Goal: Task Accomplishment & Management: Manage account settings

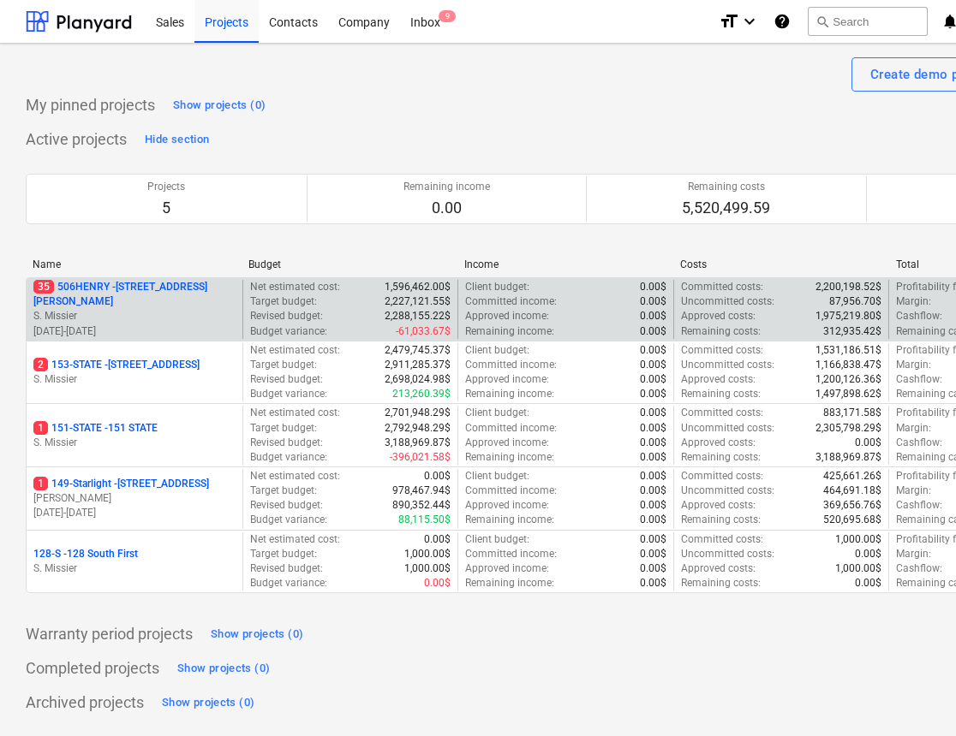
click at [109, 293] on p "35 [STREET_ADDRESS][PERSON_NAME]" at bounding box center [134, 294] width 202 height 29
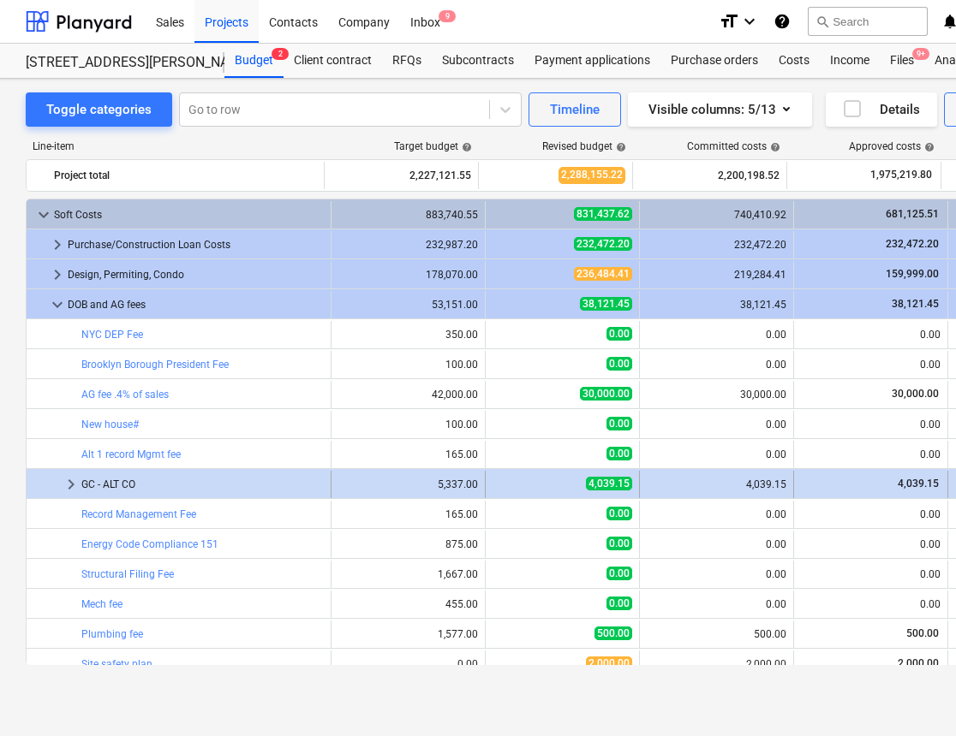
click at [68, 483] on span "keyboard_arrow_right" at bounding box center [71, 484] width 21 height 21
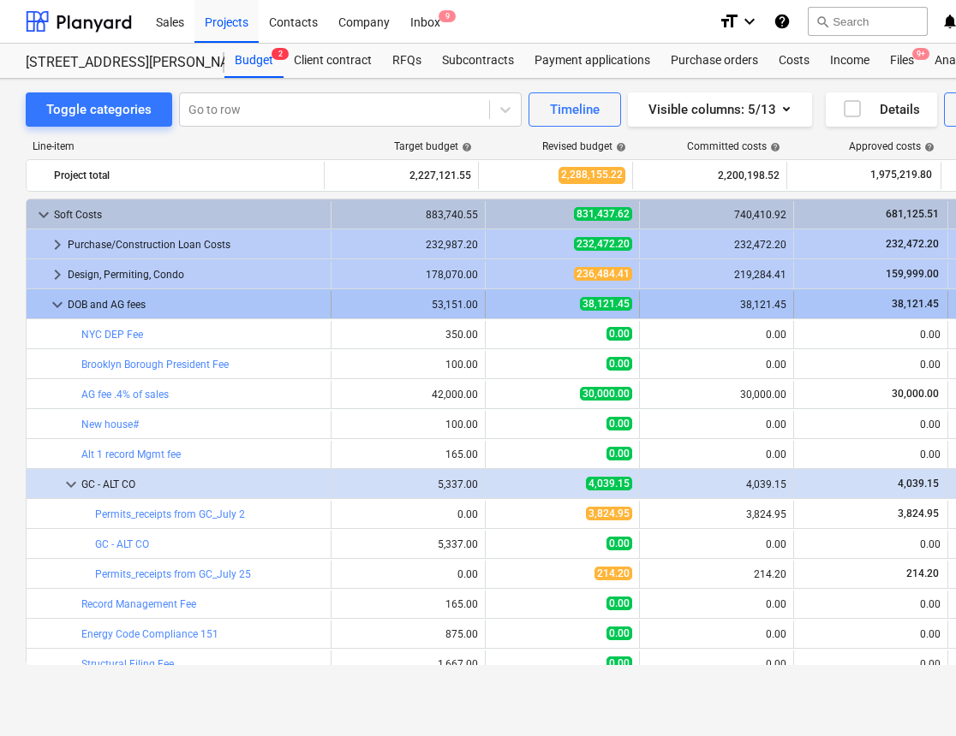
click at [54, 304] on span "keyboard_arrow_down" at bounding box center [57, 305] width 21 height 21
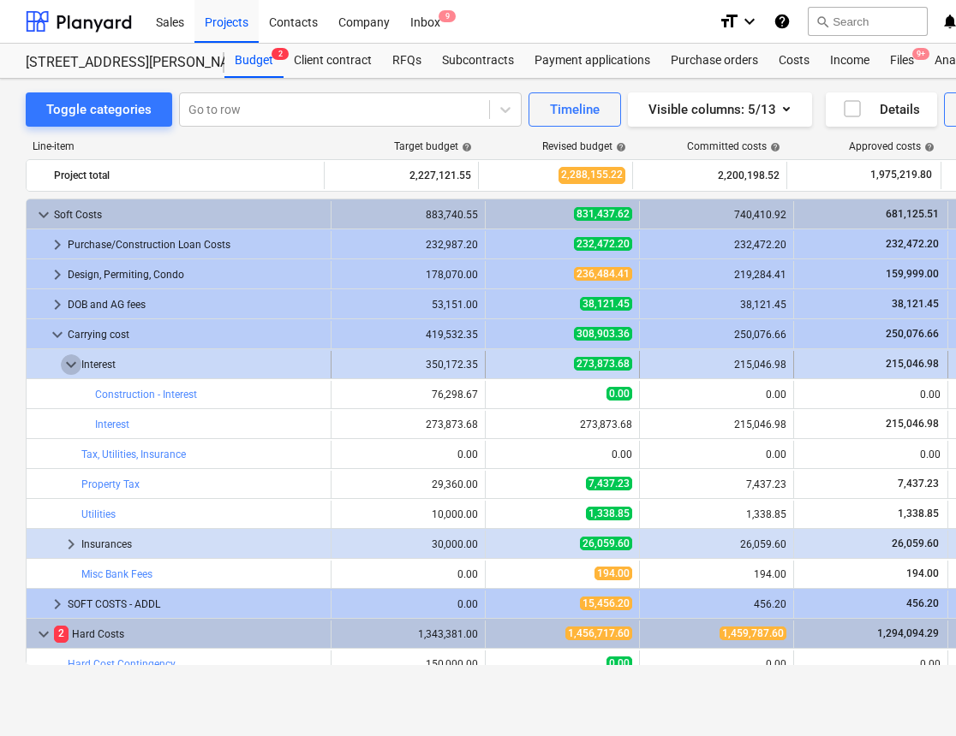
click at [70, 363] on span "keyboard_arrow_down" at bounding box center [71, 364] width 21 height 21
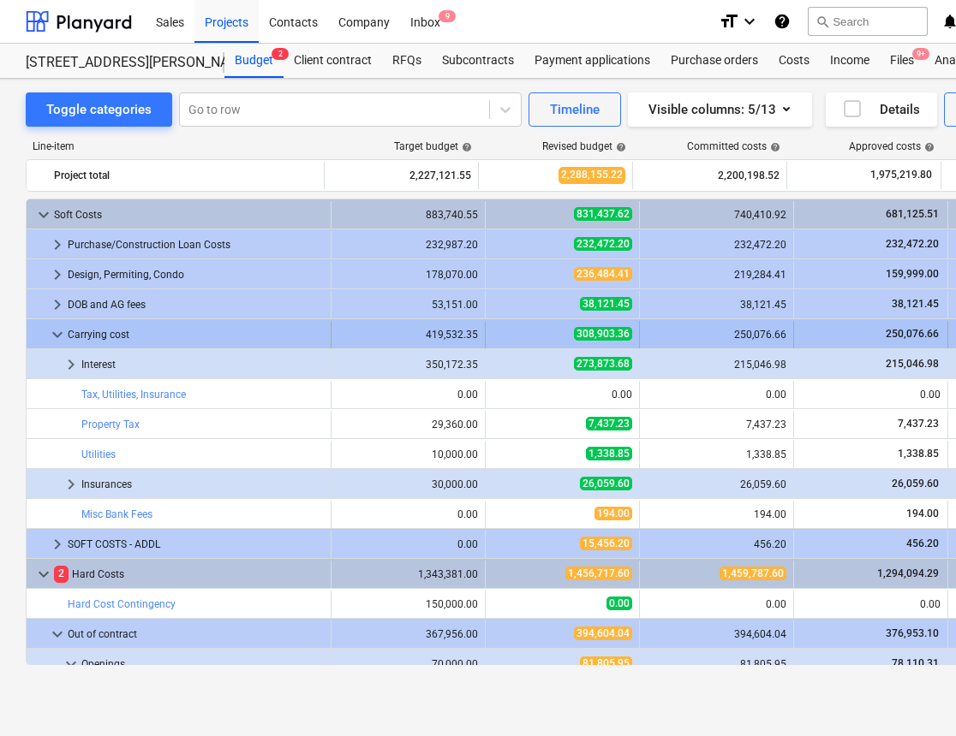
click at [57, 334] on span "keyboard_arrow_down" at bounding box center [57, 335] width 21 height 21
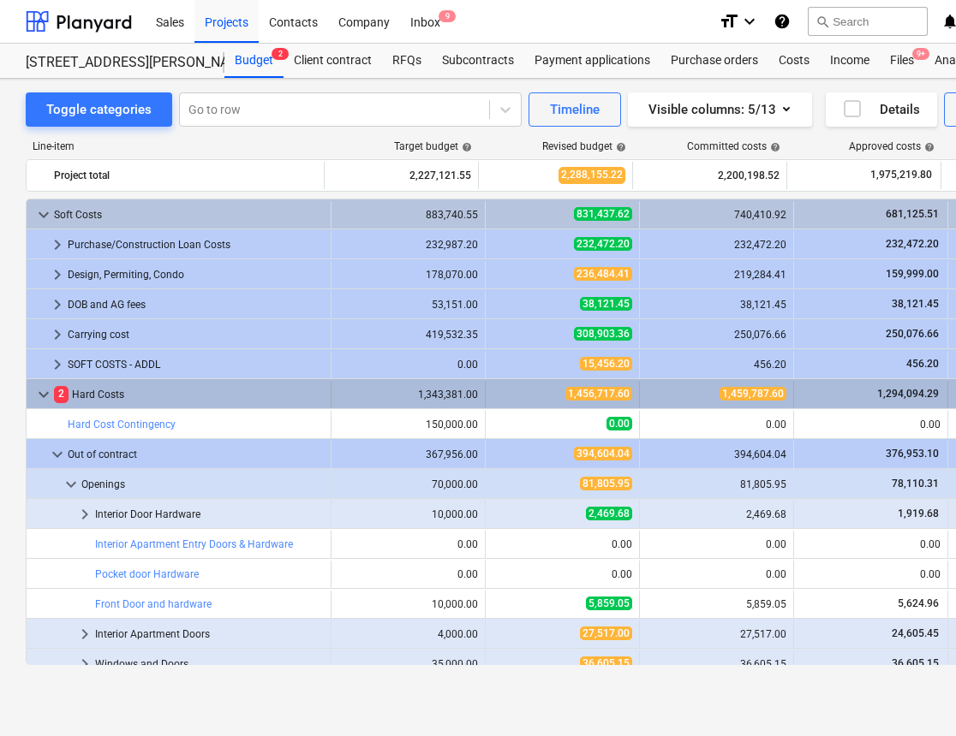
click at [37, 391] on span "keyboard_arrow_down" at bounding box center [43, 394] width 21 height 21
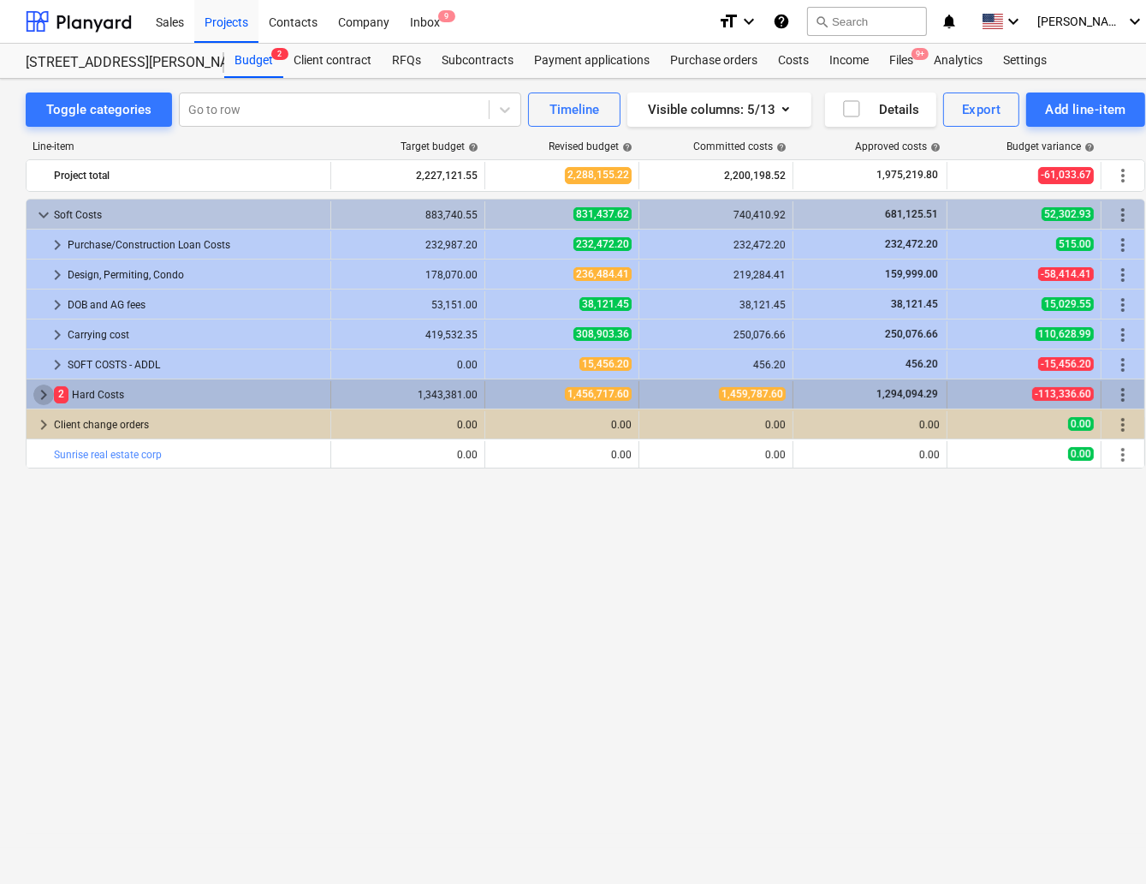
click at [42, 385] on span "keyboard_arrow_right" at bounding box center [43, 394] width 21 height 21
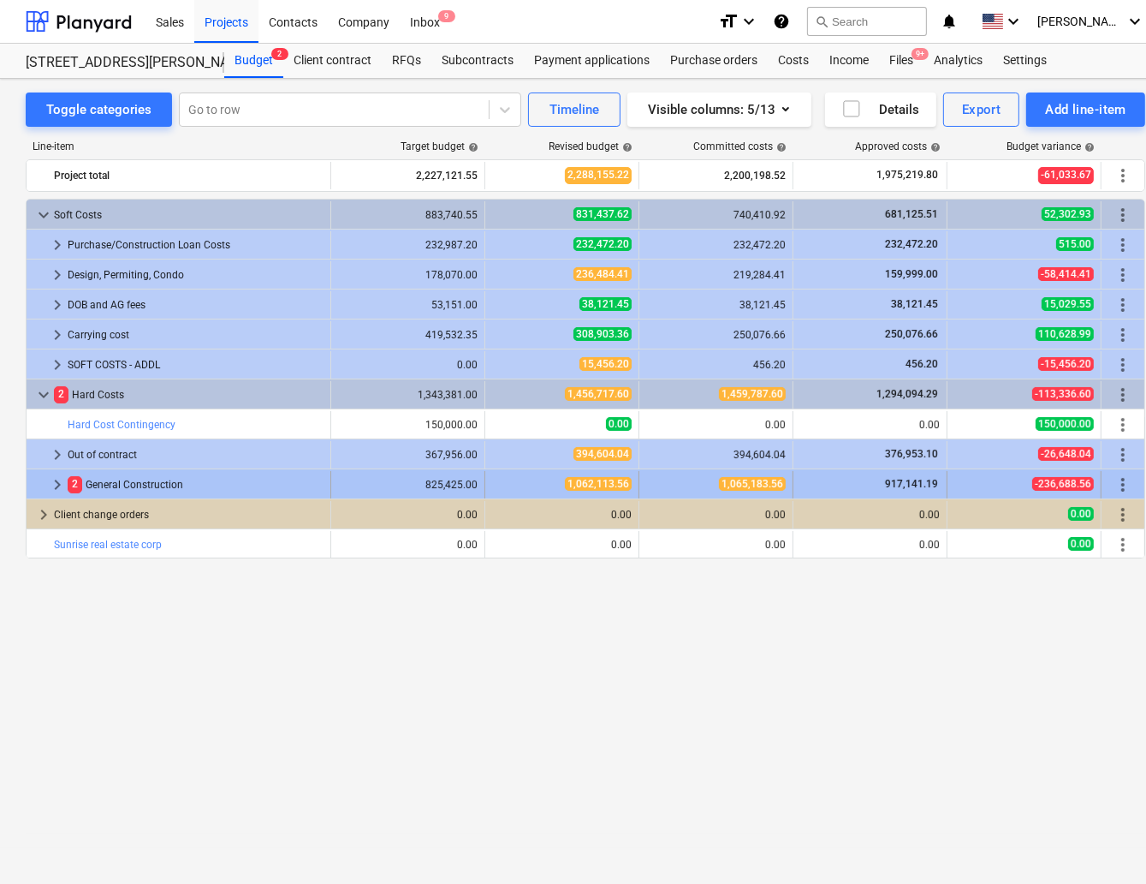
click at [55, 479] on span "keyboard_arrow_right" at bounding box center [57, 484] width 21 height 21
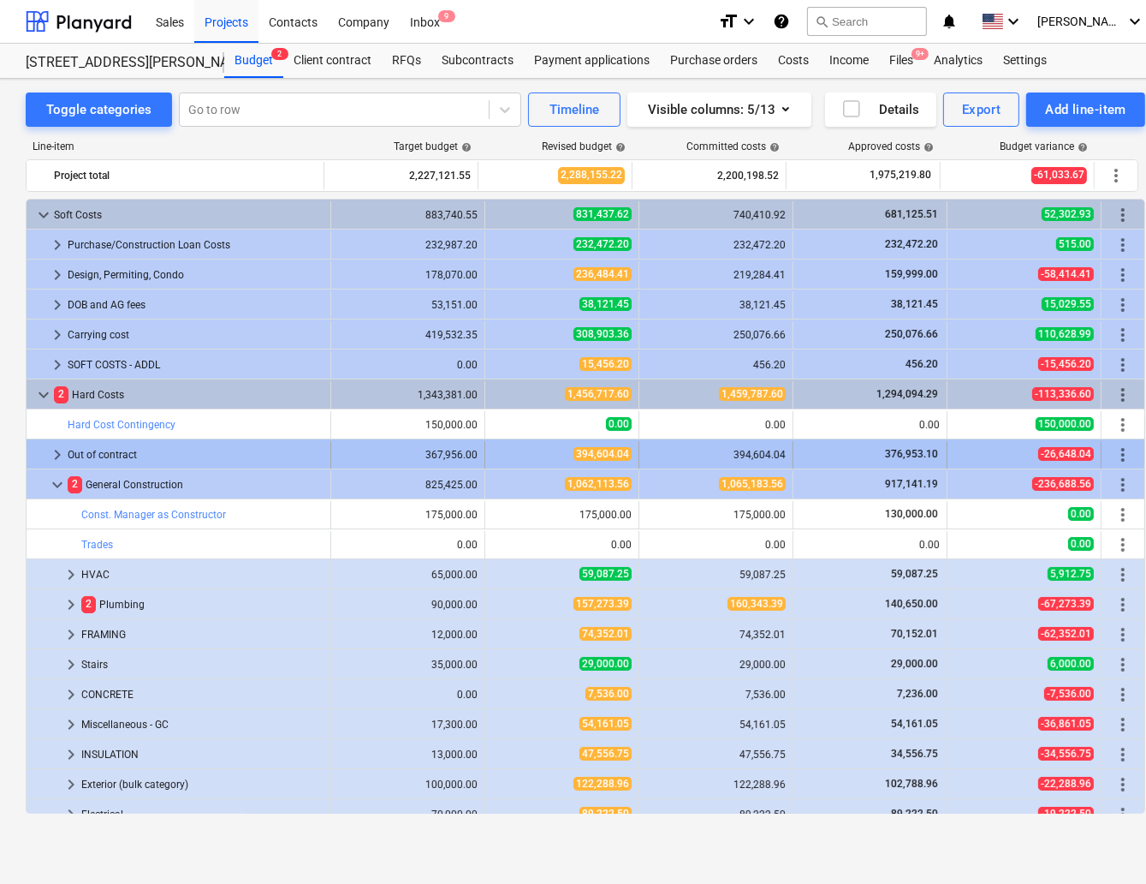
click at [57, 449] on span "keyboard_arrow_right" at bounding box center [57, 454] width 21 height 21
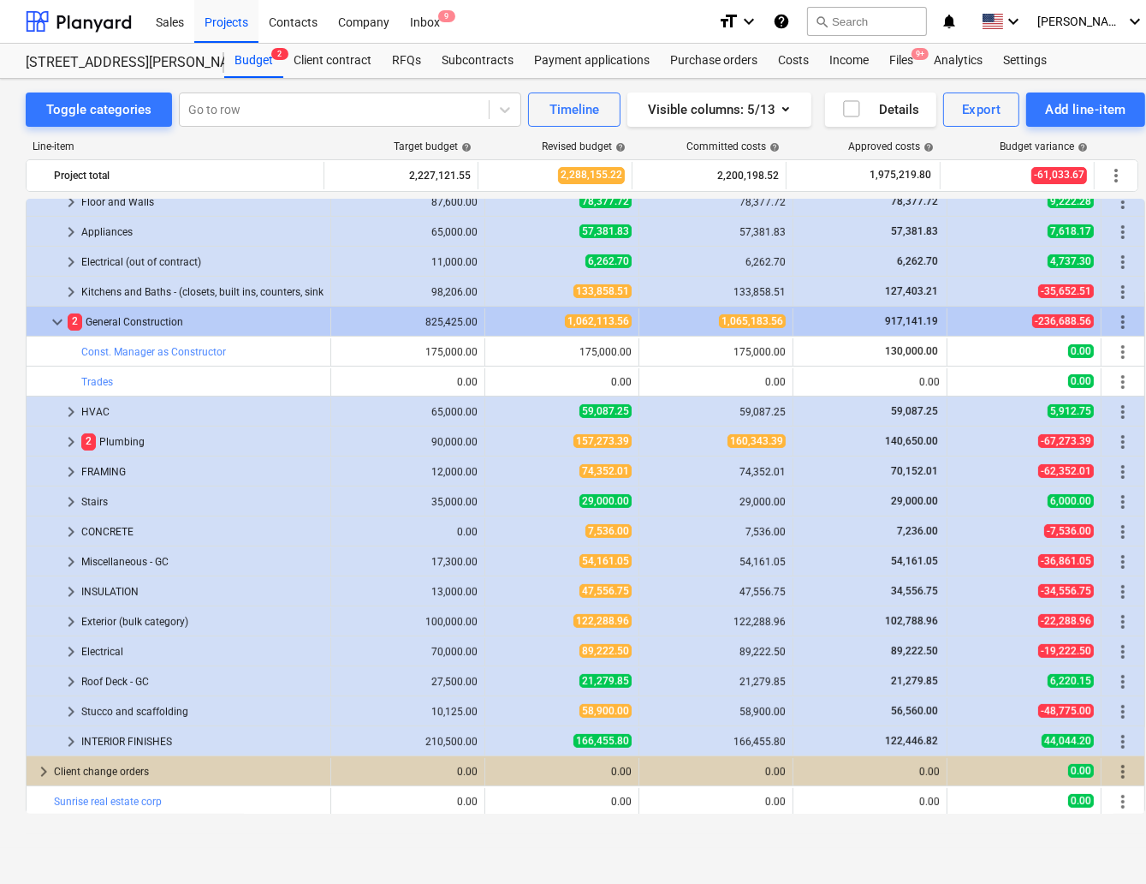
scroll to position [344, 0]
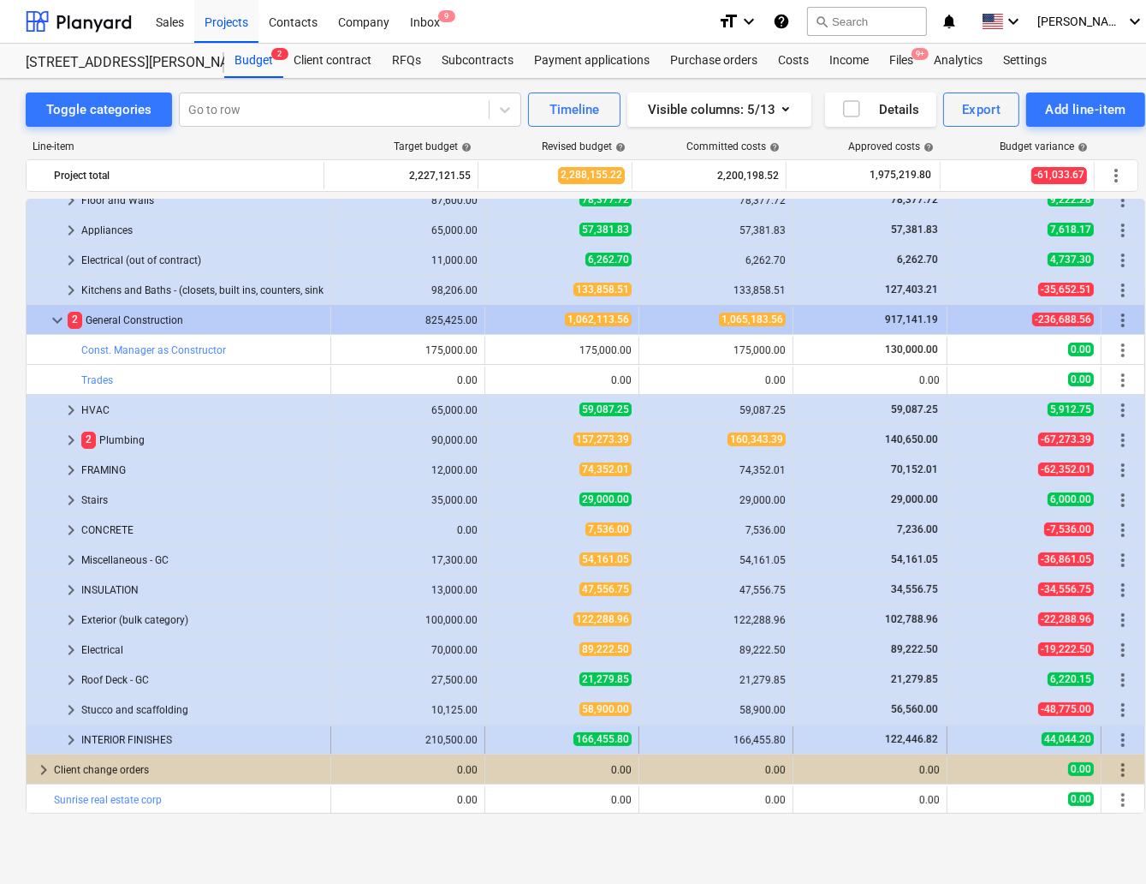
click at [69, 733] on span "keyboard_arrow_right" at bounding box center [71, 740] width 21 height 21
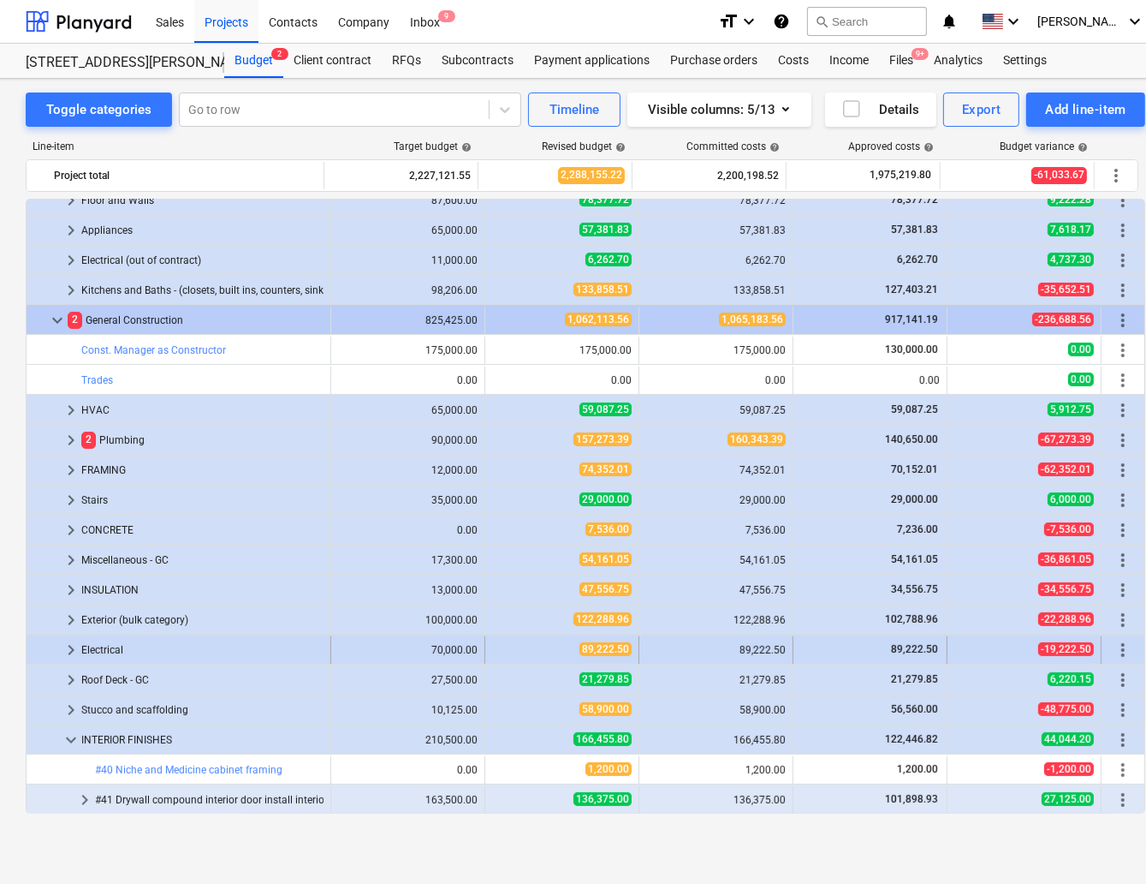
click at [64, 643] on span "keyboard_arrow_right" at bounding box center [71, 650] width 21 height 21
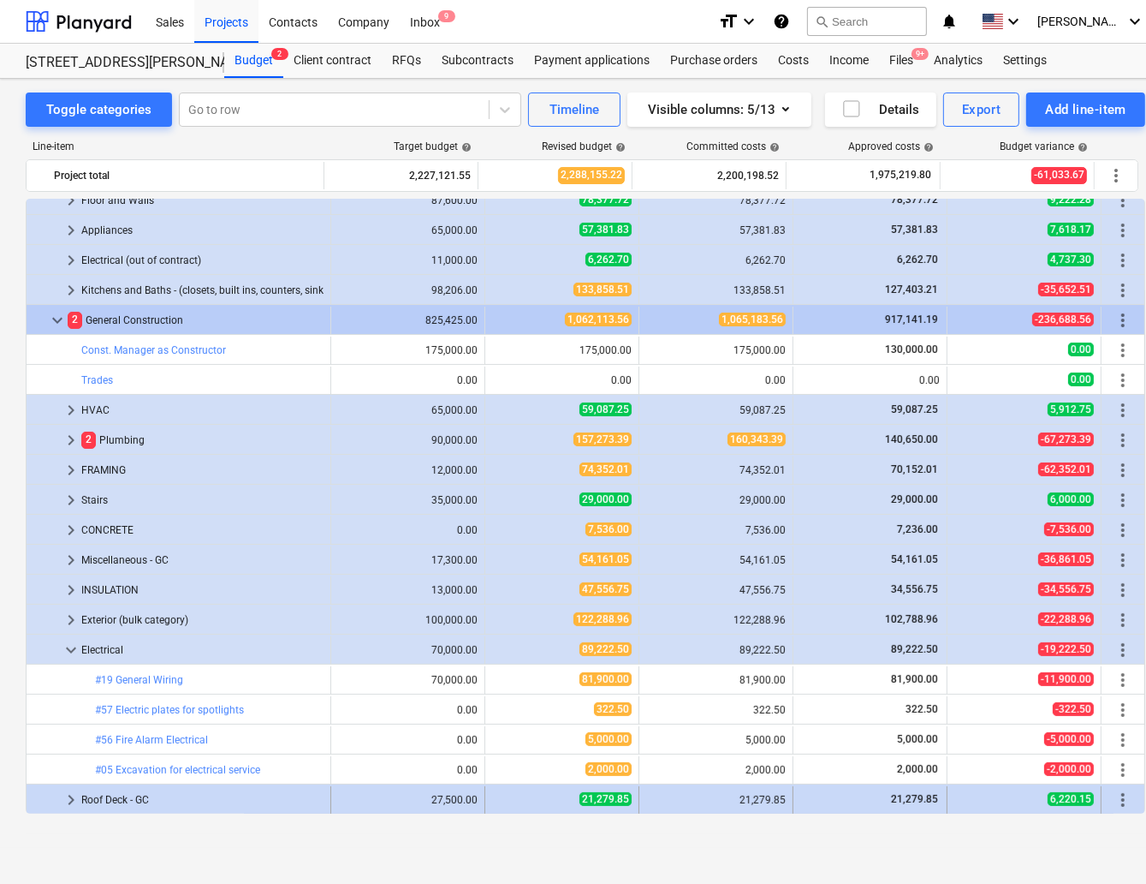
scroll to position [618, 0]
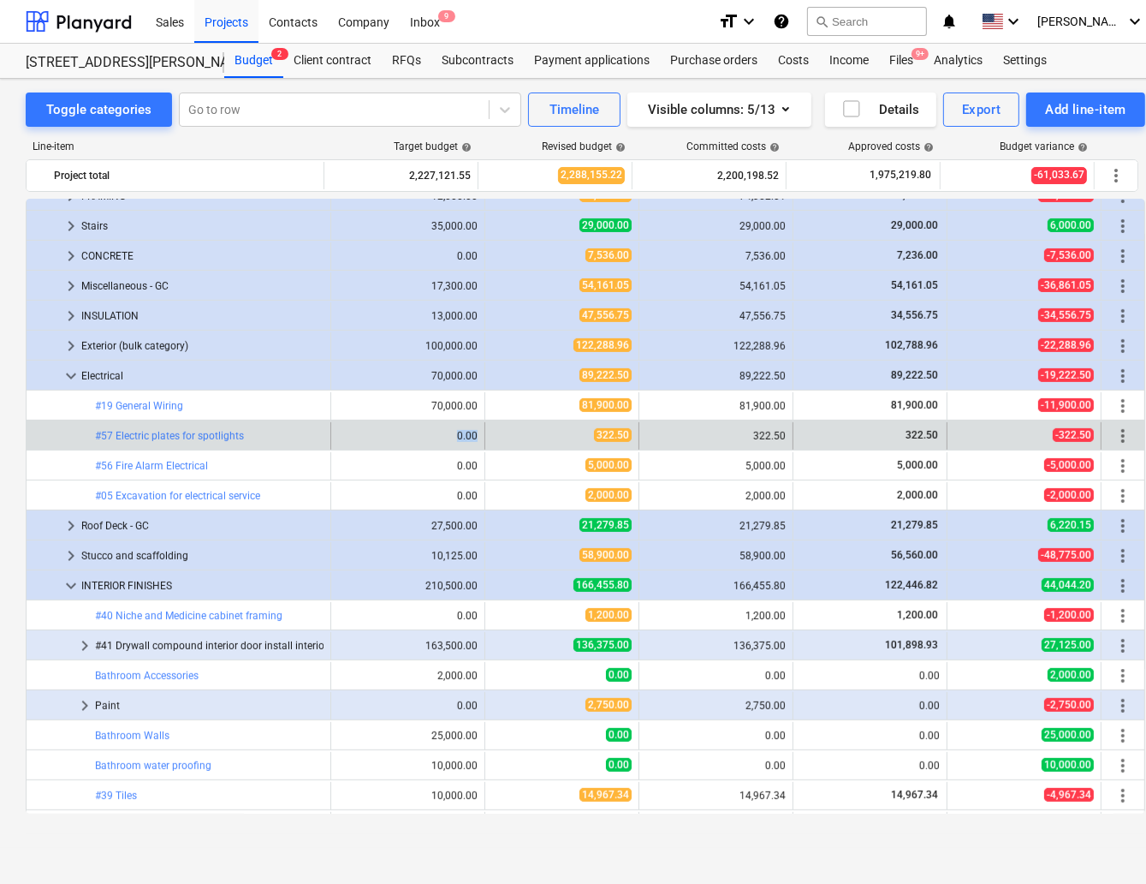
drag, startPoint x: 446, startPoint y: 435, endPoint x: 473, endPoint y: 439, distance: 26.9
click at [473, 439] on div "edit 0.00" at bounding box center [408, 435] width 154 height 27
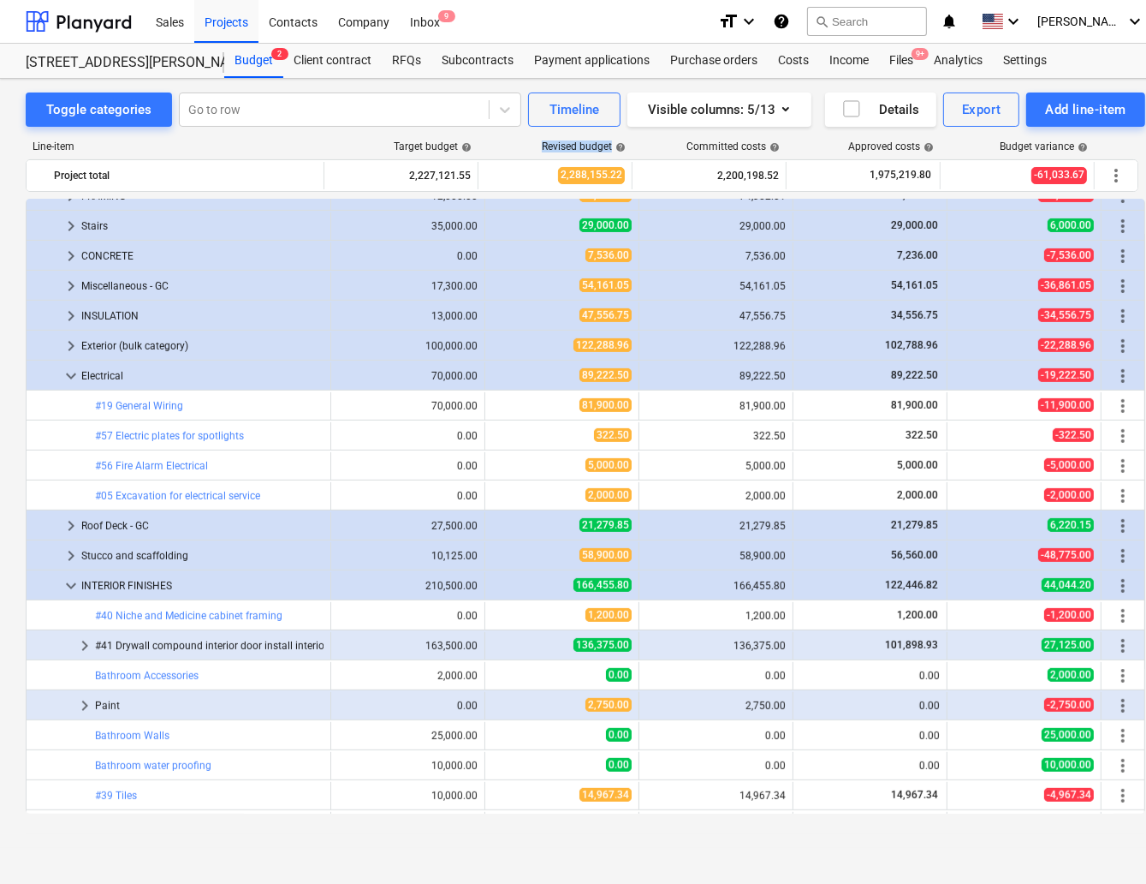
drag, startPoint x: 539, startPoint y: 143, endPoint x: 628, endPoint y: 157, distance: 90.1
click at [628, 157] on div "Line-item Target budget help Revised budget help Committed costs help Approved …" at bounding box center [586, 149] width 1120 height 19
drag, startPoint x: 426, startPoint y: 217, endPoint x: 475, endPoint y: 158, distance: 76.5
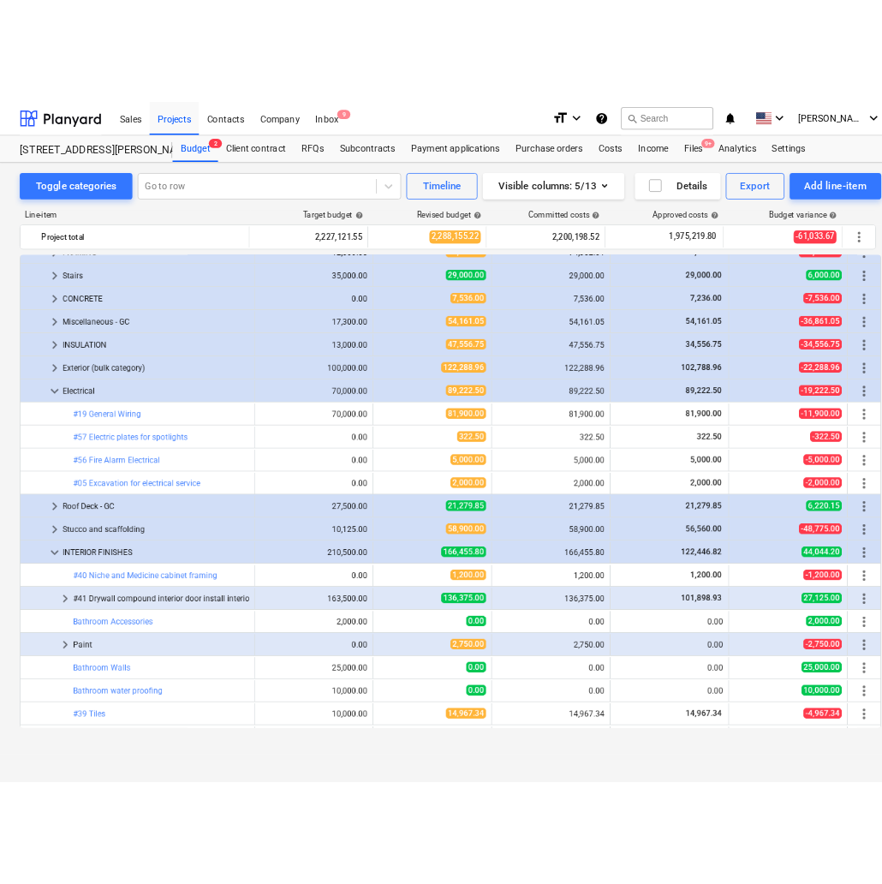
scroll to position [604, 0]
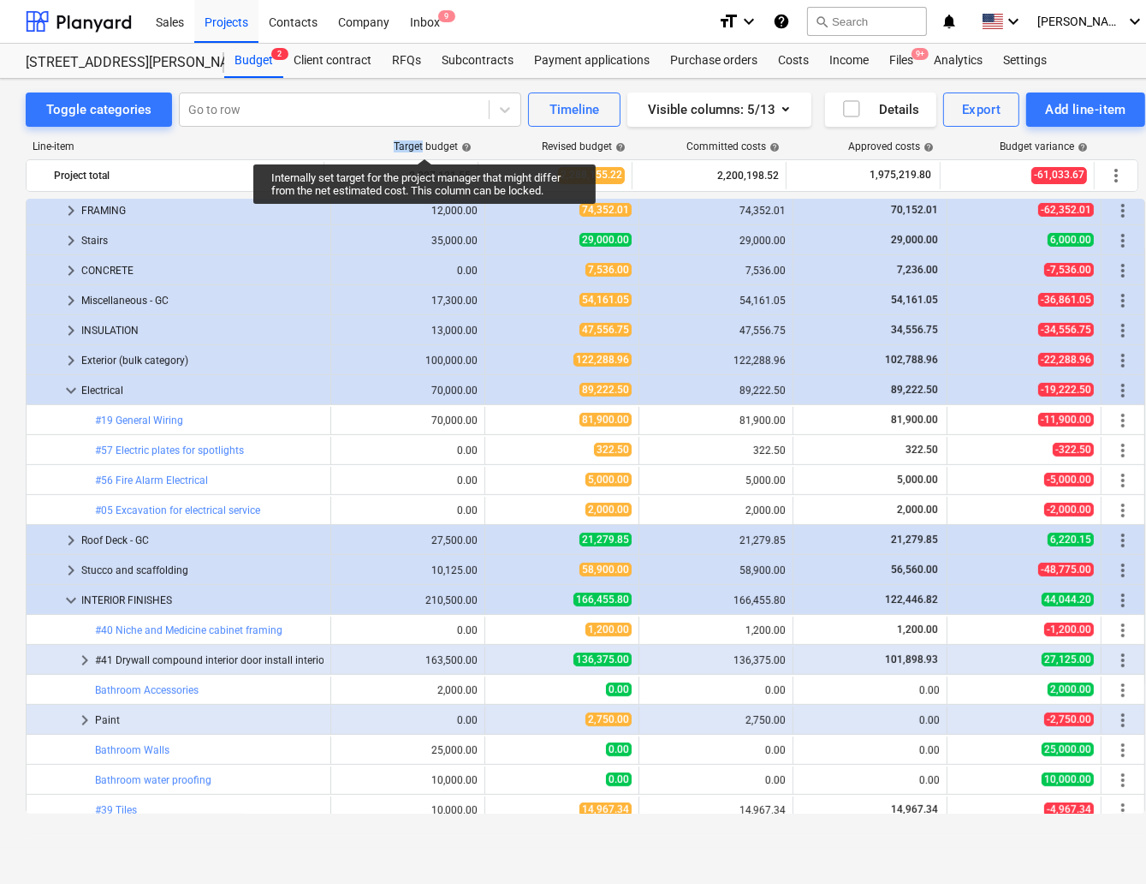
drag, startPoint x: 394, startPoint y: 140, endPoint x: 425, endPoint y: 143, distance: 31.0
click at [425, 143] on div "Target budget help" at bounding box center [402, 146] width 154 height 12
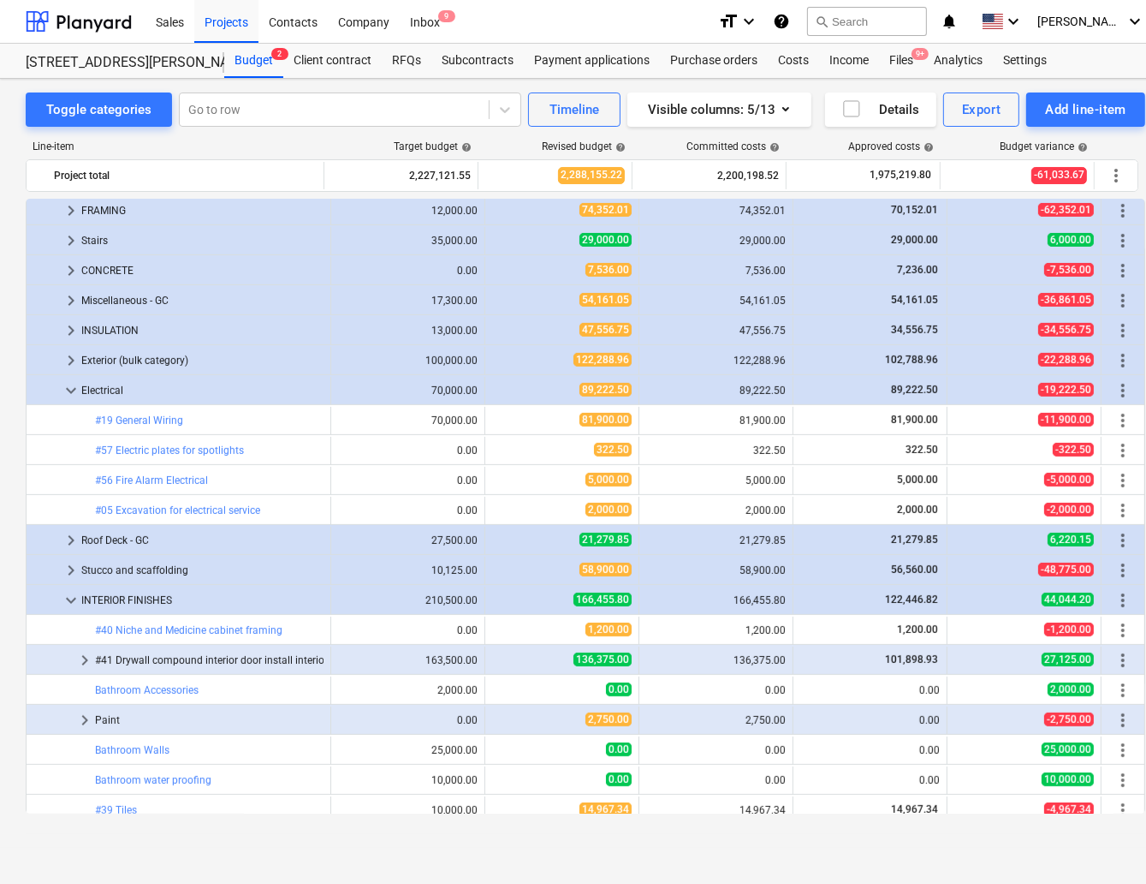
click at [526, 136] on div "Line-item Target budget help Revised budget help Committed costs help Approved …" at bounding box center [586, 480] width 1120 height 707
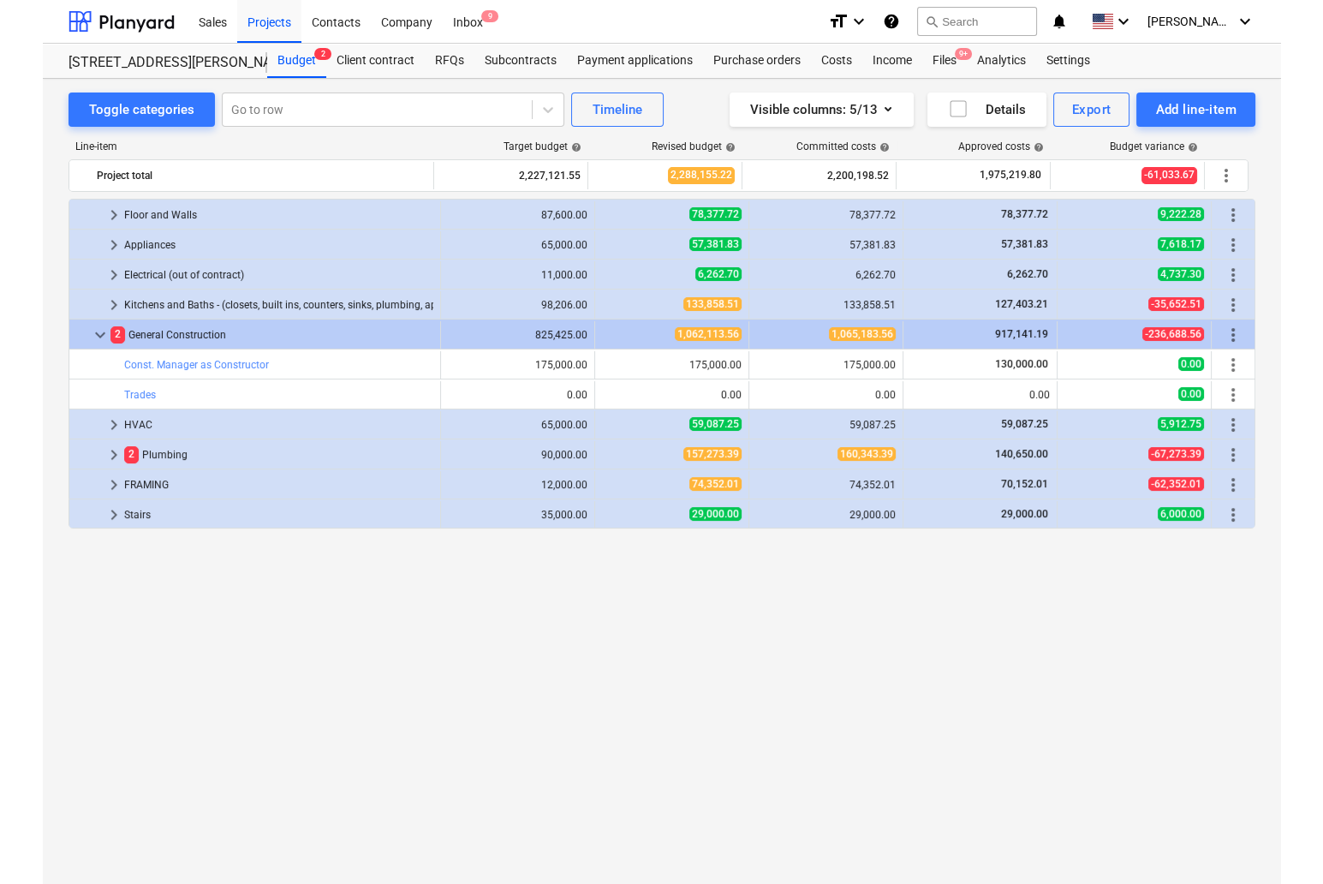
scroll to position [0, 0]
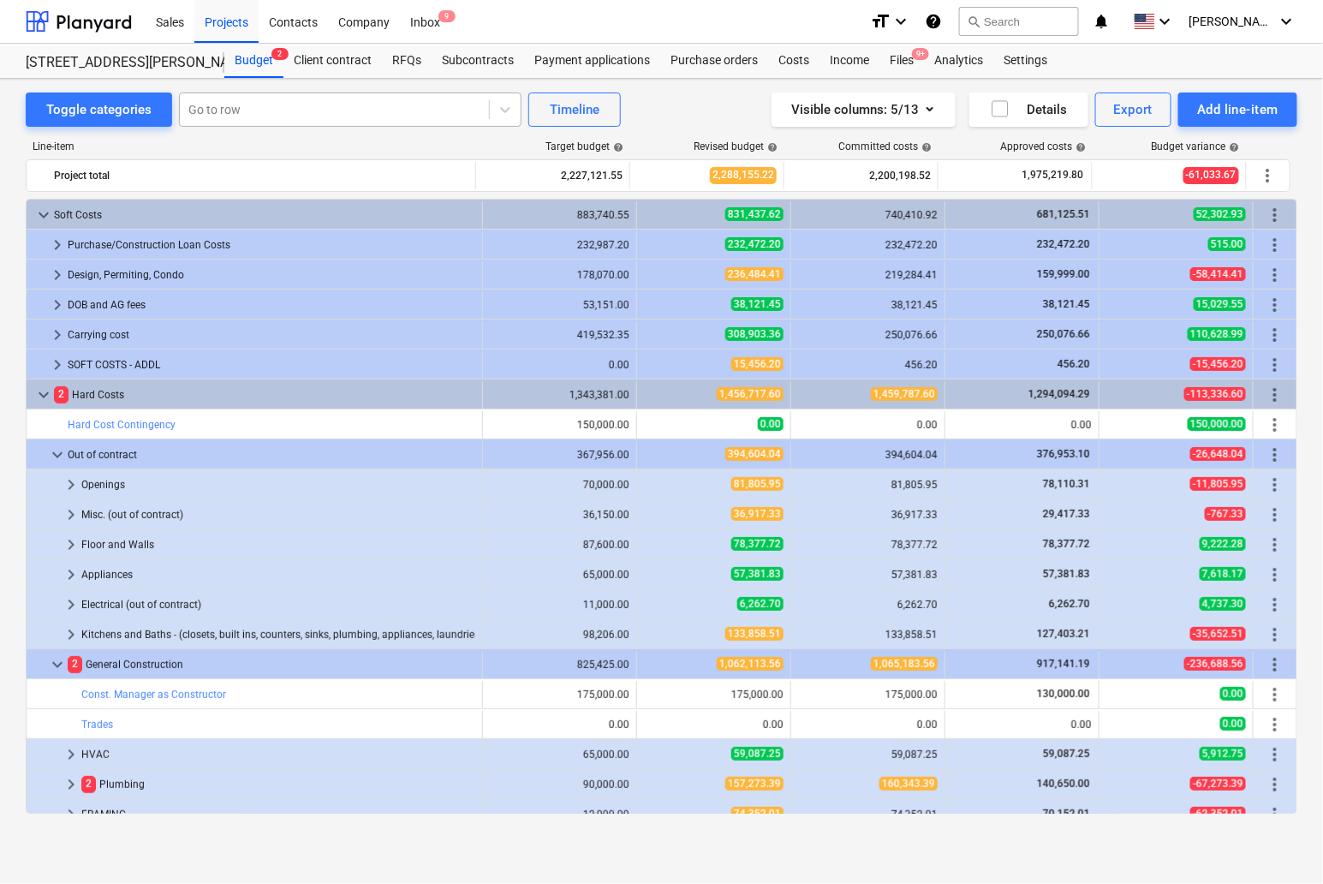
click at [255, 115] on div at bounding box center [334, 109] width 292 height 17
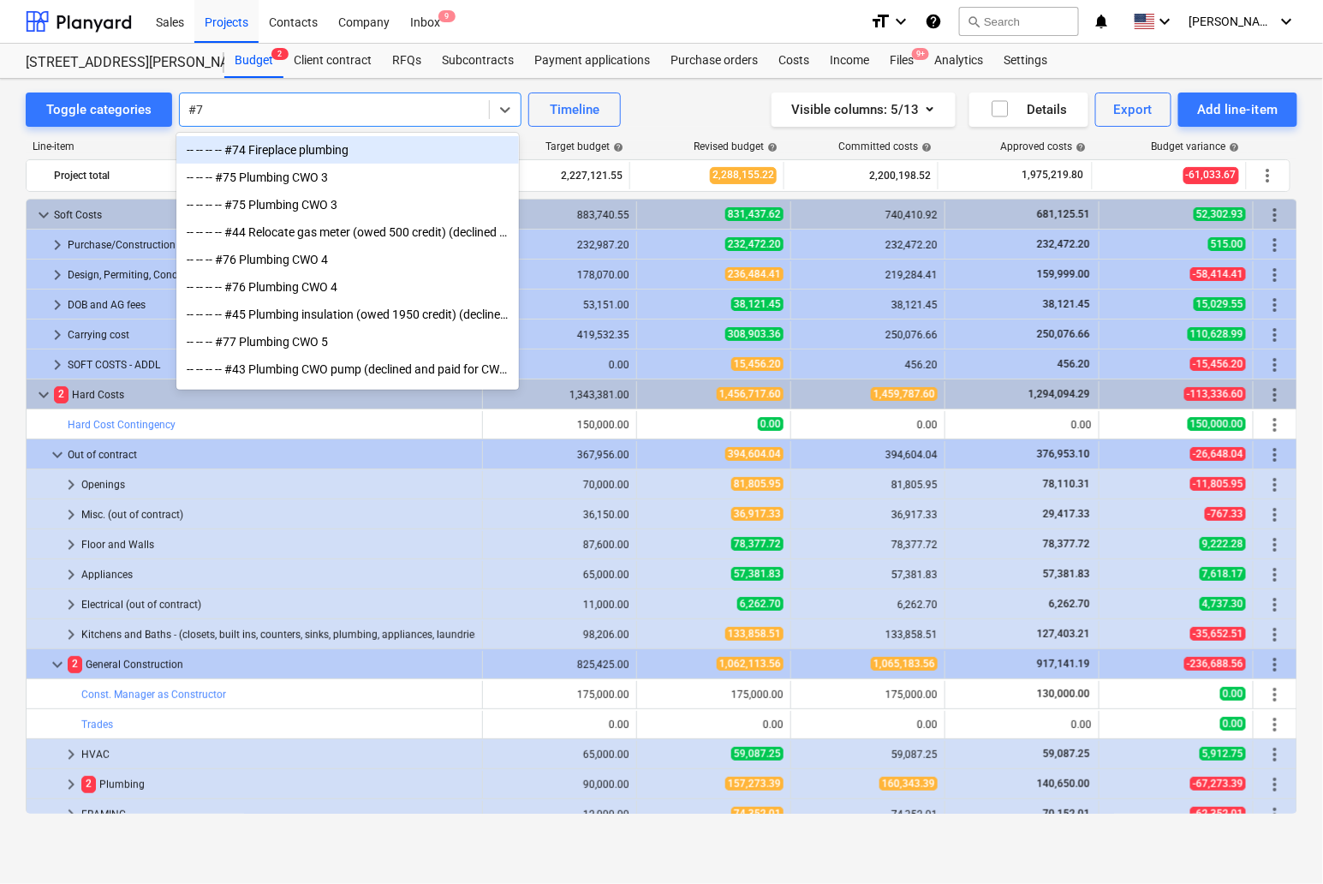
type input "#74"
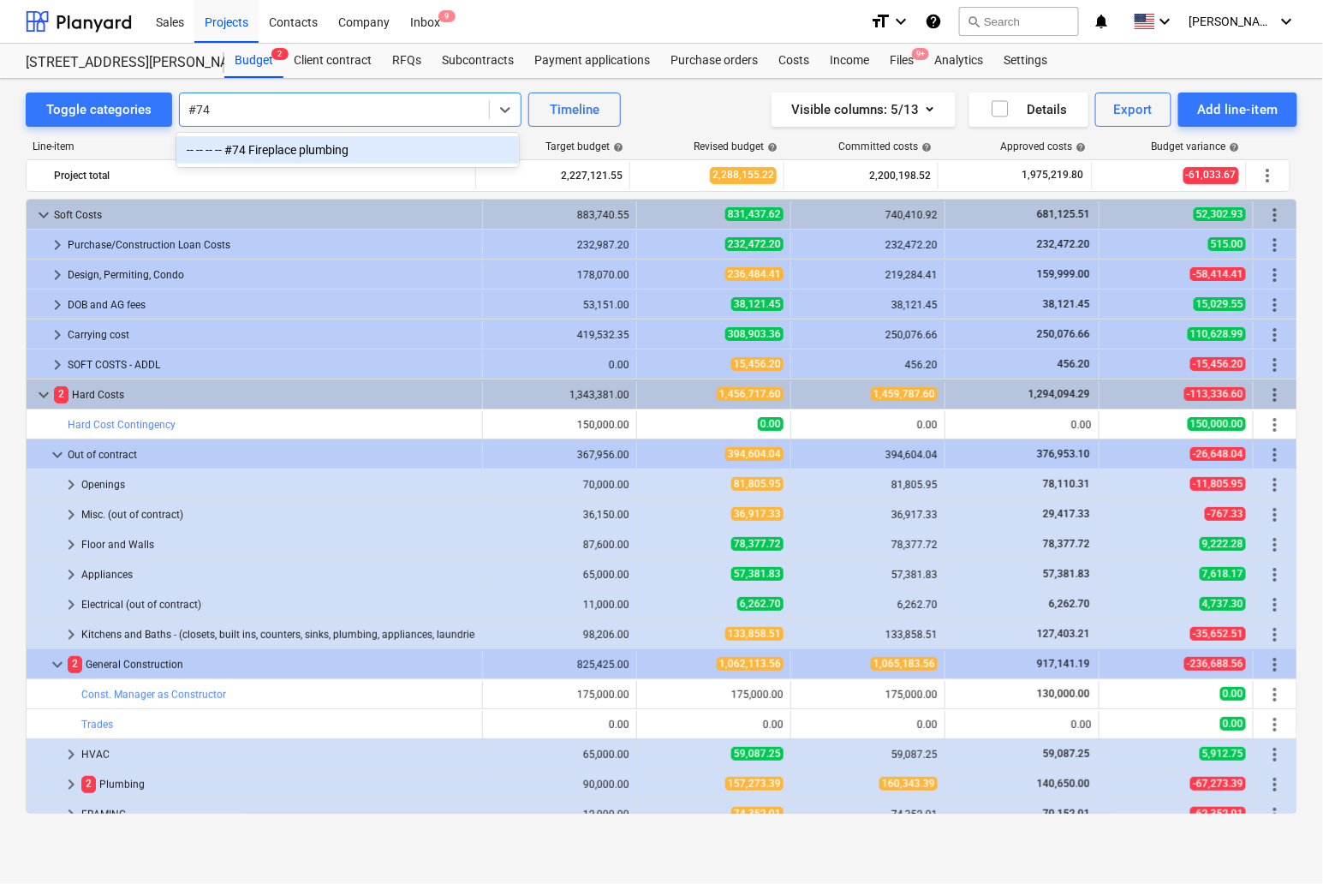
click at [292, 146] on div "-- -- -- -- #74 Fireplace plumbing" at bounding box center [347, 149] width 342 height 27
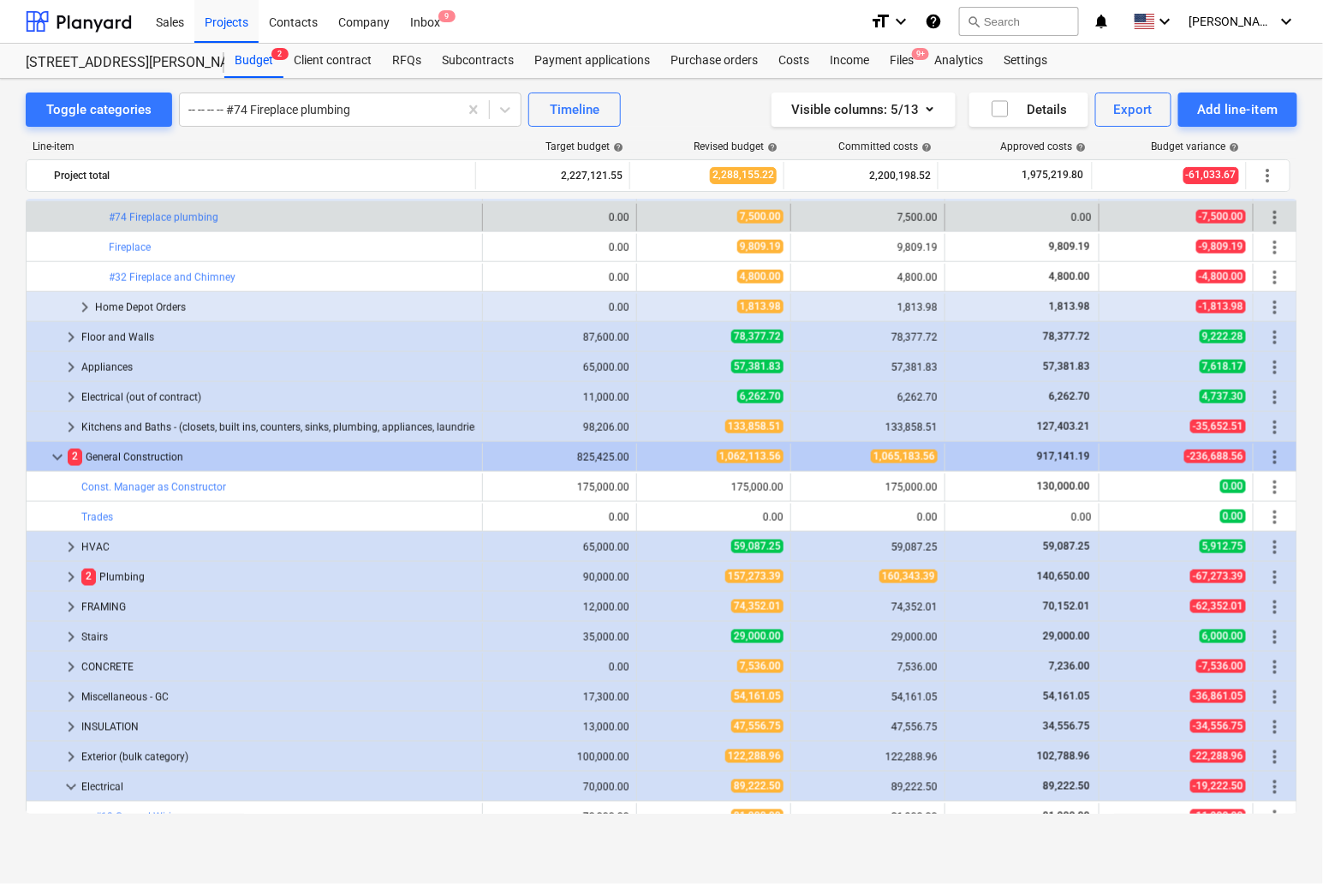
scroll to position [713, 0]
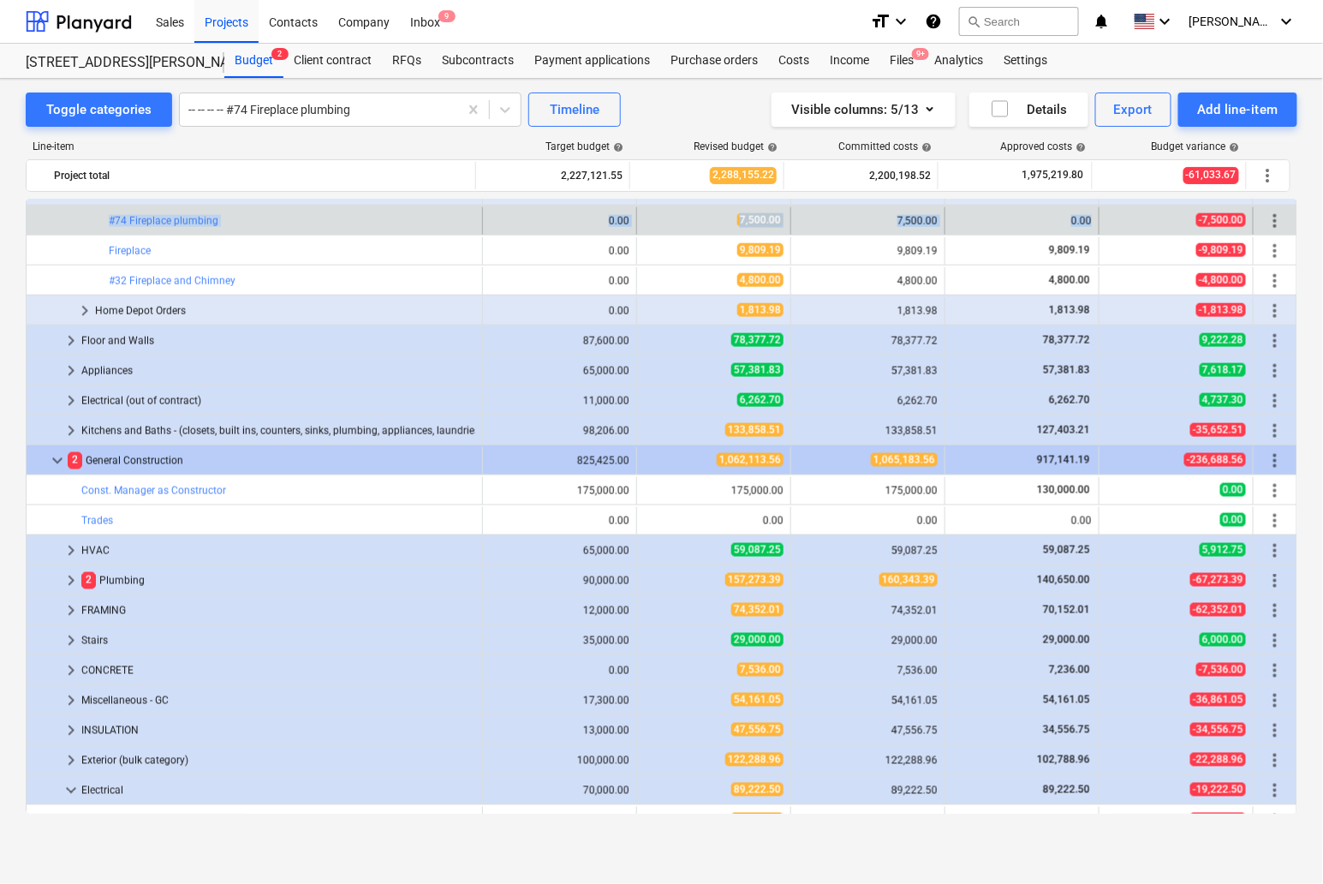
drag, startPoint x: 81, startPoint y: 214, endPoint x: 1117, endPoint y: 216, distance: 1035.2
click at [490, 218] on button "edit" at bounding box center [500, 221] width 21 height 21
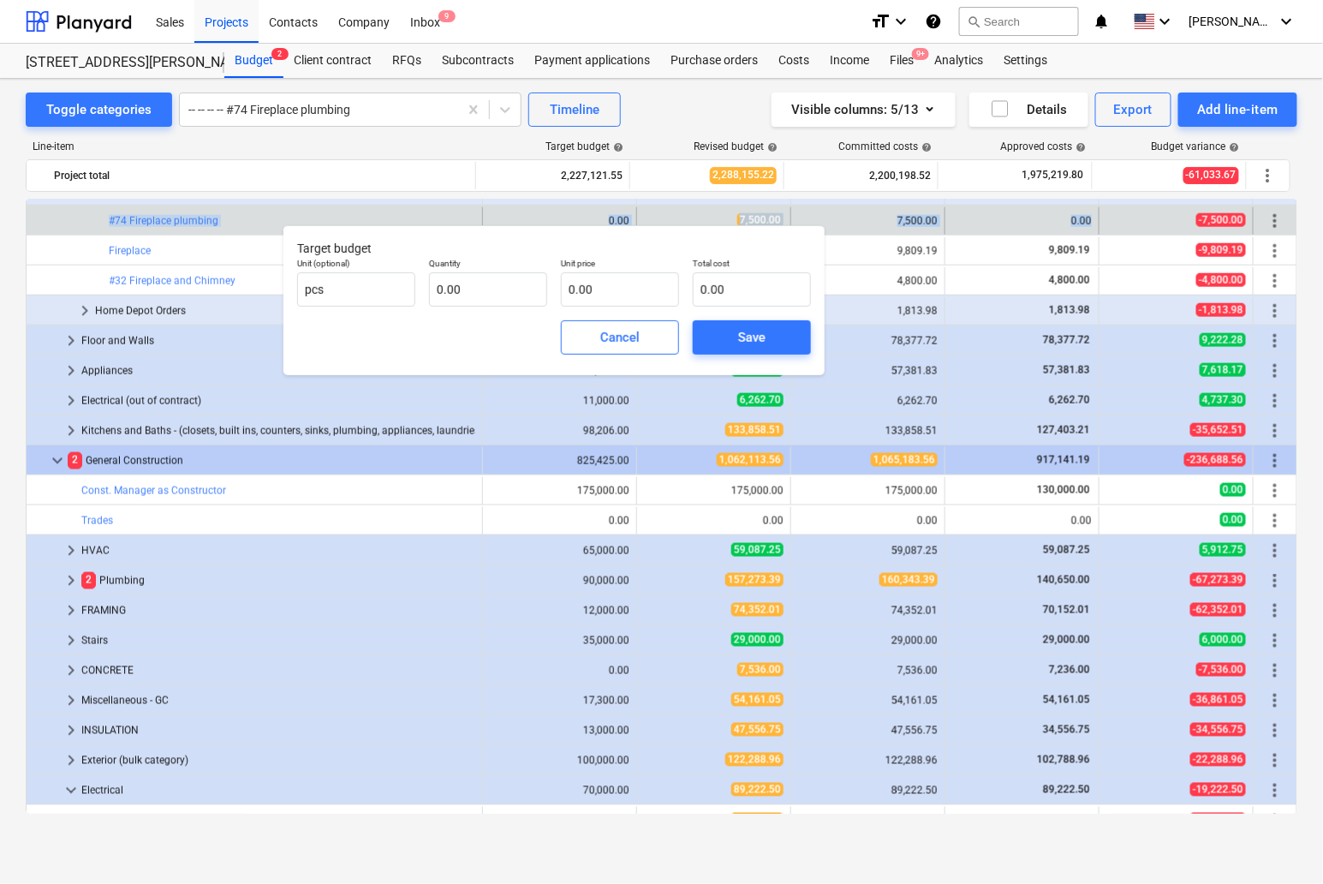
click at [483, 217] on div "0.00" at bounding box center [560, 220] width 154 height 27
click at [605, 341] on div "Cancel" at bounding box center [619, 337] width 39 height 22
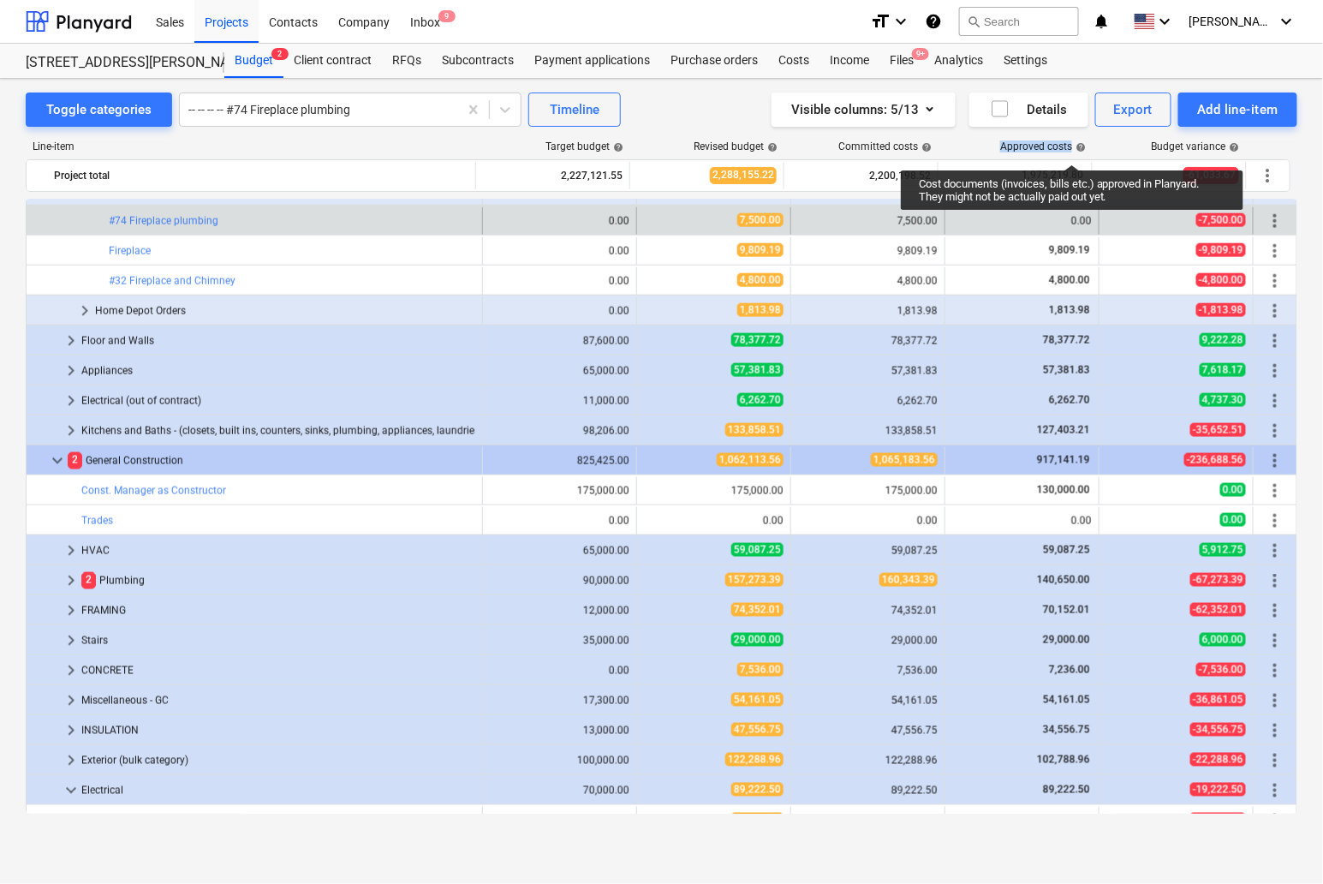
drag, startPoint x: 1004, startPoint y: 150, endPoint x: 1072, endPoint y: 149, distance: 68.5
click at [1072, 149] on div "Approved costs help" at bounding box center [1043, 146] width 86 height 12
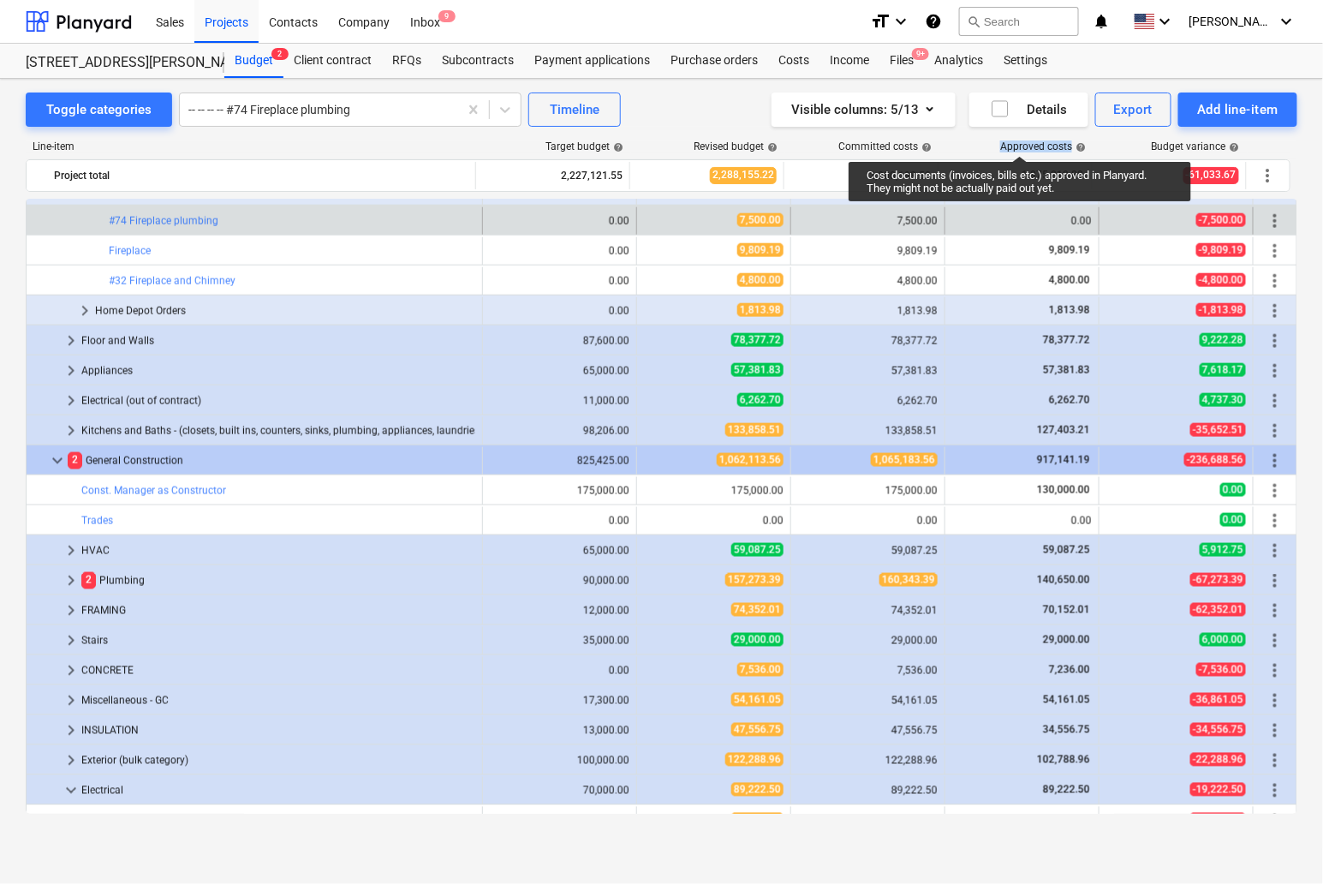
click at [1020, 140] on div "Approved costs help" at bounding box center [1043, 146] width 86 height 12
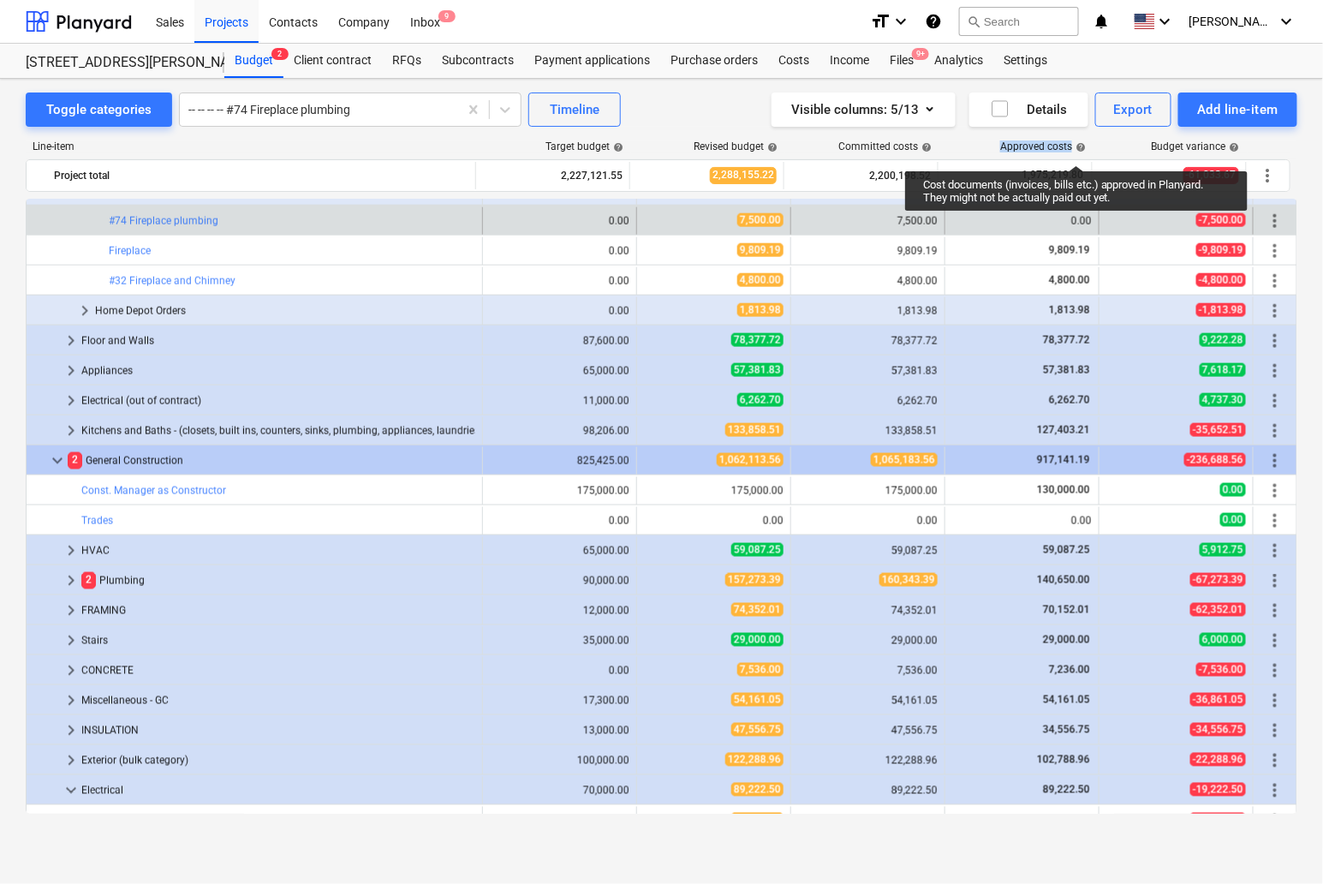
drag, startPoint x: 1004, startPoint y: 141, endPoint x: 1076, endPoint y: 150, distance: 73.3
click at [1076, 150] on div "Approved costs help" at bounding box center [1043, 146] width 86 height 12
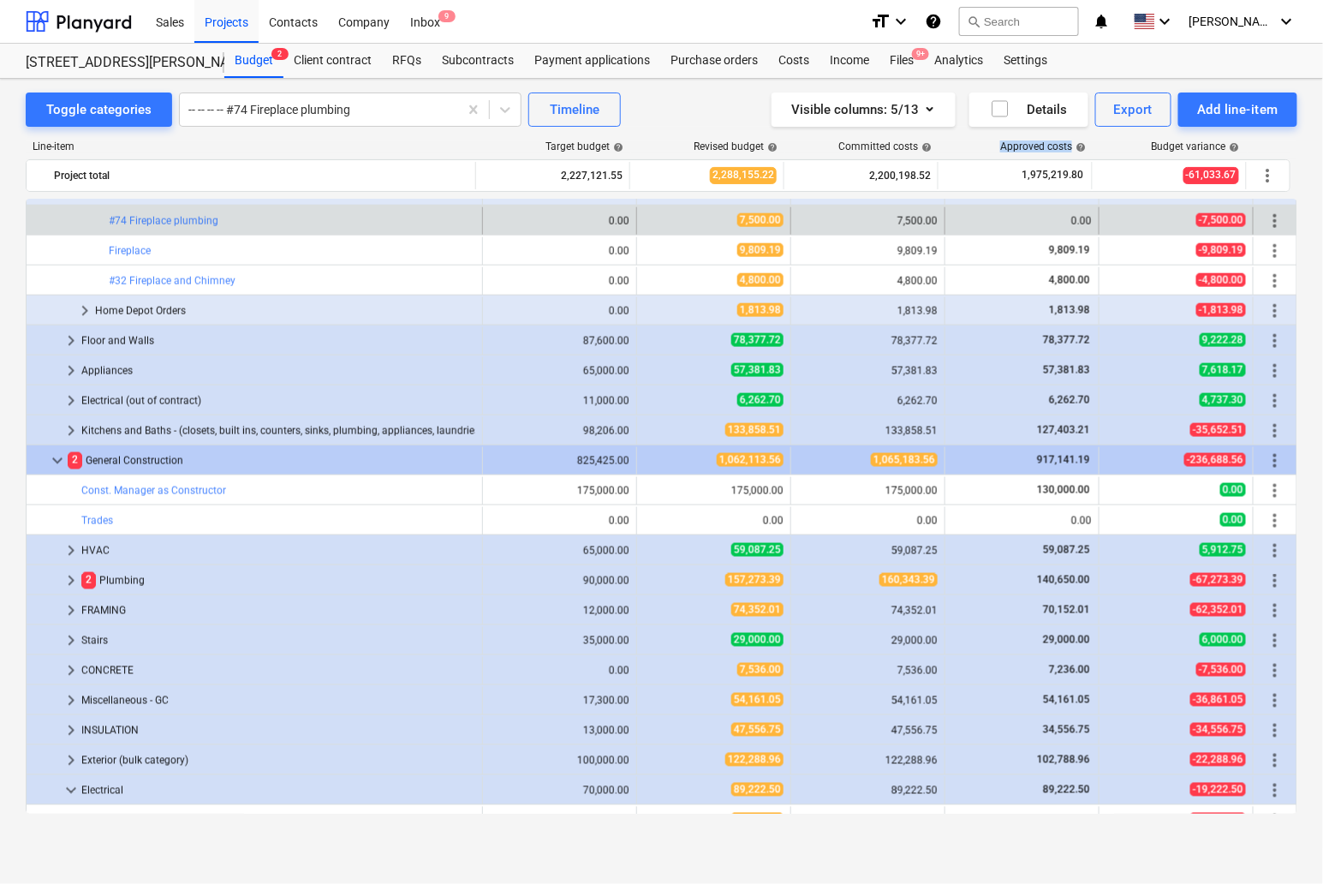
click at [997, 142] on div "Approved costs help" at bounding box center [1016, 146] width 154 height 12
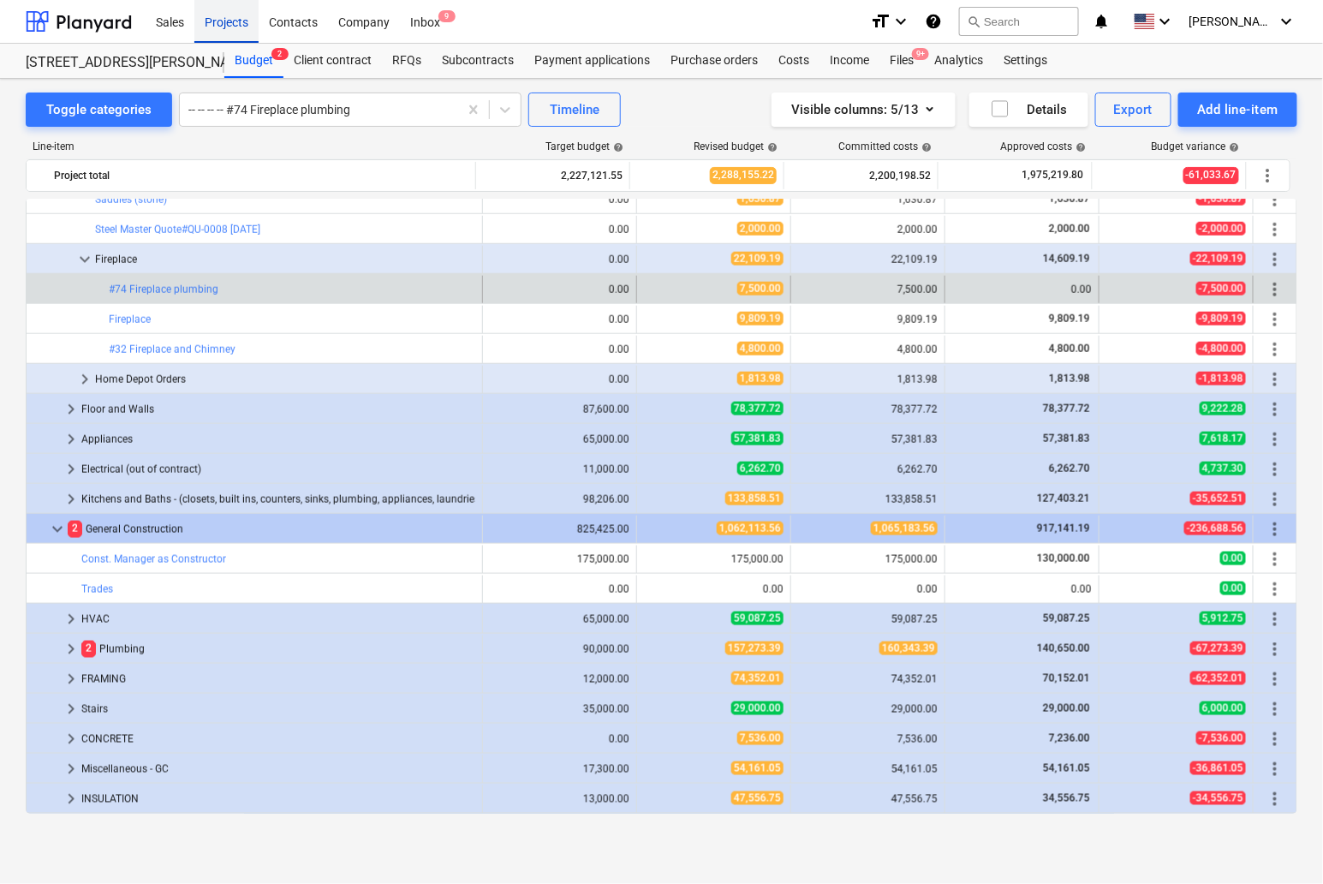
click at [220, 21] on div "Projects" at bounding box center [226, 21] width 64 height 44
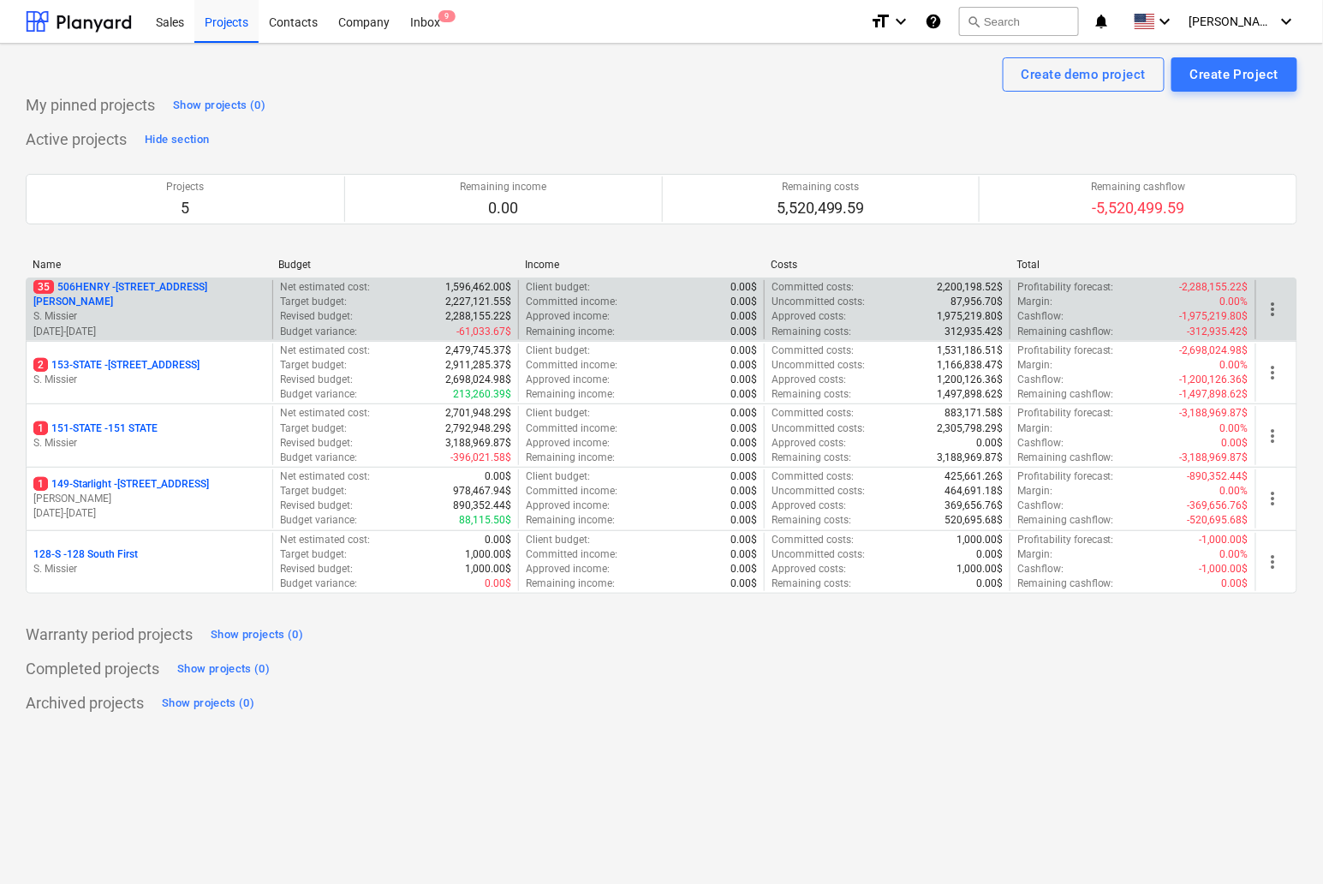
click at [94, 291] on p "35 [STREET_ADDRESS][PERSON_NAME]" at bounding box center [149, 294] width 232 height 29
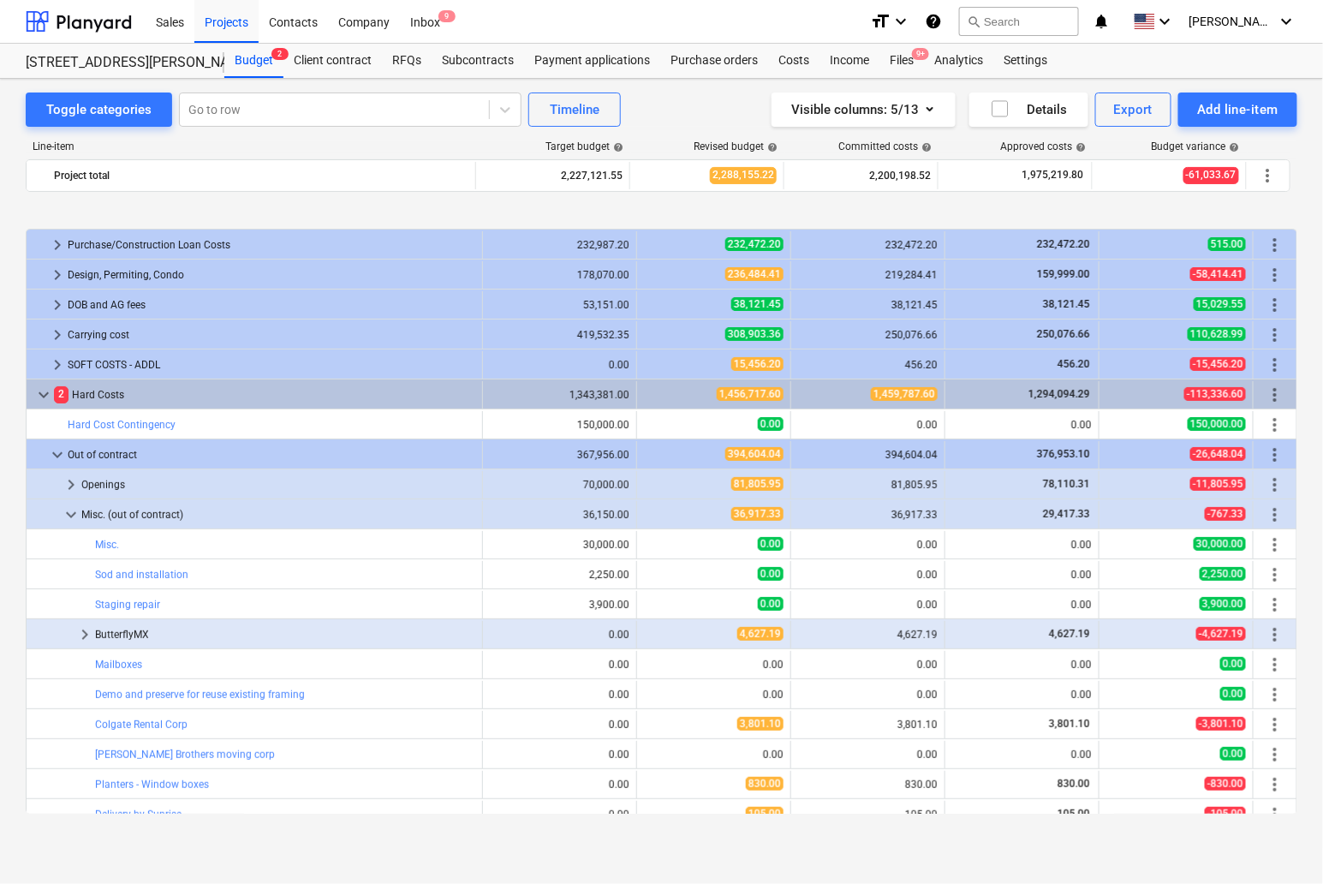
scroll to position [645, 0]
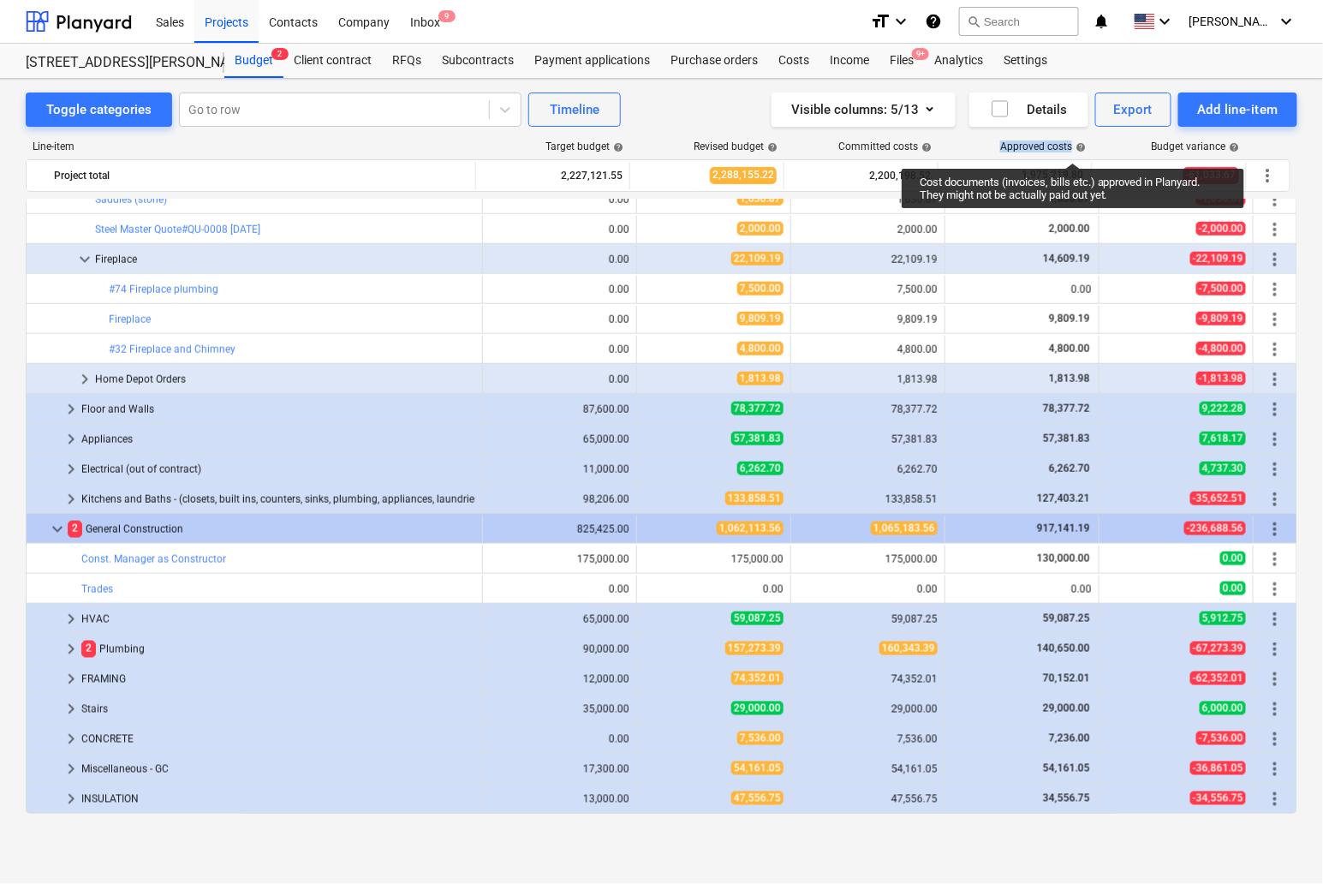
drag, startPoint x: 1002, startPoint y: 145, endPoint x: 1073, endPoint y: 147, distance: 71.1
click at [1073, 147] on div "Approved costs help" at bounding box center [1043, 146] width 86 height 12
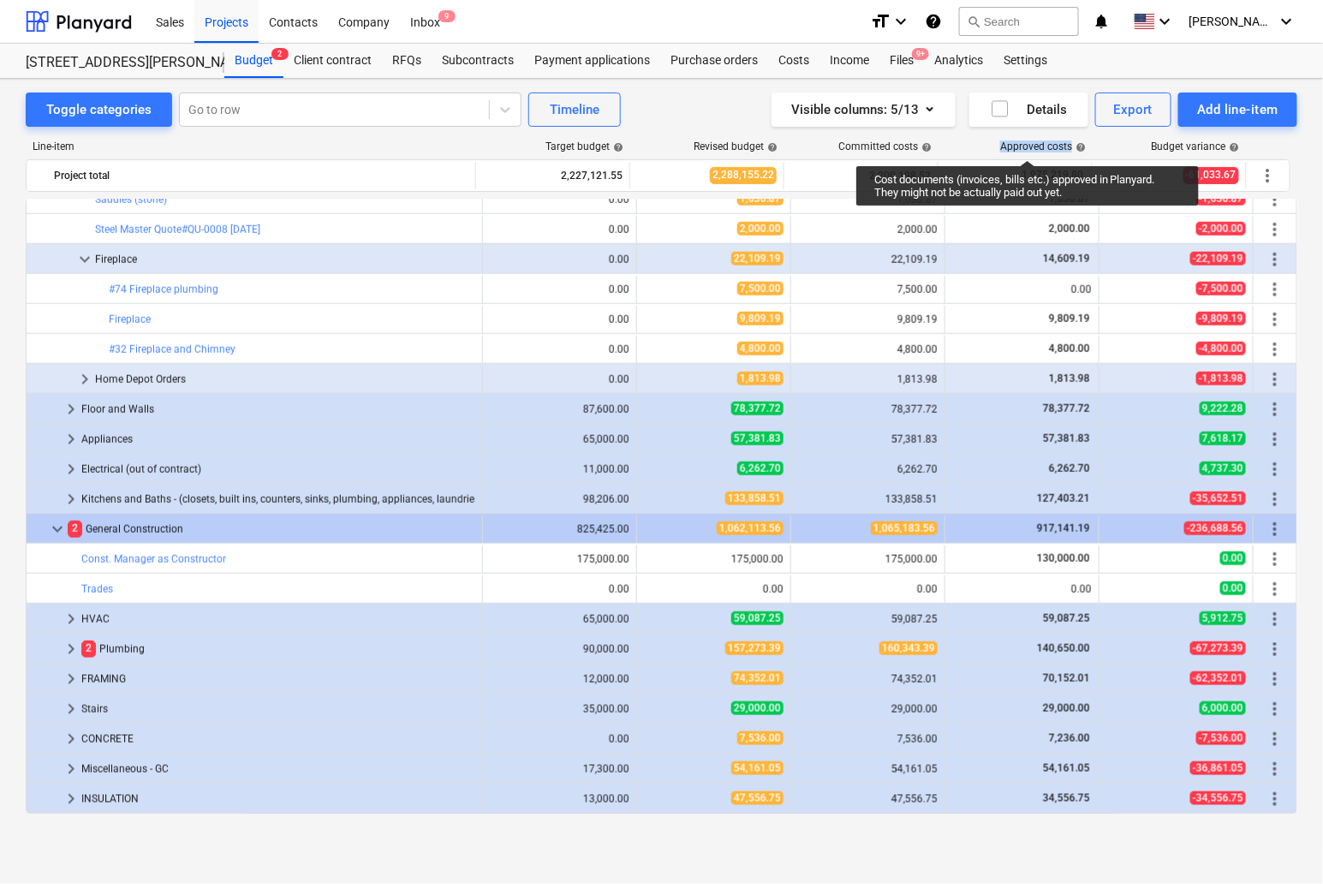
click at [1027, 145] on div "Approved costs help" at bounding box center [1043, 146] width 86 height 12
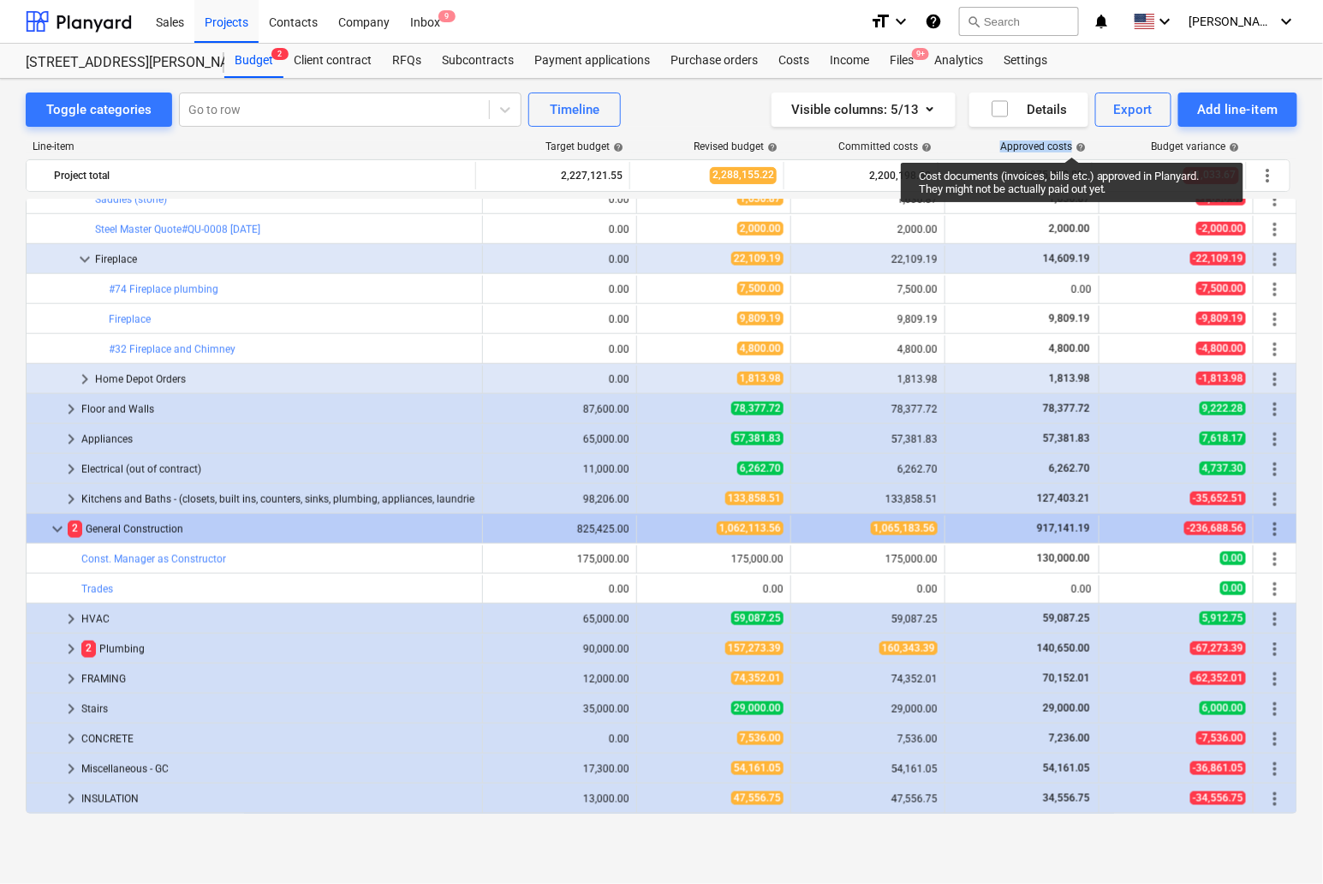
drag, startPoint x: 1002, startPoint y: 144, endPoint x: 1072, endPoint y: 142, distance: 70.2
click at [1072, 142] on div "Approved costs help" at bounding box center [1043, 146] width 86 height 12
click at [1039, 142] on div "Approved costs help" at bounding box center [1043, 146] width 86 height 12
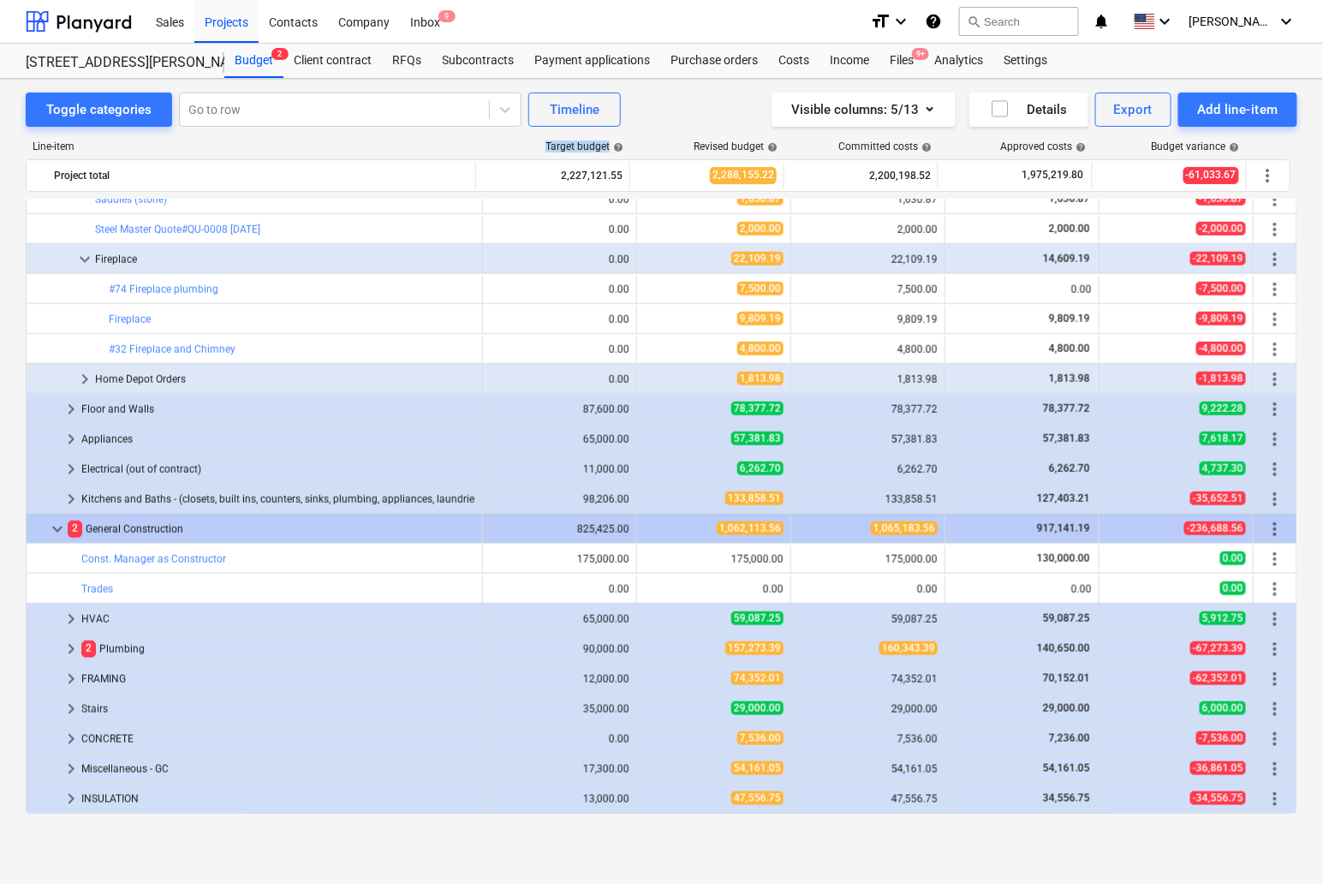
drag, startPoint x: 545, startPoint y: 148, endPoint x: 628, endPoint y: 150, distance: 83.1
click at [628, 150] on div "Target budget help" at bounding box center [554, 146] width 154 height 12
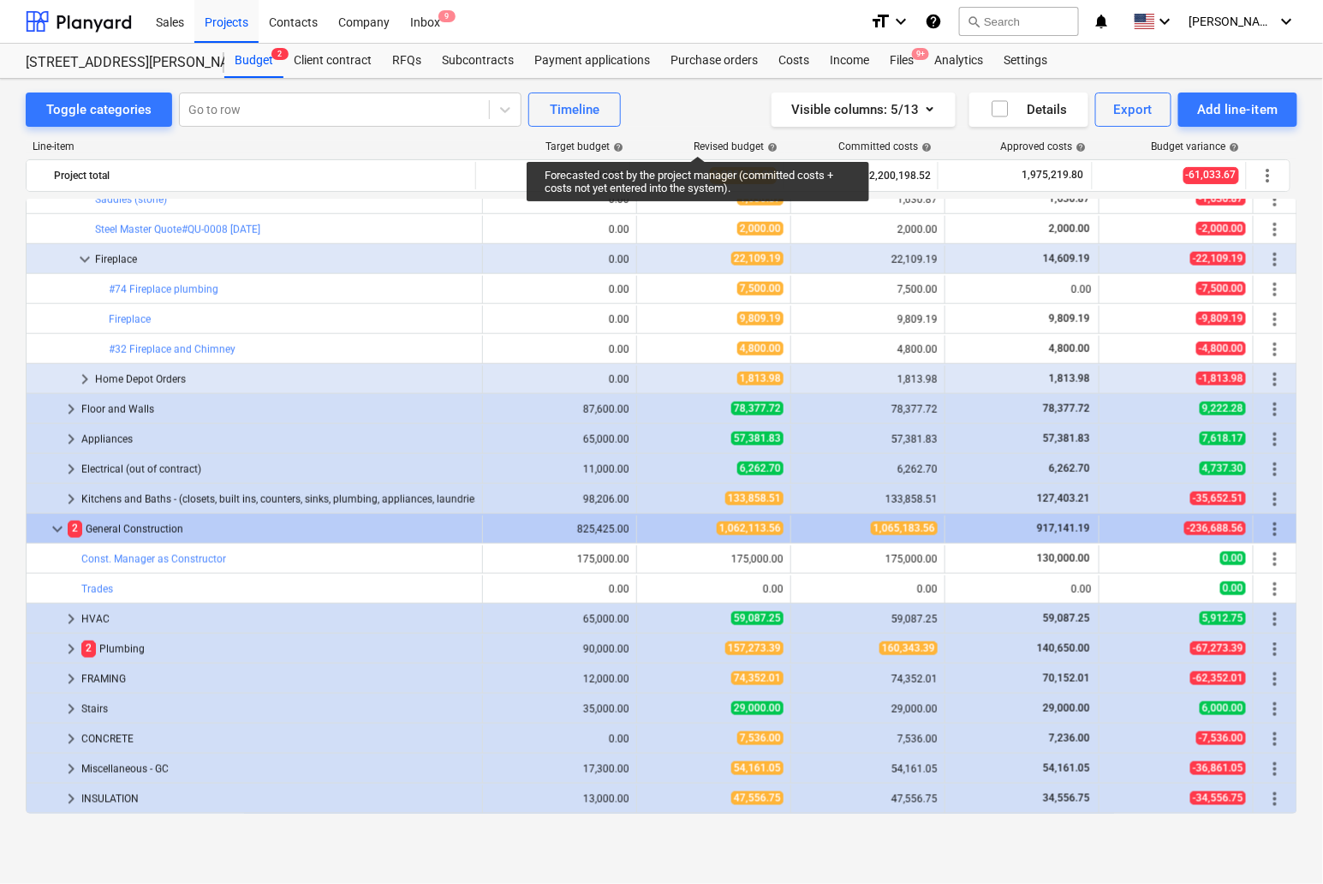
click at [698, 140] on div "Revised budget help" at bounding box center [736, 146] width 84 height 12
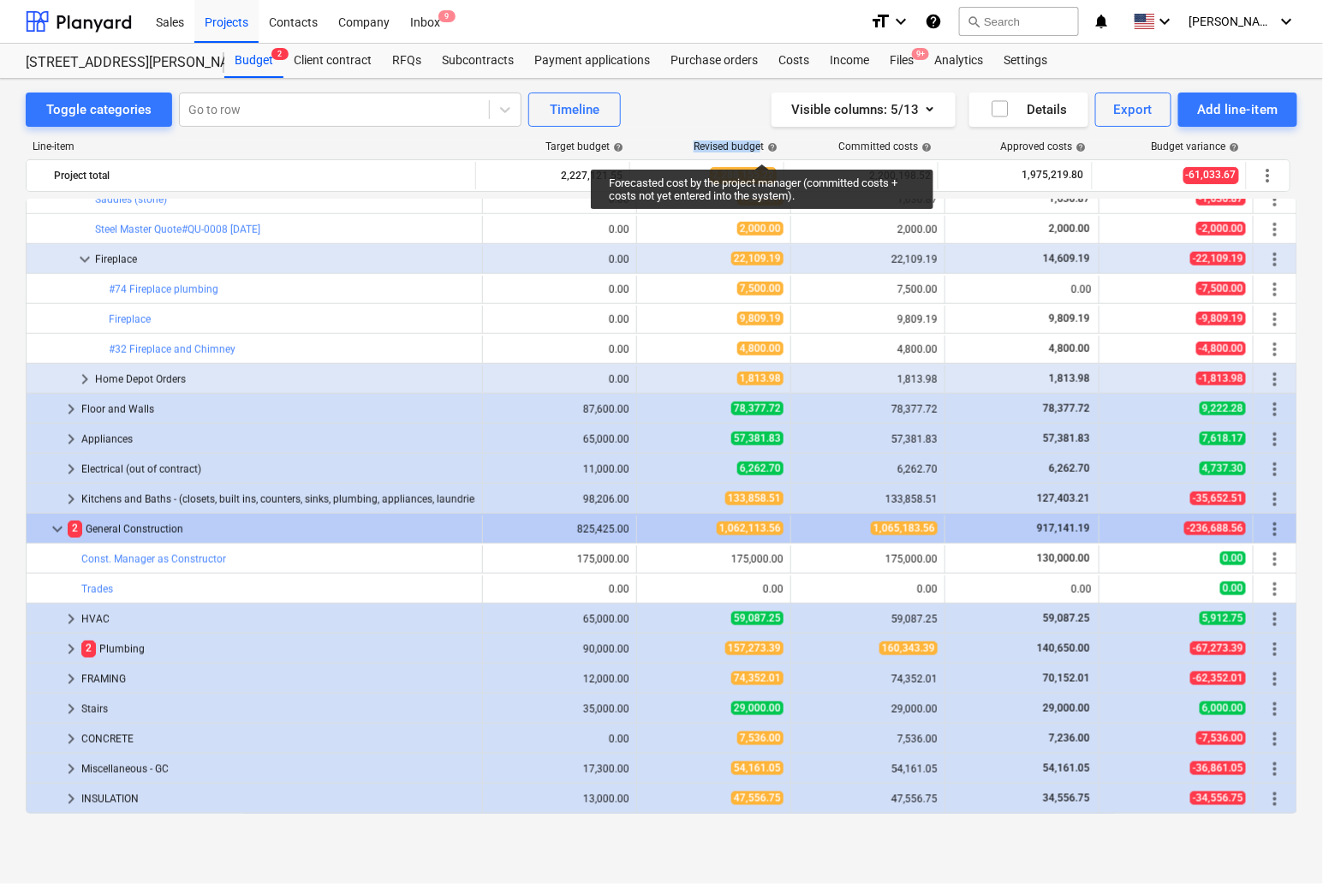
drag, startPoint x: 692, startPoint y: 146, endPoint x: 762, endPoint y: 148, distance: 70.3
click at [762, 148] on div "Revised budget help" at bounding box center [708, 146] width 154 height 12
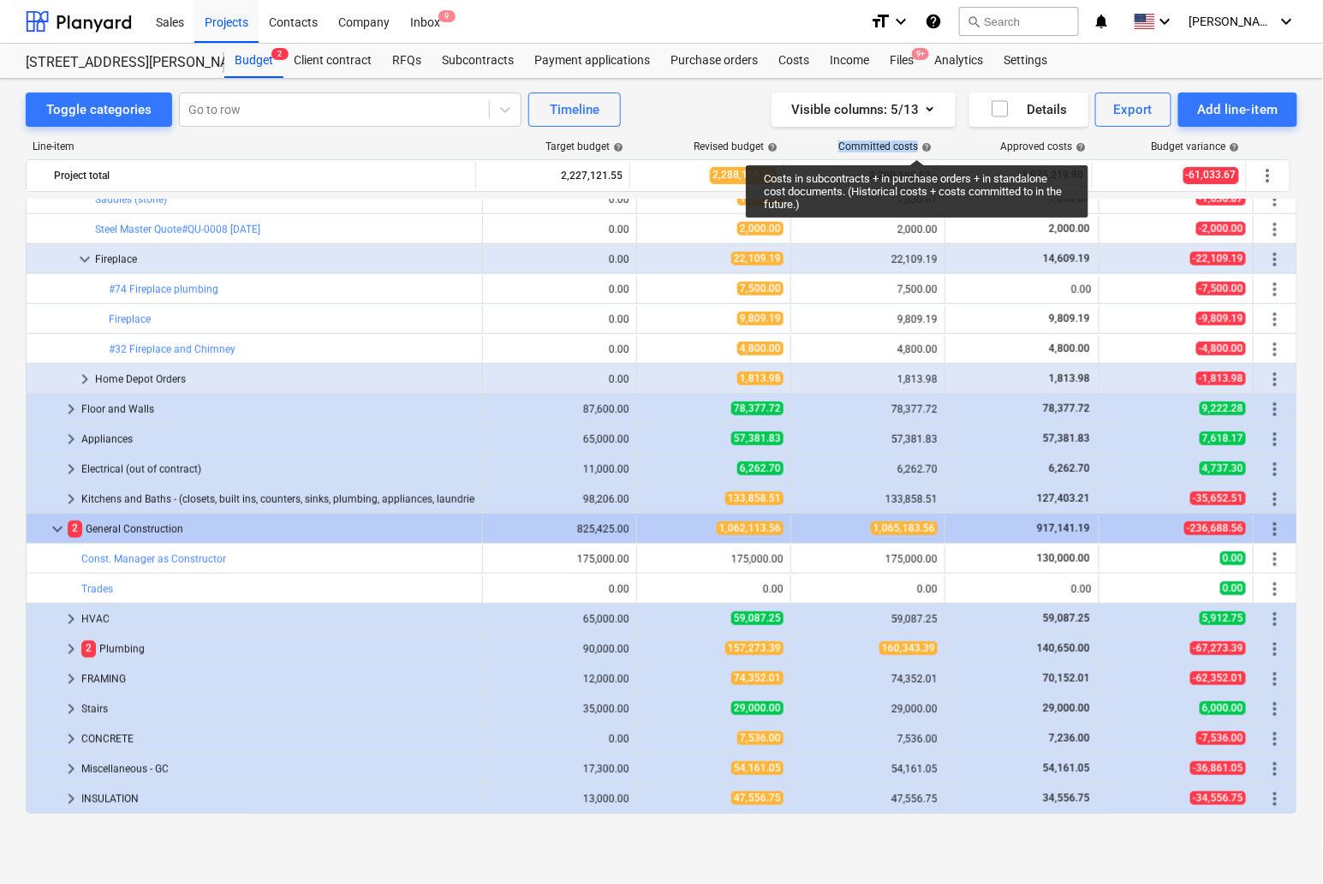
drag, startPoint x: 838, startPoint y: 144, endPoint x: 917, endPoint y: 144, distance: 78.8
click at [917, 144] on div "Committed costs help" at bounding box center [862, 146] width 154 height 12
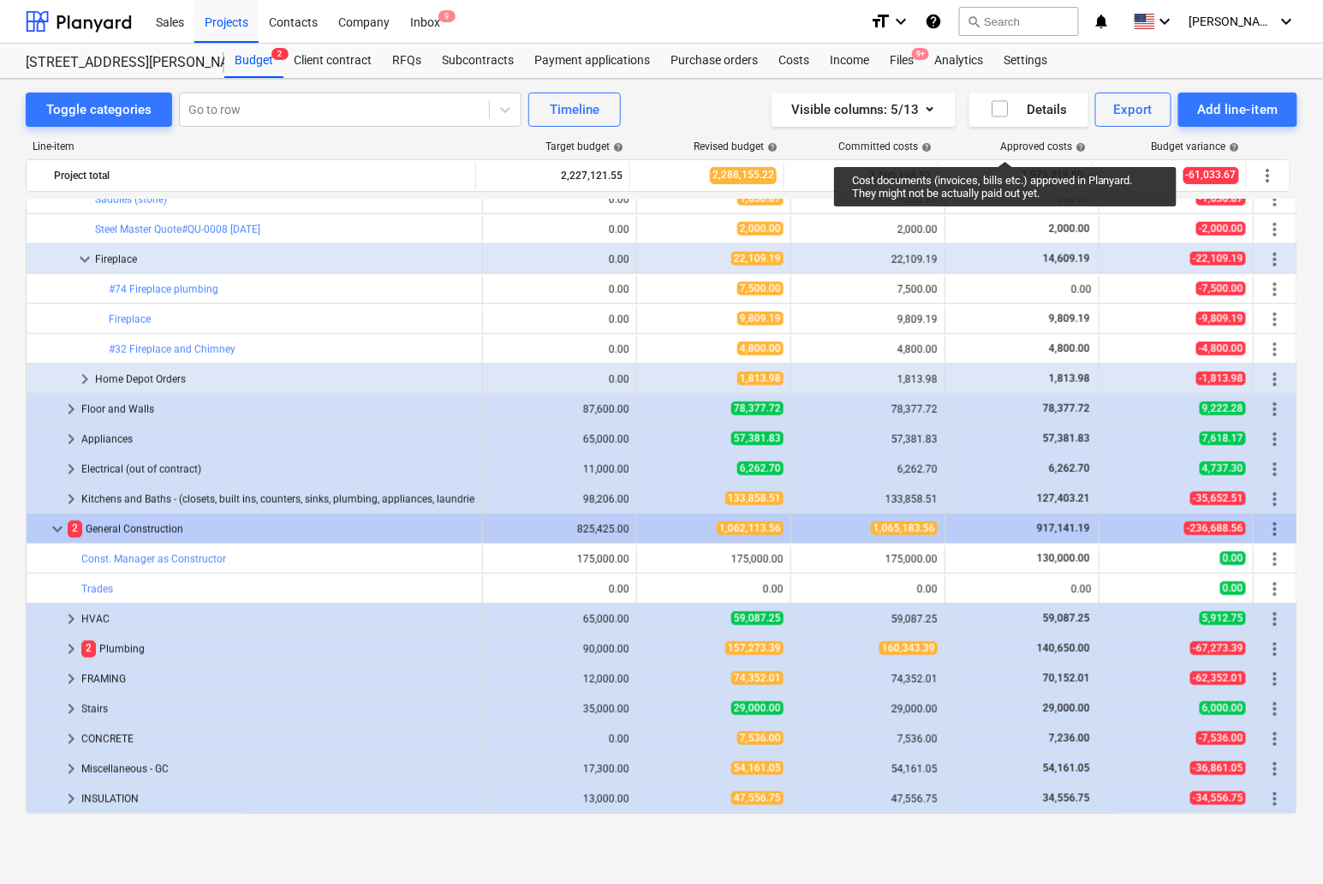
click at [1005, 146] on div "Approved costs help" at bounding box center [1043, 146] width 86 height 12
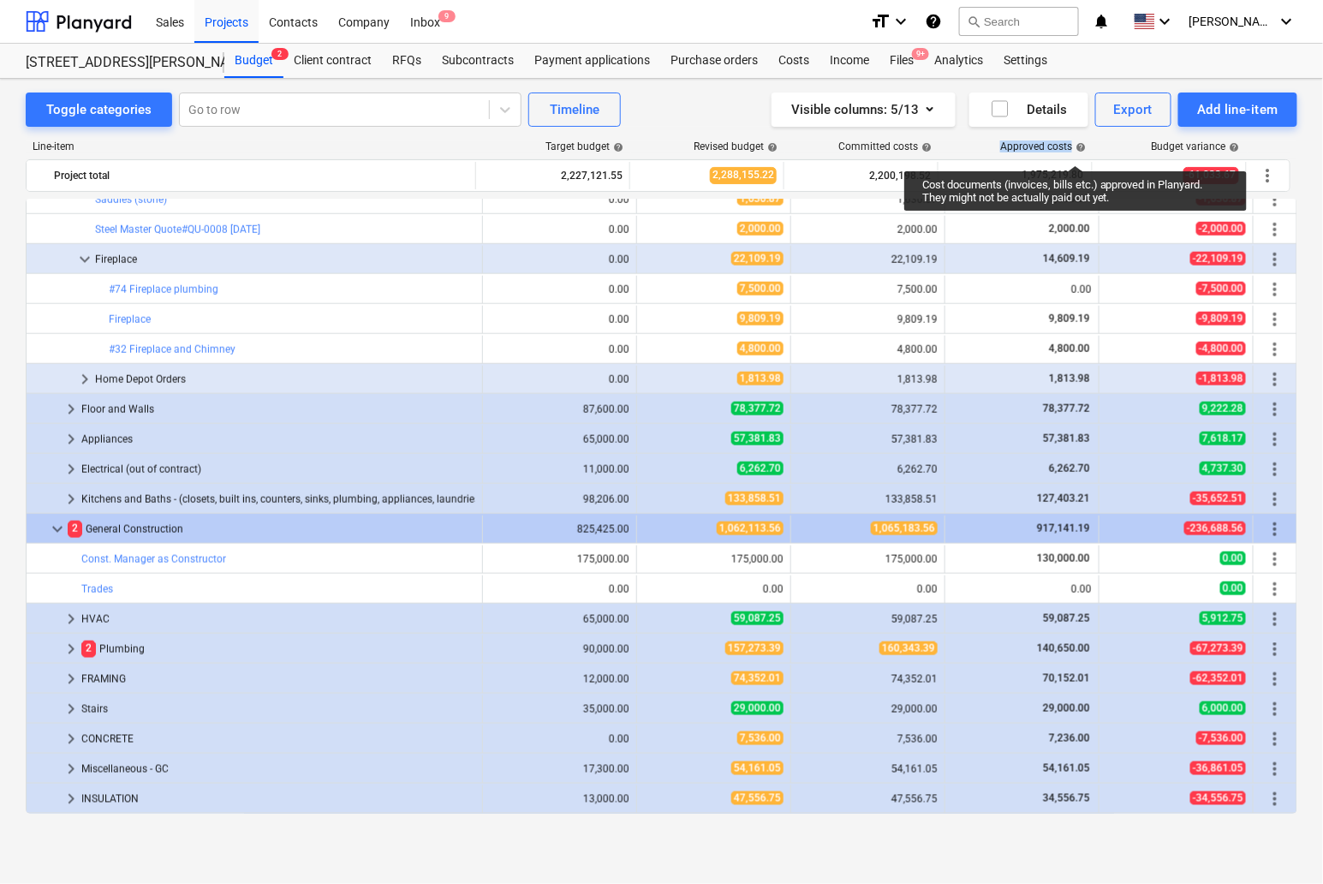
drag, startPoint x: 1001, startPoint y: 146, endPoint x: 1075, endPoint y: 150, distance: 74.6
click at [1075, 150] on div "Approved costs help" at bounding box center [1016, 146] width 154 height 12
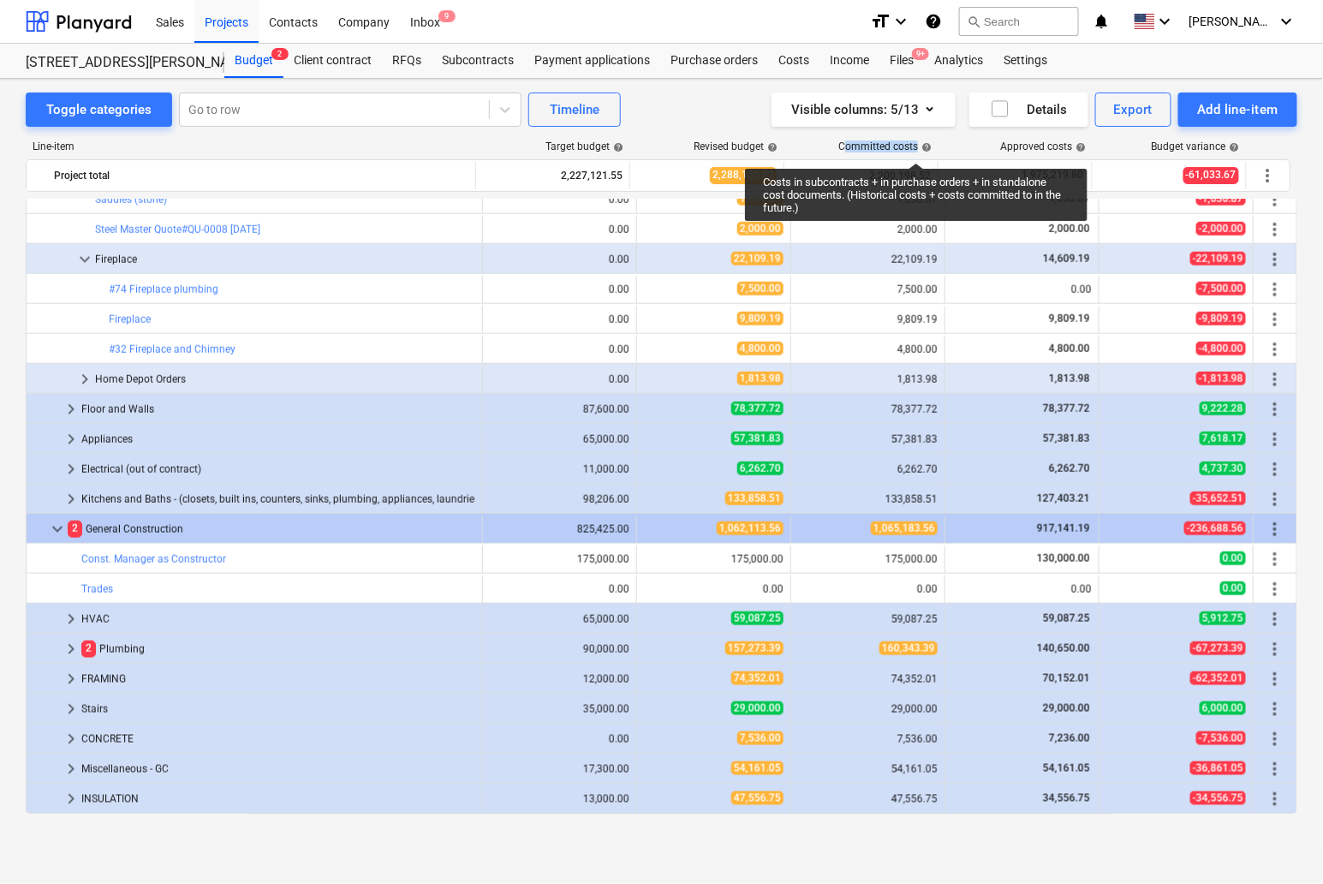
drag, startPoint x: 847, startPoint y: 144, endPoint x: 916, endPoint y: 147, distance: 69.4
click at [916, 147] on div "Committed costs help" at bounding box center [884, 146] width 93 height 12
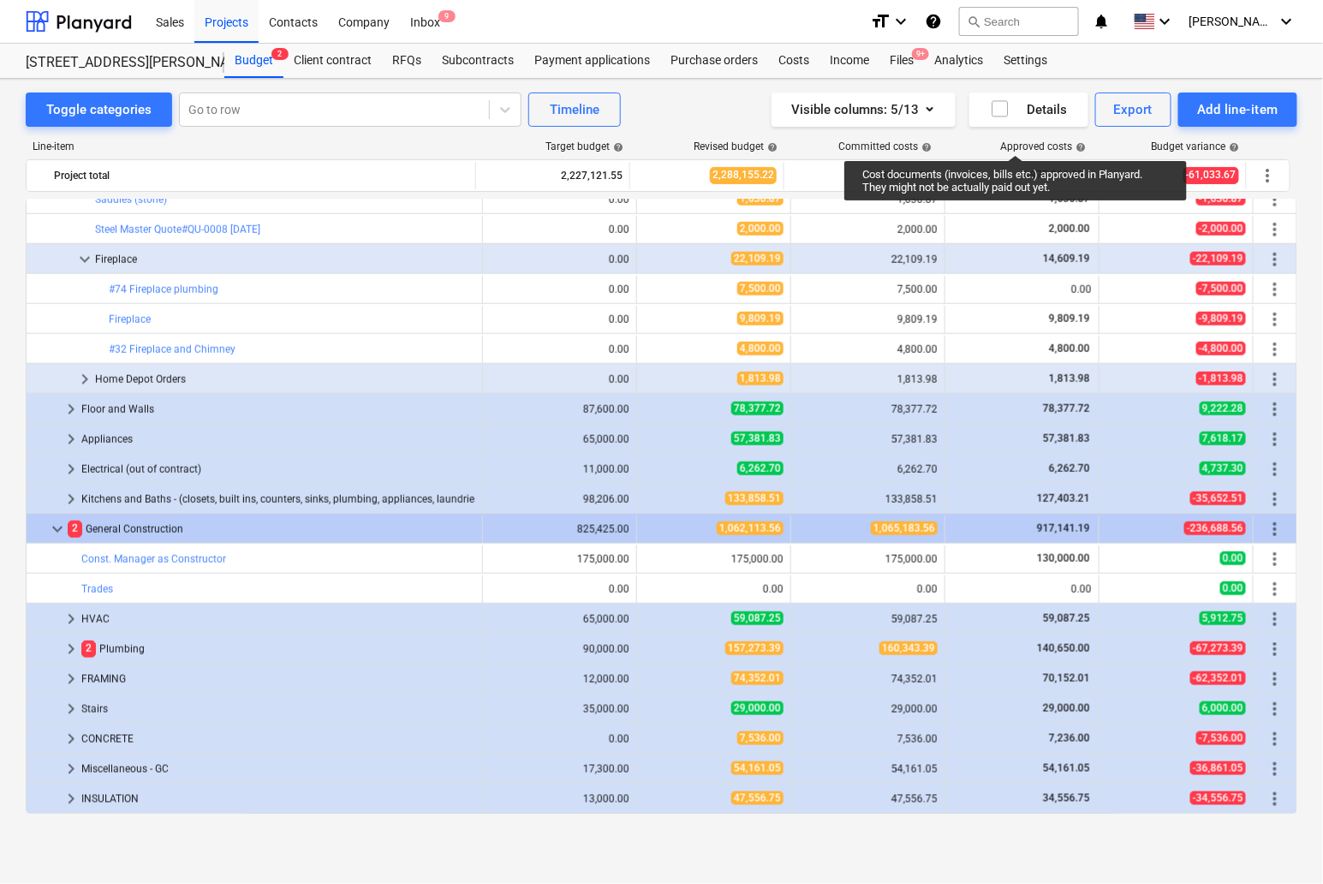
click at [1015, 140] on div "Approved costs help" at bounding box center [1043, 146] width 86 height 12
click at [1001, 143] on div "Approved costs help" at bounding box center [1043, 146] width 86 height 12
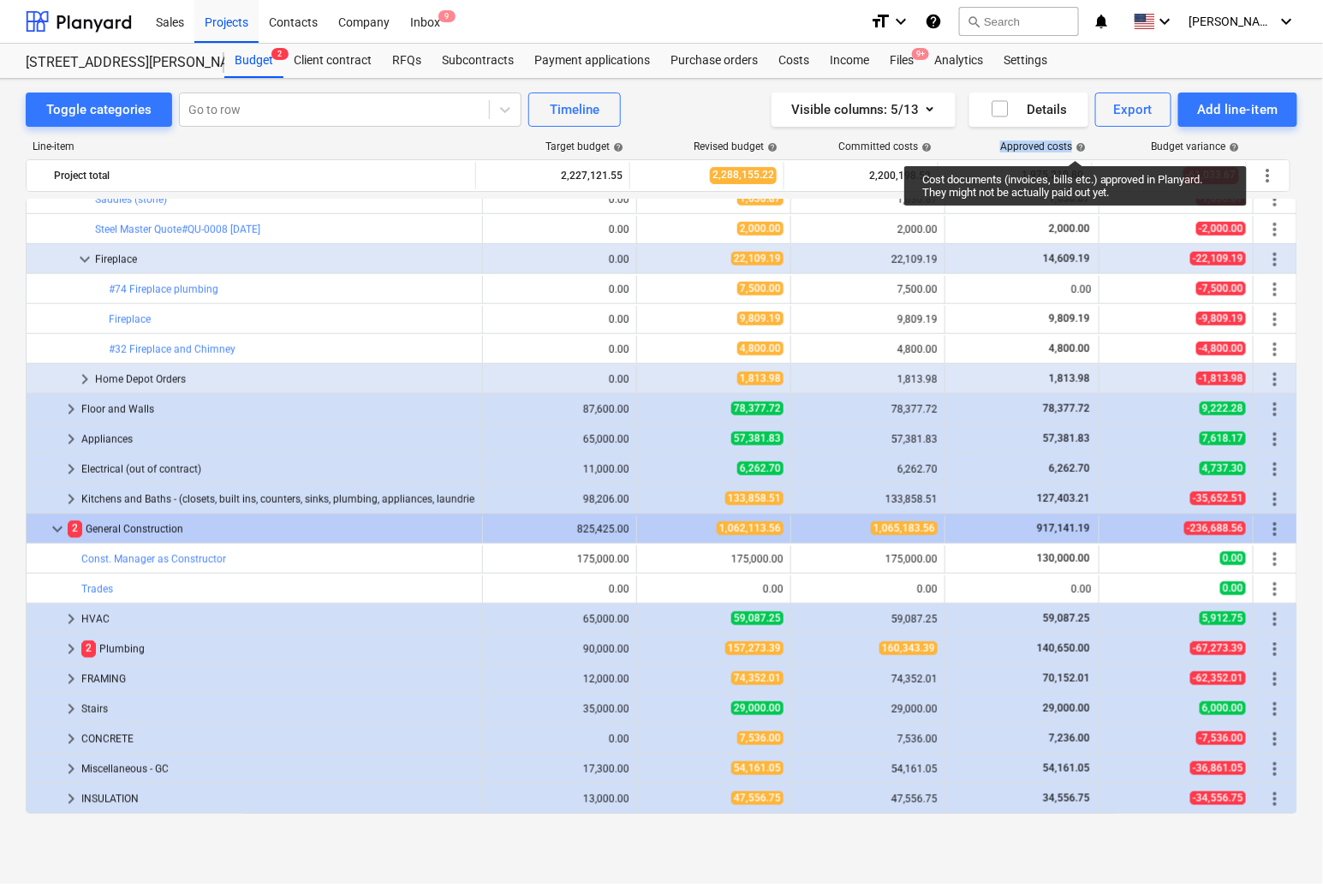
drag, startPoint x: 1001, startPoint y: 145, endPoint x: 1055, endPoint y: 148, distance: 54.1
click at [1075, 145] on div "Approved costs help" at bounding box center [1016, 146] width 154 height 12
click at [1027, 146] on div "Approved costs help" at bounding box center [1043, 146] width 86 height 12
drag, startPoint x: 1002, startPoint y: 147, endPoint x: 1072, endPoint y: 146, distance: 70.2
click at [1072, 146] on div "Approved costs help" at bounding box center [1043, 146] width 86 height 12
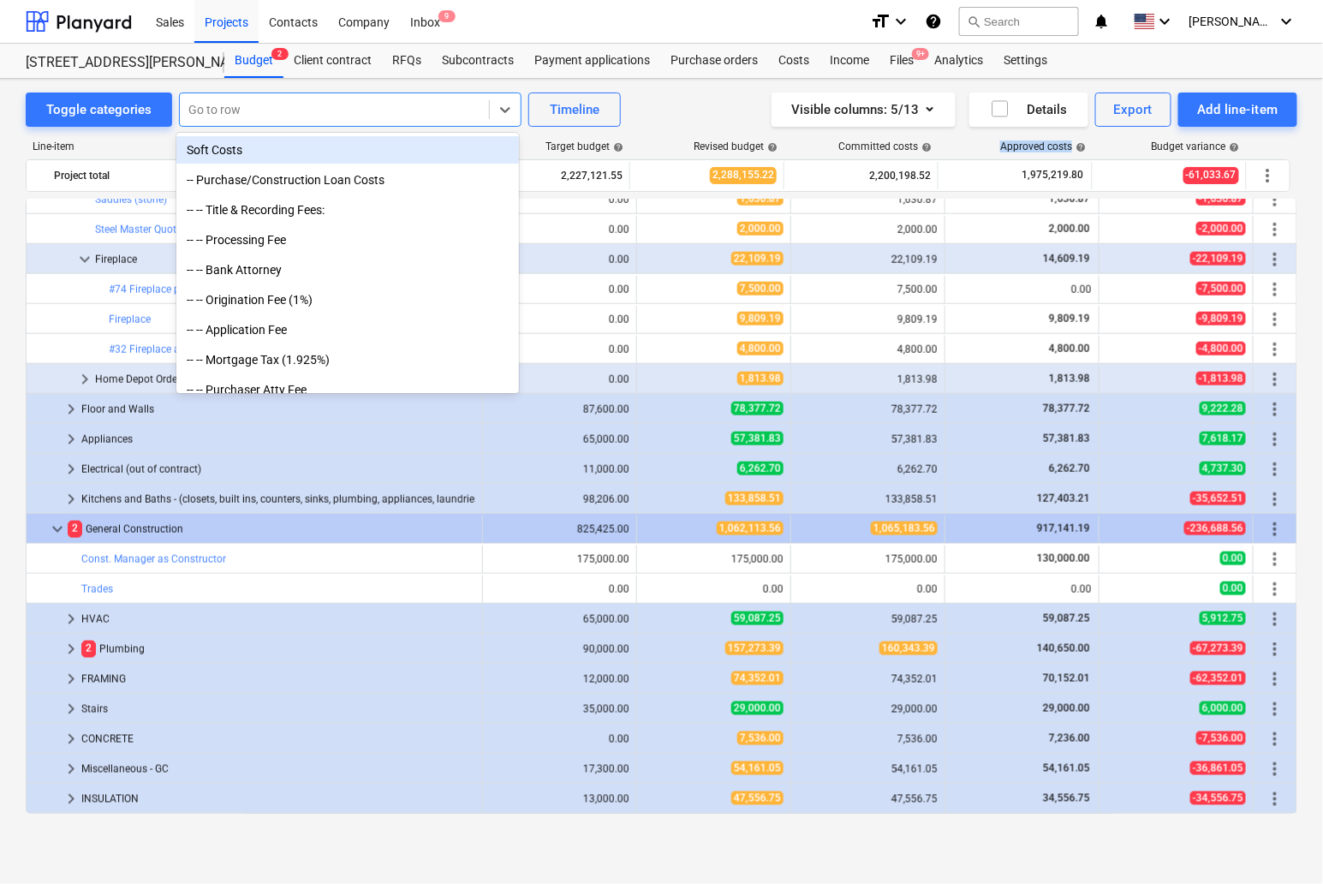
click at [268, 111] on div at bounding box center [334, 109] width 292 height 17
type input "7"
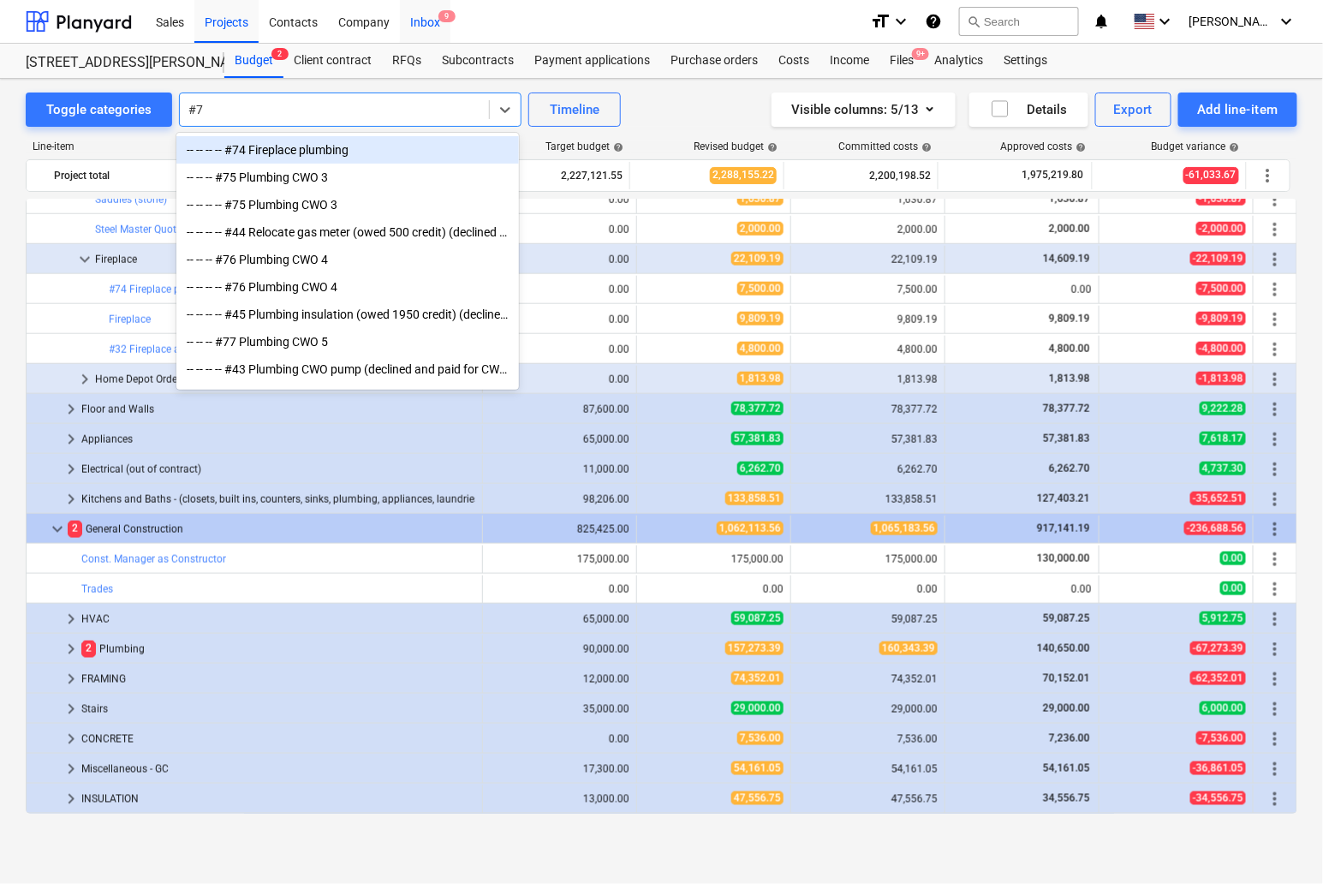
type input "#74"
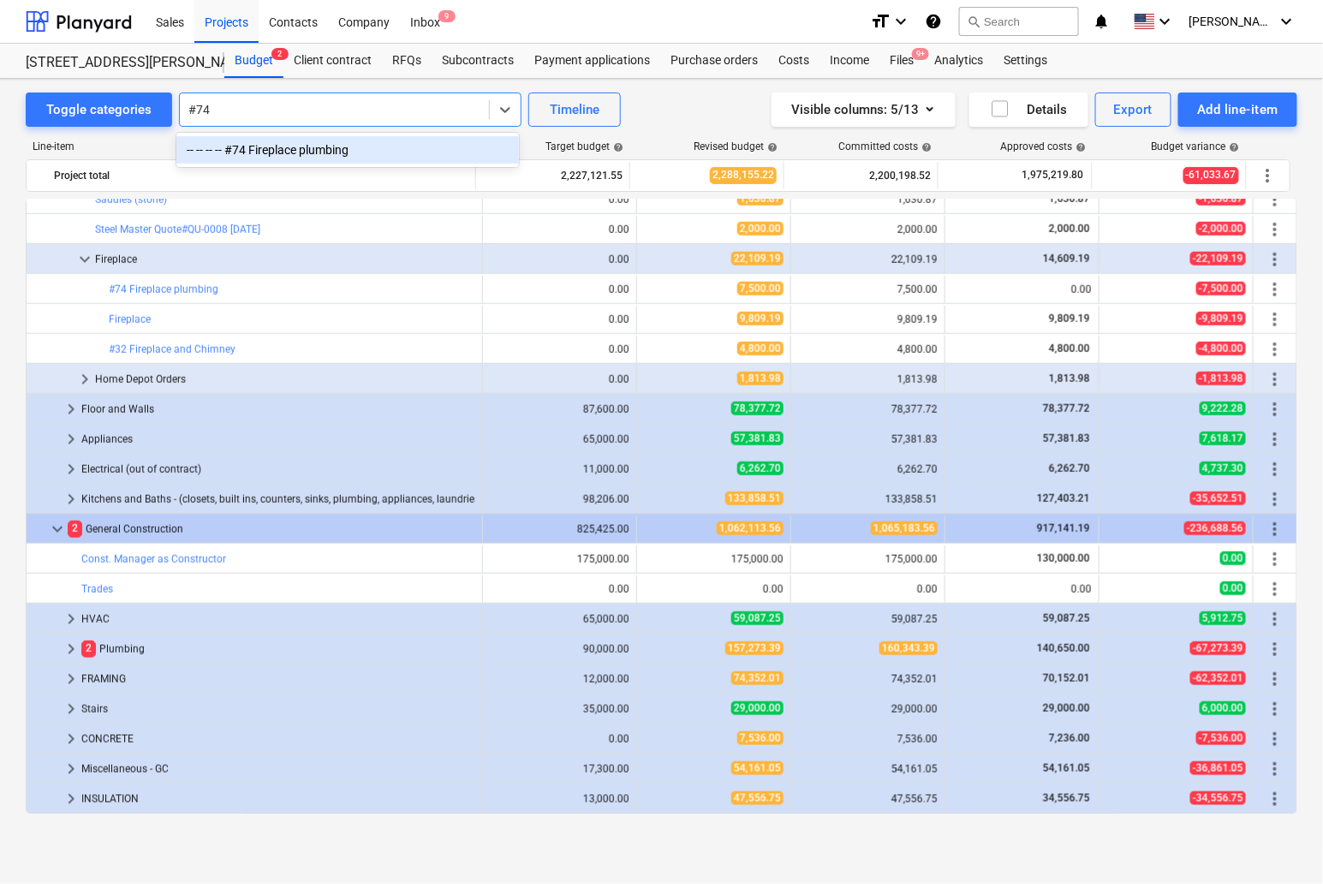
click at [267, 148] on div "-- -- -- -- #74 Fireplace plumbing" at bounding box center [347, 149] width 342 height 27
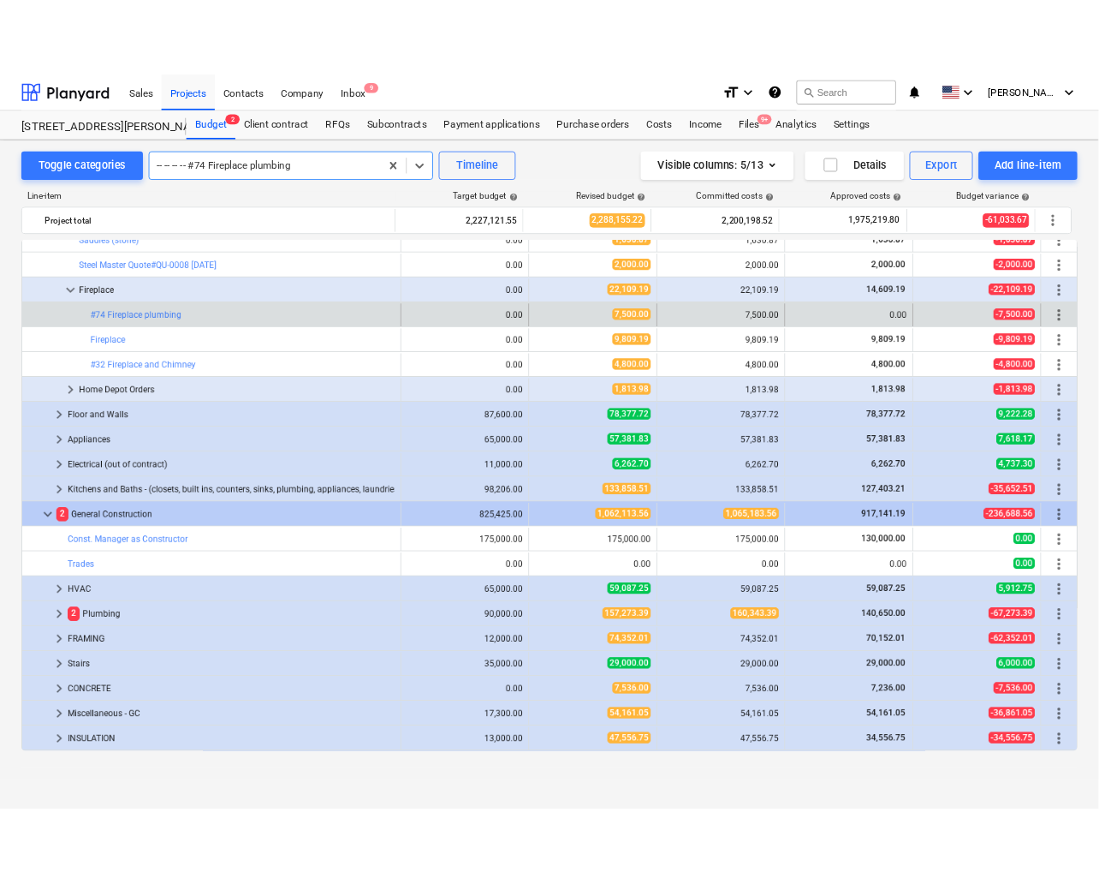
scroll to position [719, 0]
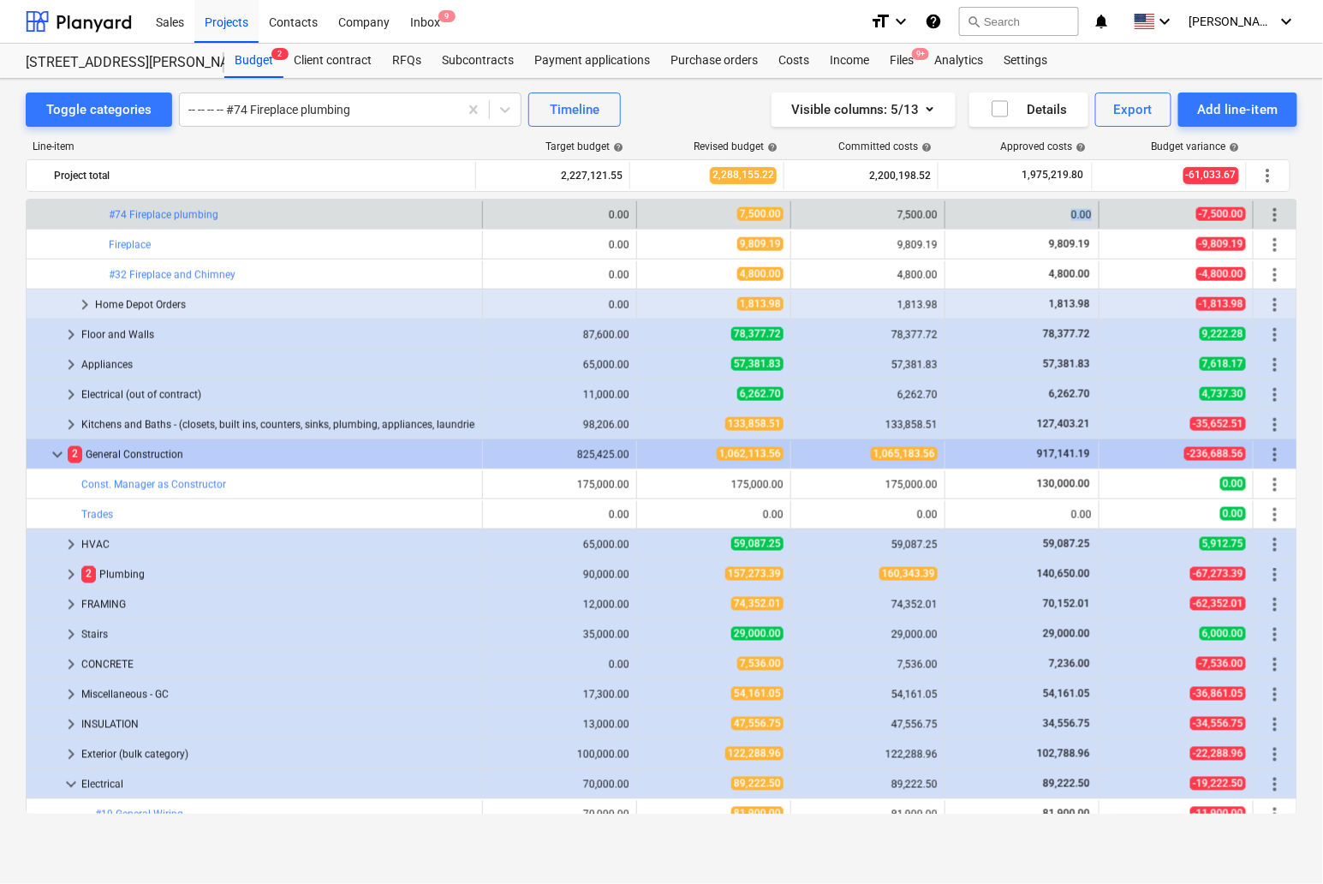
drag, startPoint x: 1094, startPoint y: 209, endPoint x: 1056, endPoint y: 215, distance: 39.0
click at [1056, 215] on div "bar_chart #74 Fireplace plumbing edit 0.00 edit 7,500.00 7,500.00 0.00 -7,500.0…" at bounding box center [662, 214] width 1270 height 27
click at [1073, 213] on div "0.00" at bounding box center [1022, 215] width 140 height 12
click at [142, 211] on link "#74 Fireplace plumbing" at bounding box center [164, 215] width 110 height 12
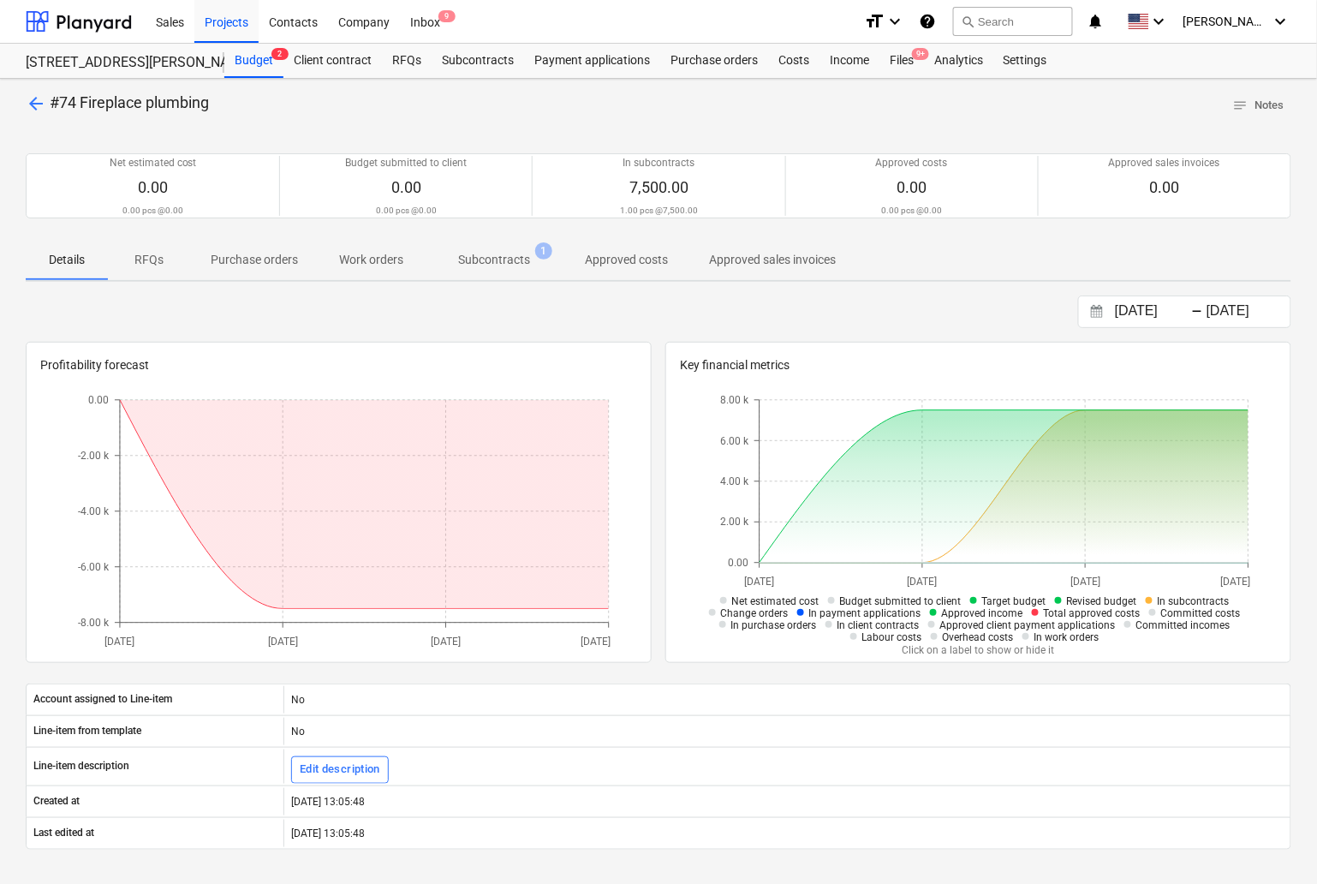
click at [488, 258] on p "Subcontracts" at bounding box center [494, 260] width 72 height 18
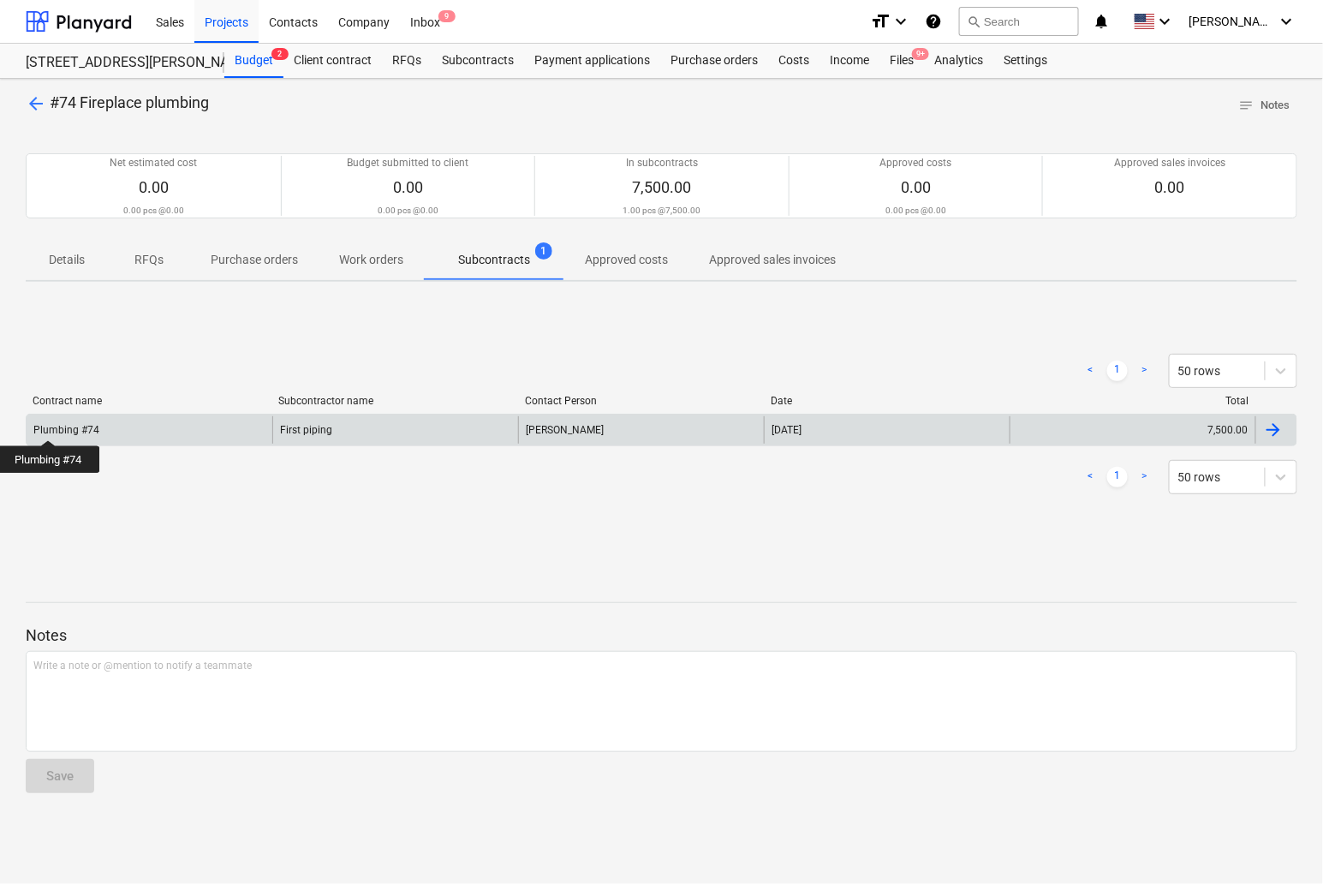
click at [49, 426] on div "Plumbing #74" at bounding box center [66, 430] width 66 height 12
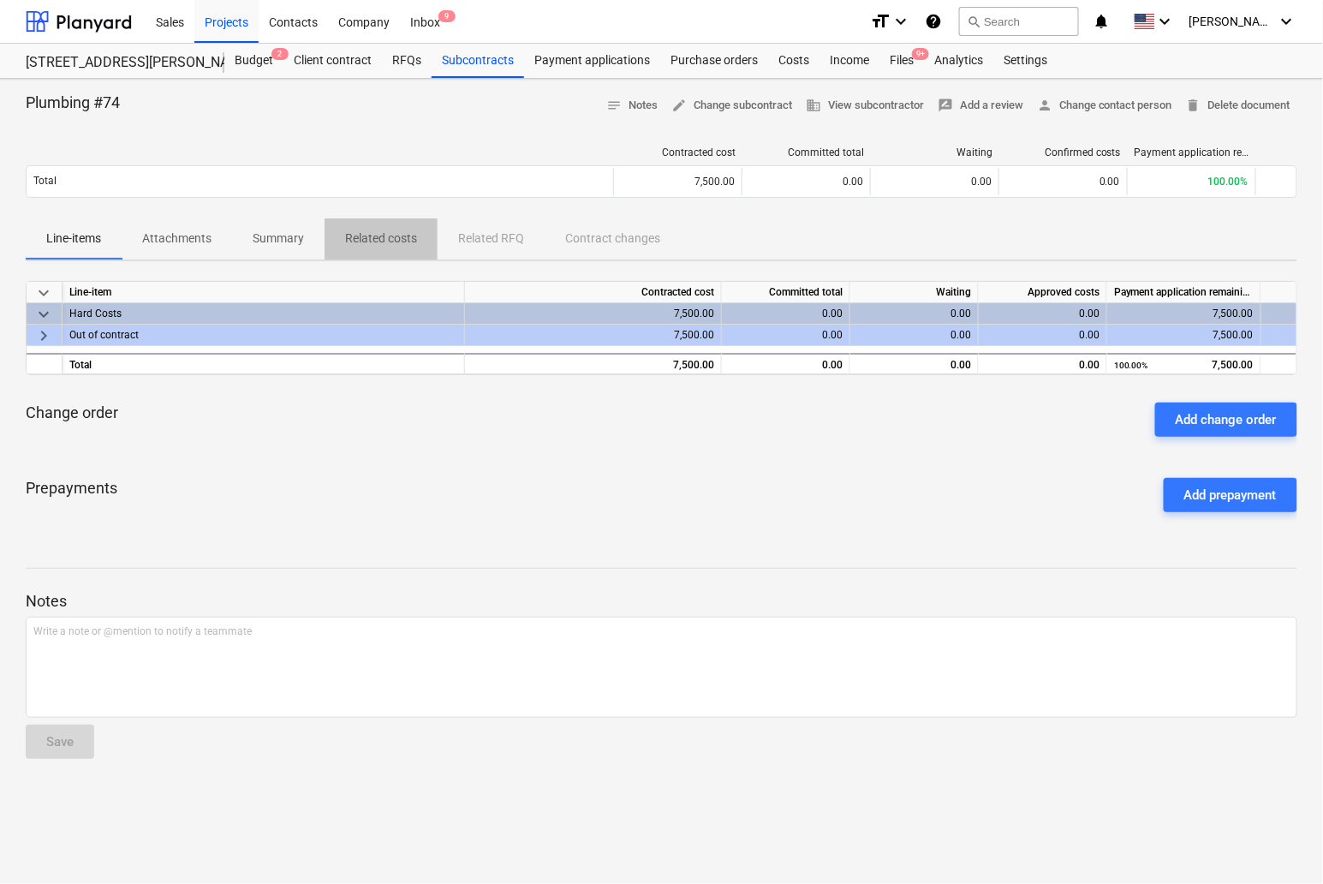
click at [378, 232] on p "Related costs" at bounding box center [381, 238] width 72 height 18
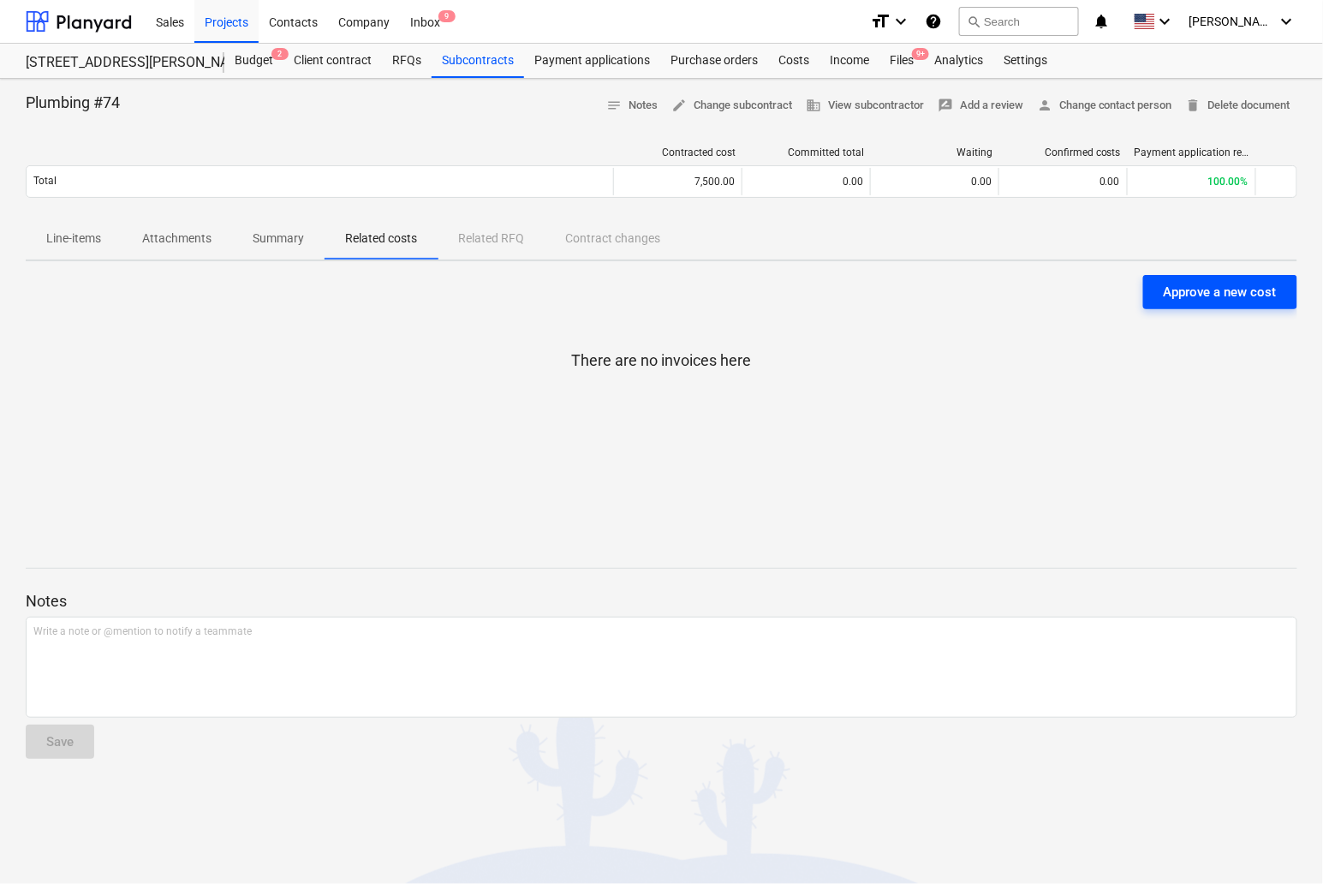
click at [1226, 298] on div "Approve a new cost" at bounding box center [1220, 292] width 113 height 22
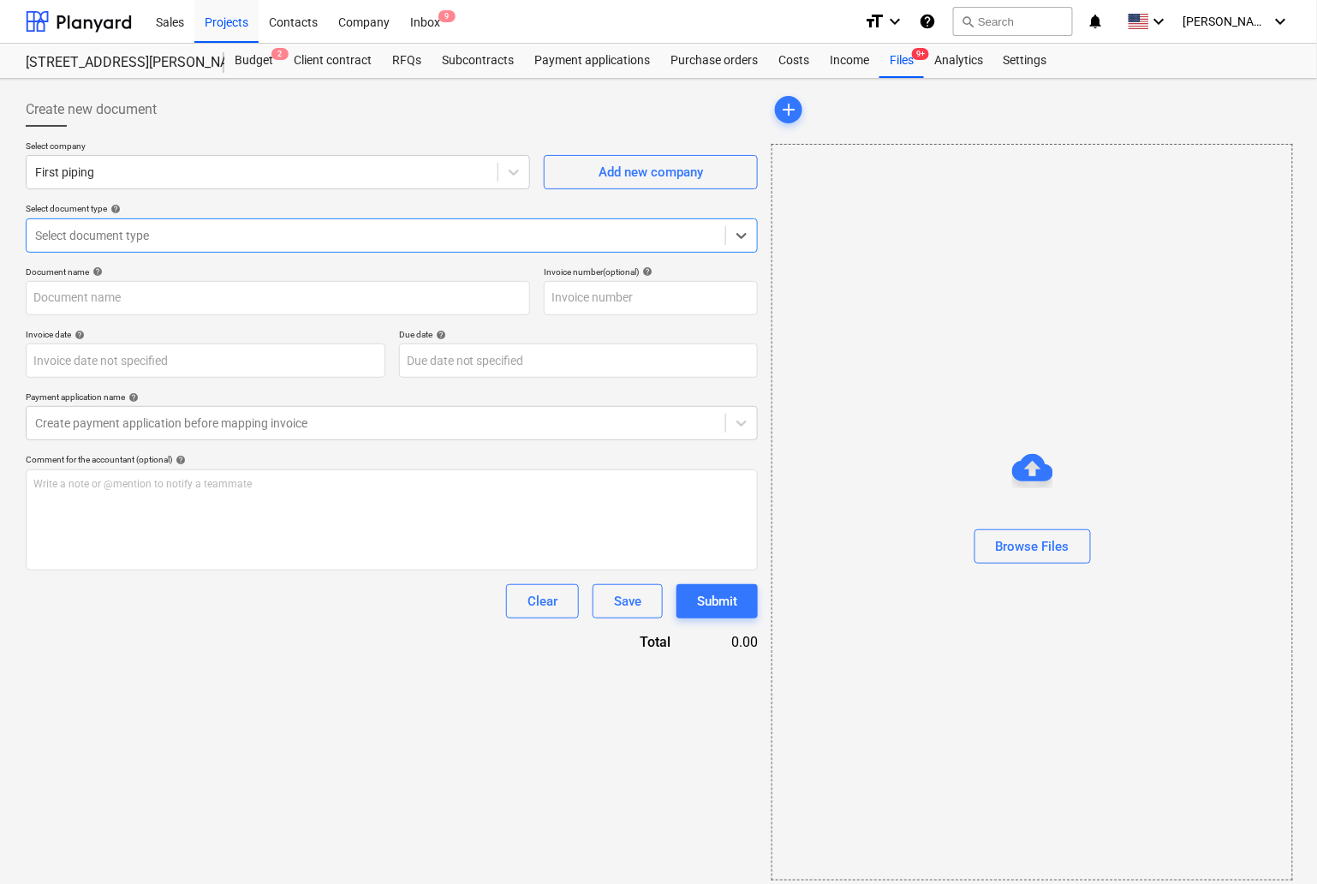
click at [79, 231] on div at bounding box center [376, 235] width 682 height 17
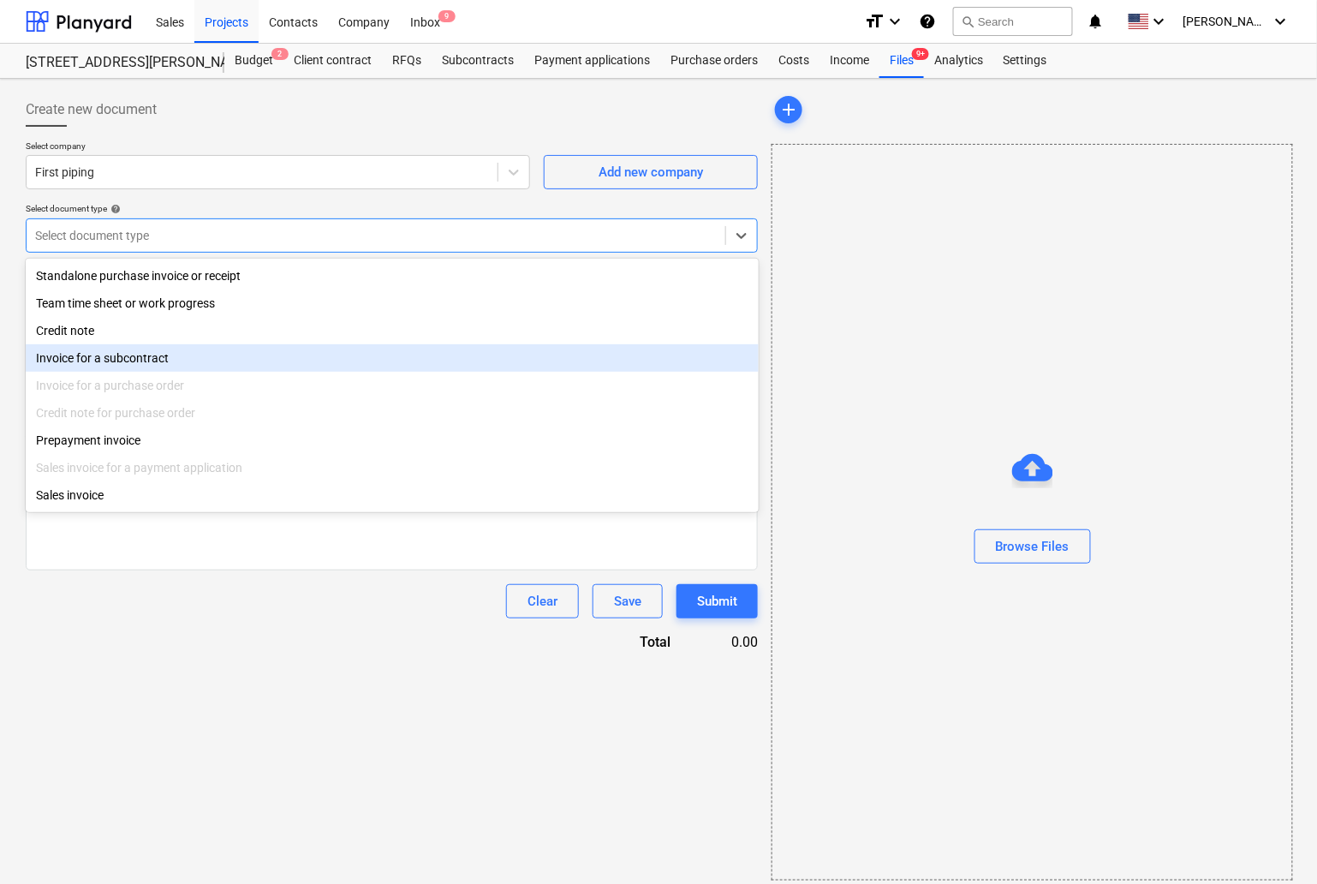
click at [96, 361] on div "Invoice for a subcontract" at bounding box center [392, 357] width 733 height 27
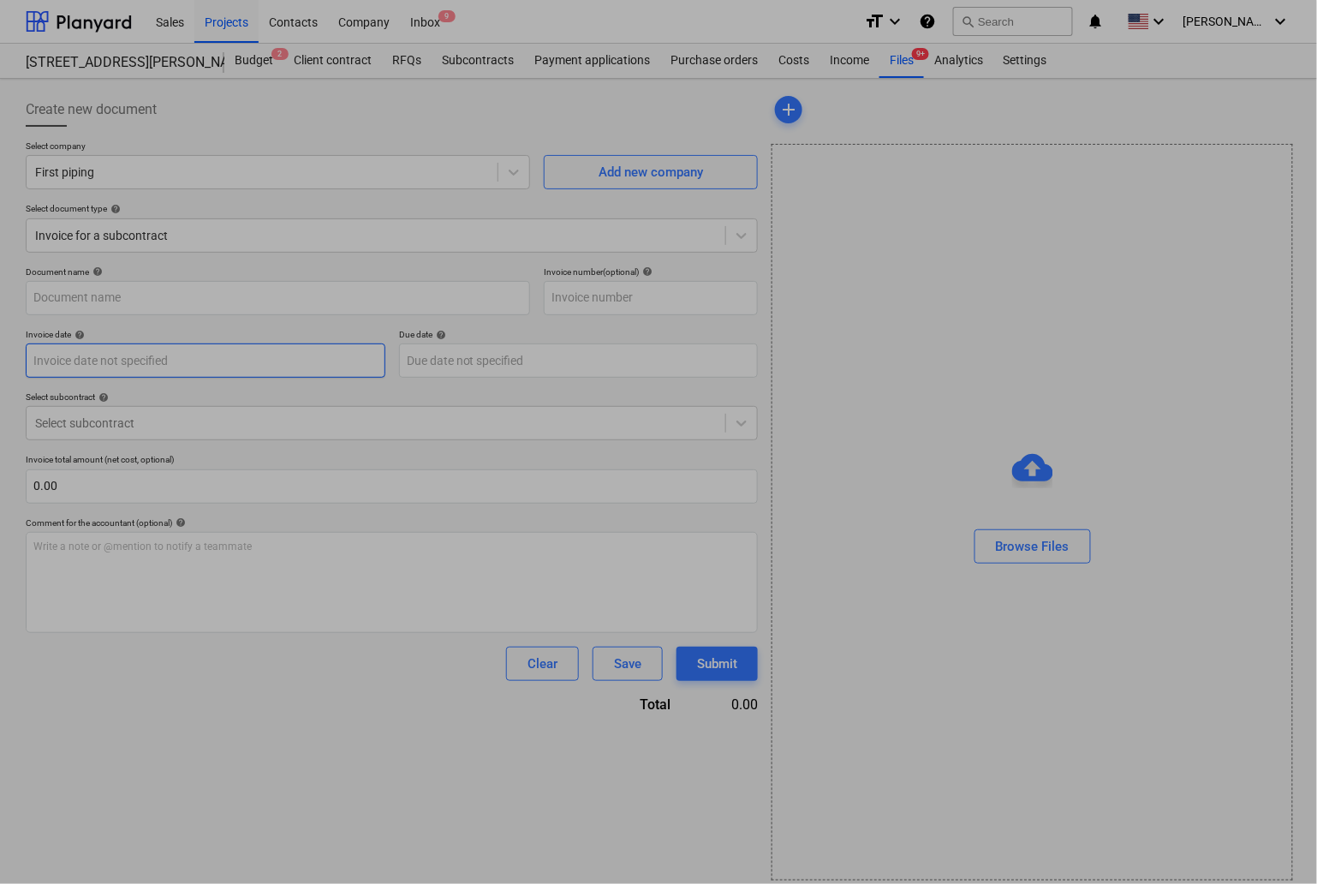
click at [80, 357] on body "Sales Projects Contacts Company Inbox 9 format_size keyboard_arrow_down help se…" at bounding box center [658, 442] width 1317 height 884
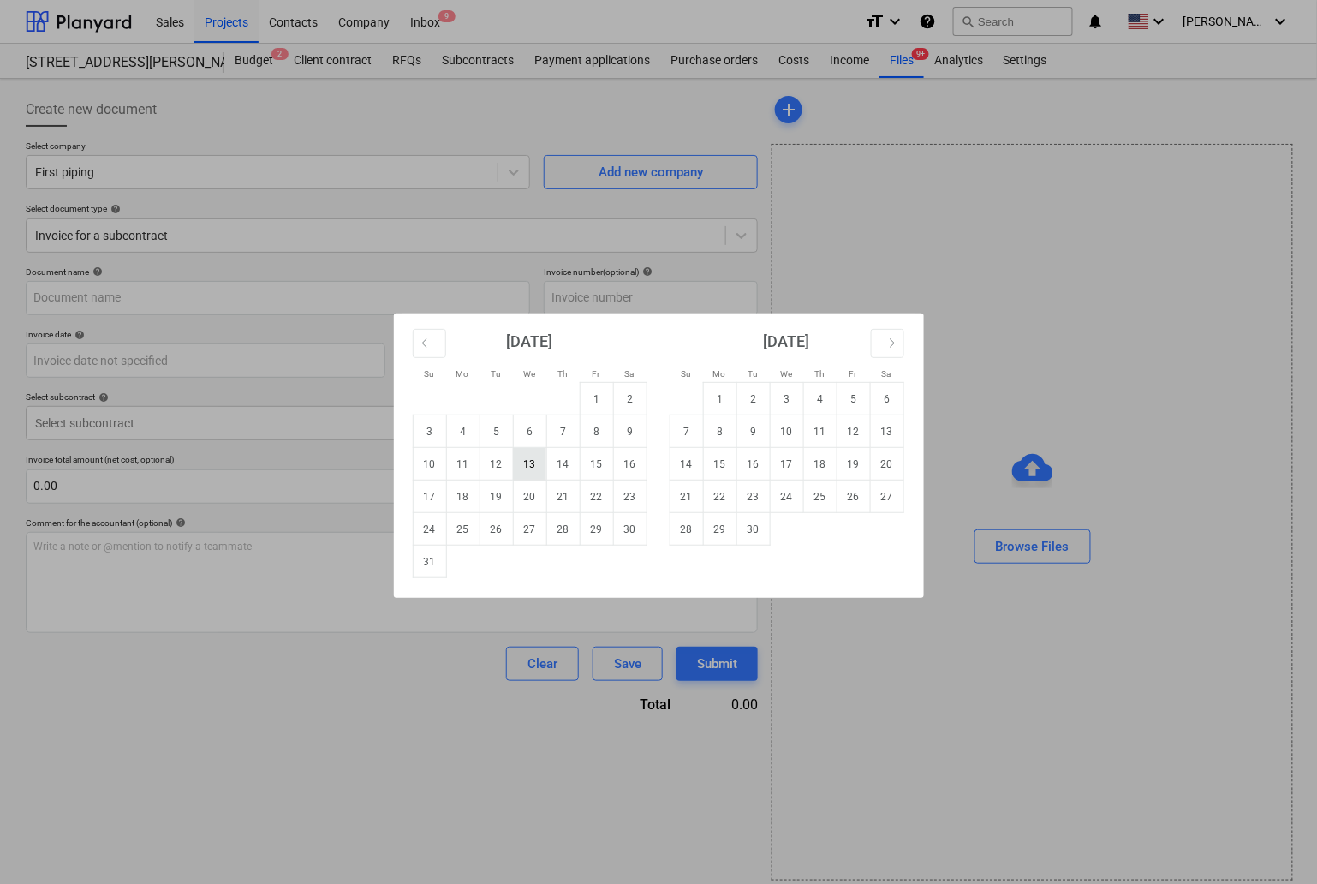
click at [539, 462] on td "13" at bounding box center [529, 464] width 33 height 33
type input "[DATE]"
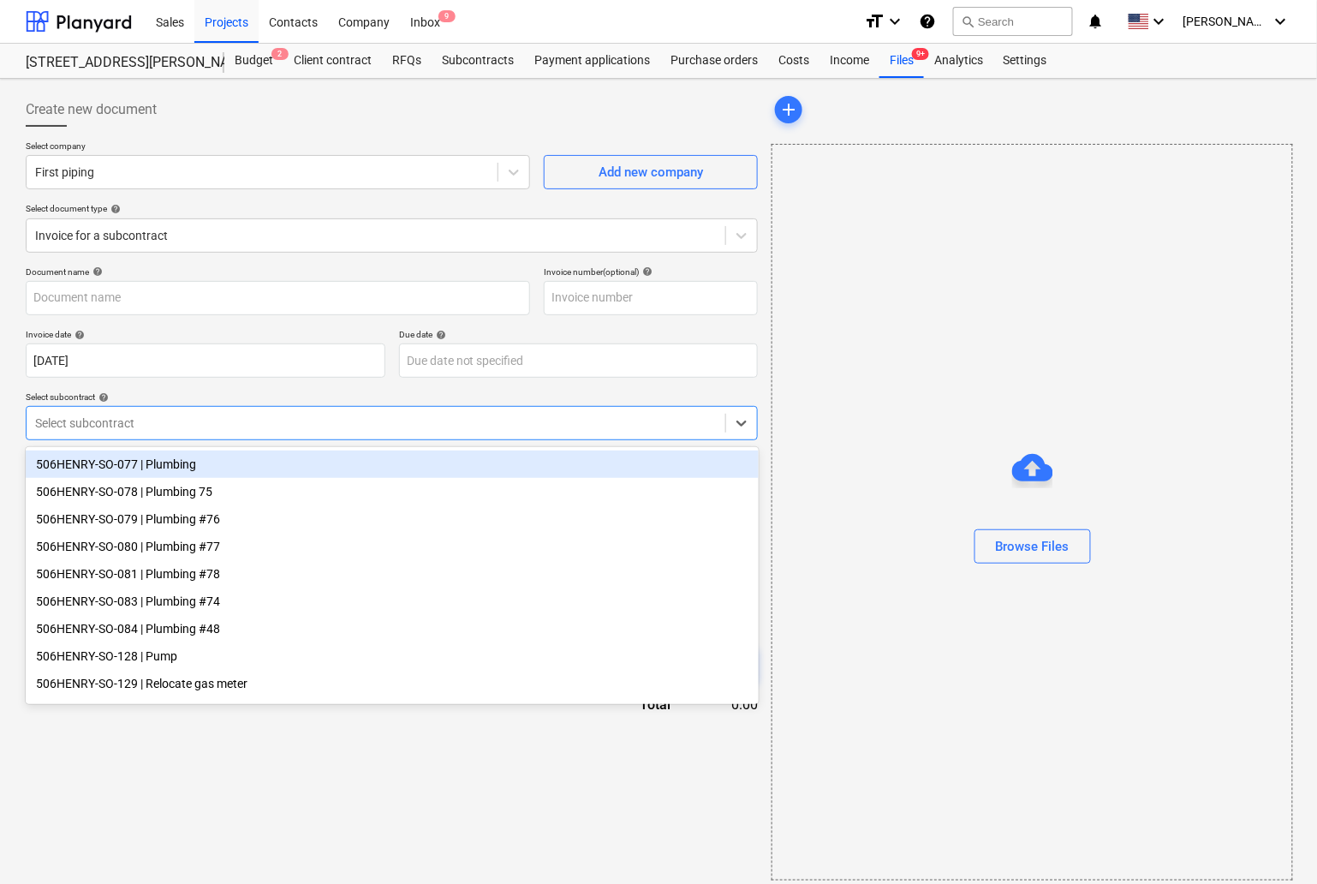
click at [128, 416] on div at bounding box center [376, 422] width 682 height 17
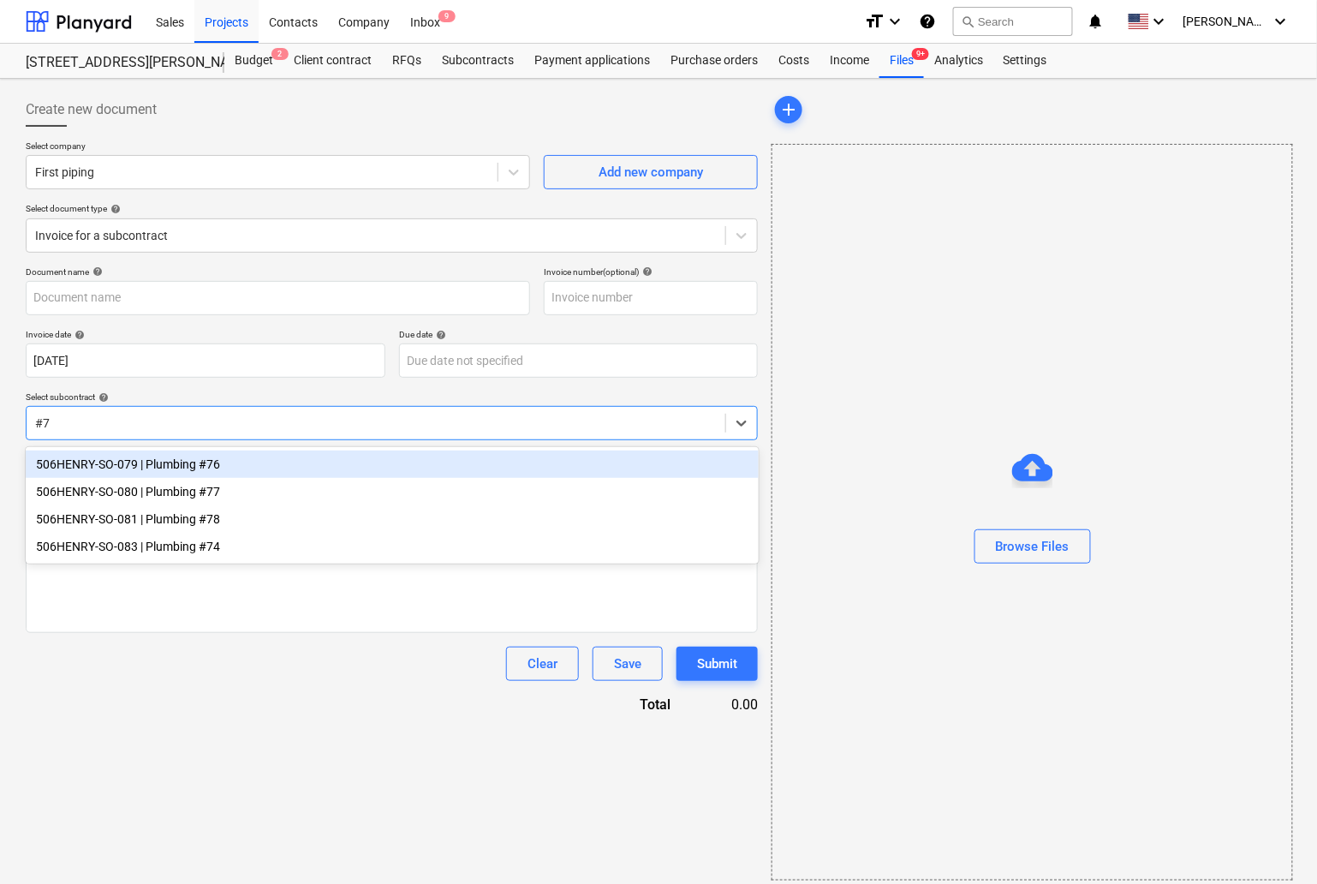
type input "#74"
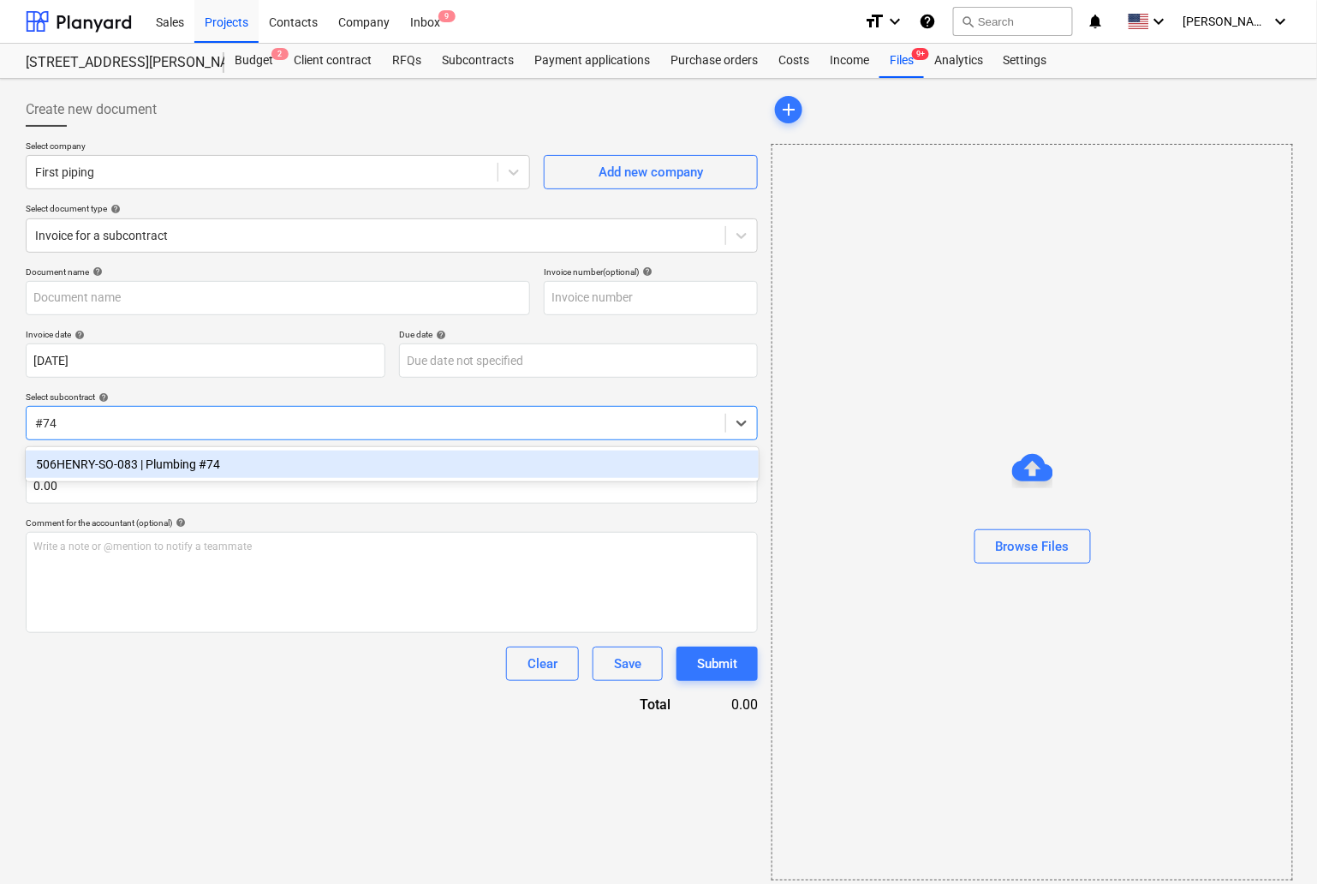
click at [75, 467] on div "506HENRY-SO-083 | Plumbing #74" at bounding box center [392, 463] width 733 height 27
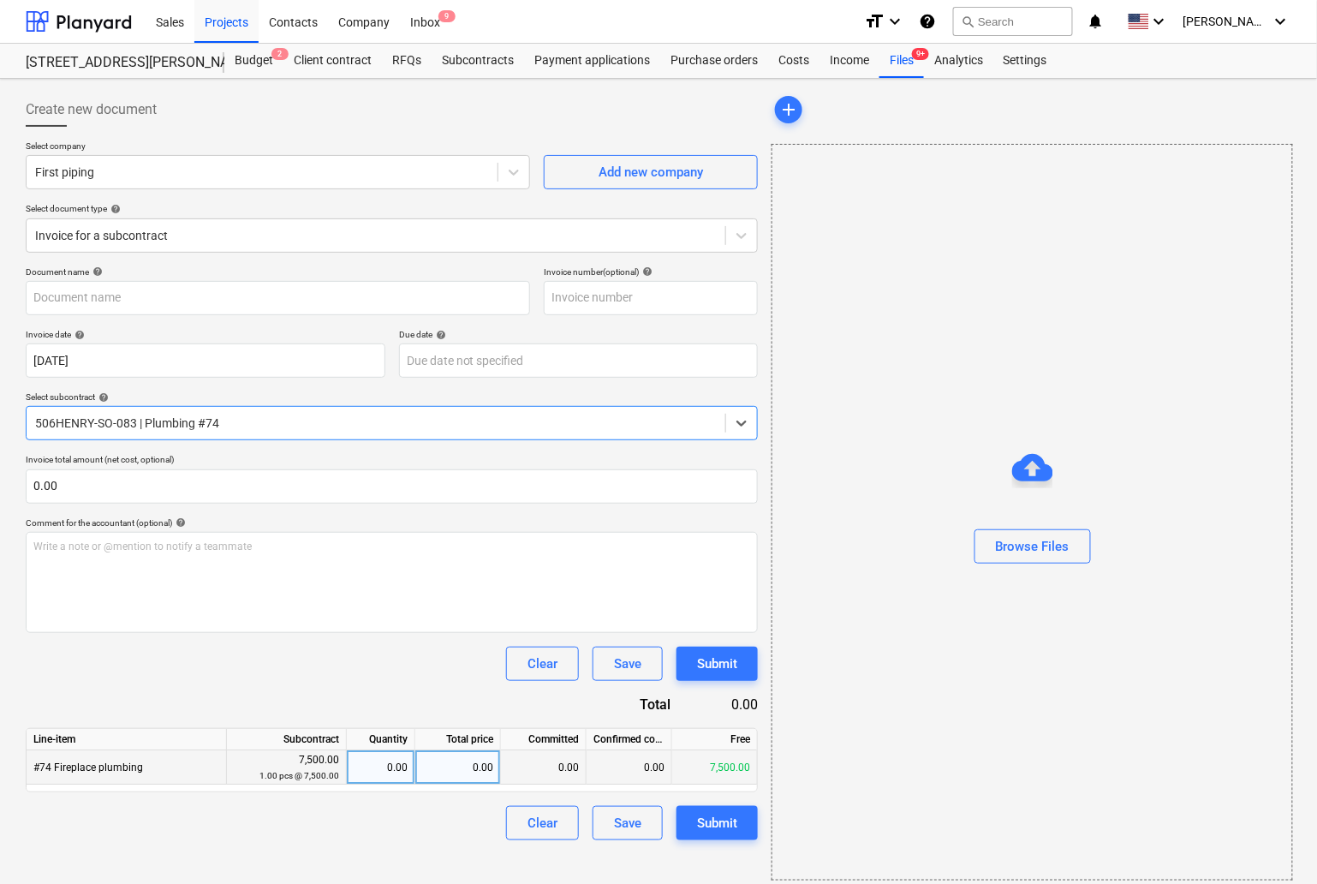
click at [479, 767] on div "0.00" at bounding box center [458, 767] width 86 height 34
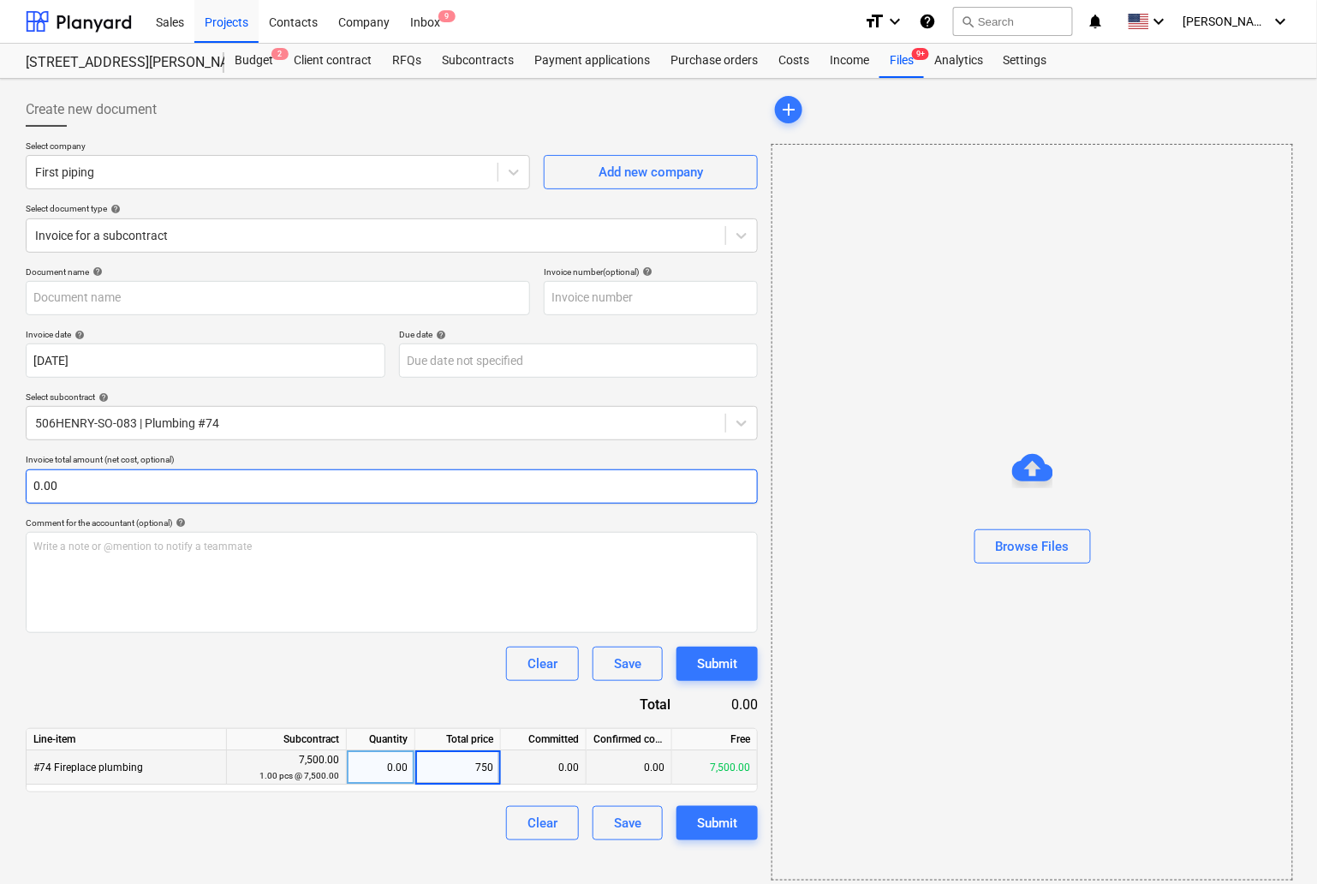
type input "7500"
click at [392, 760] on div "0.00" at bounding box center [381, 767] width 54 height 34
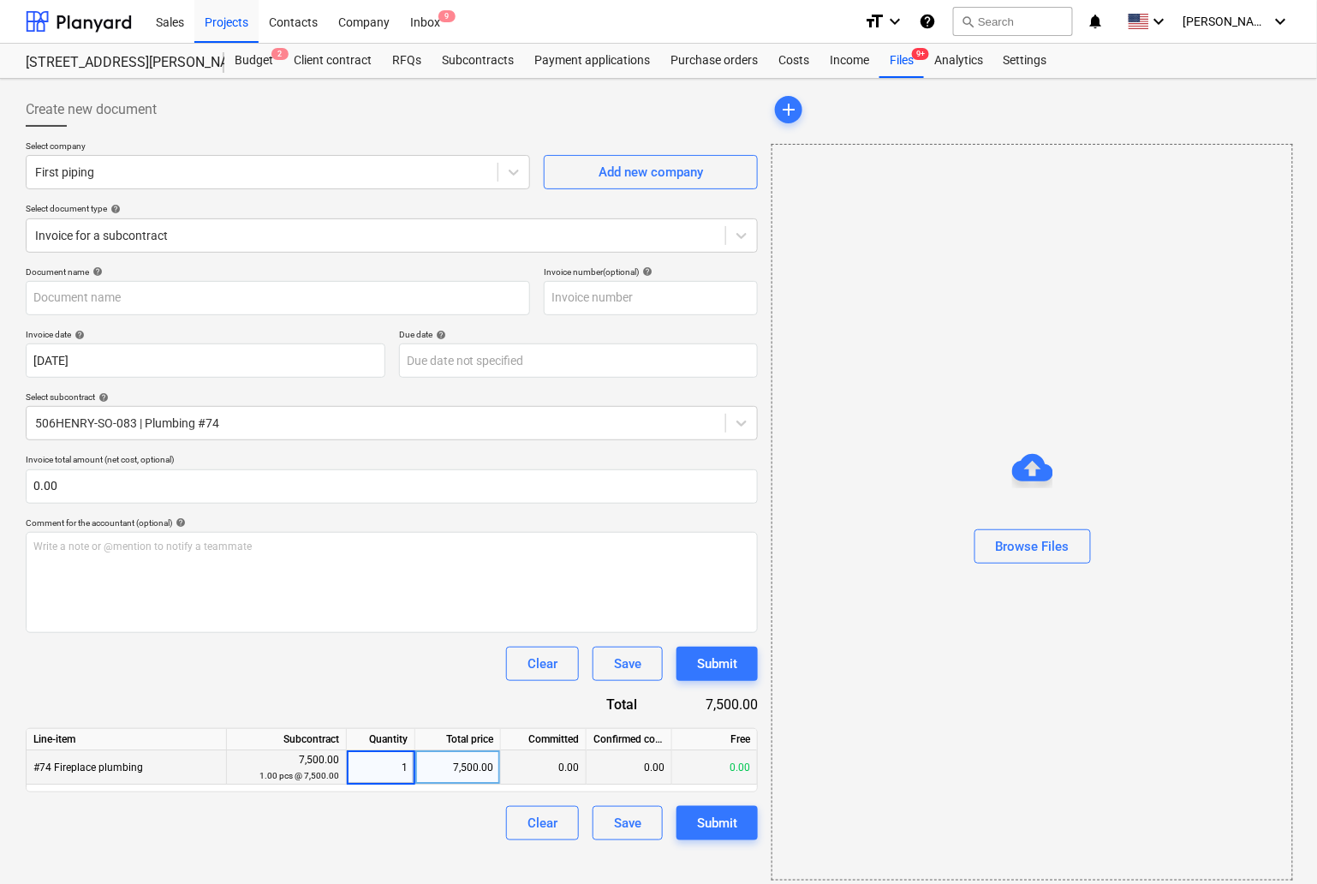
click at [392, 771] on input "1" at bounding box center [381, 766] width 68 height 33
click at [434, 813] on div "Clear Save Submit" at bounding box center [392, 823] width 732 height 34
drag, startPoint x: 726, startPoint y: 736, endPoint x: 747, endPoint y: 733, distance: 21.7
click at [747, 733] on div "Free" at bounding box center [715, 739] width 86 height 21
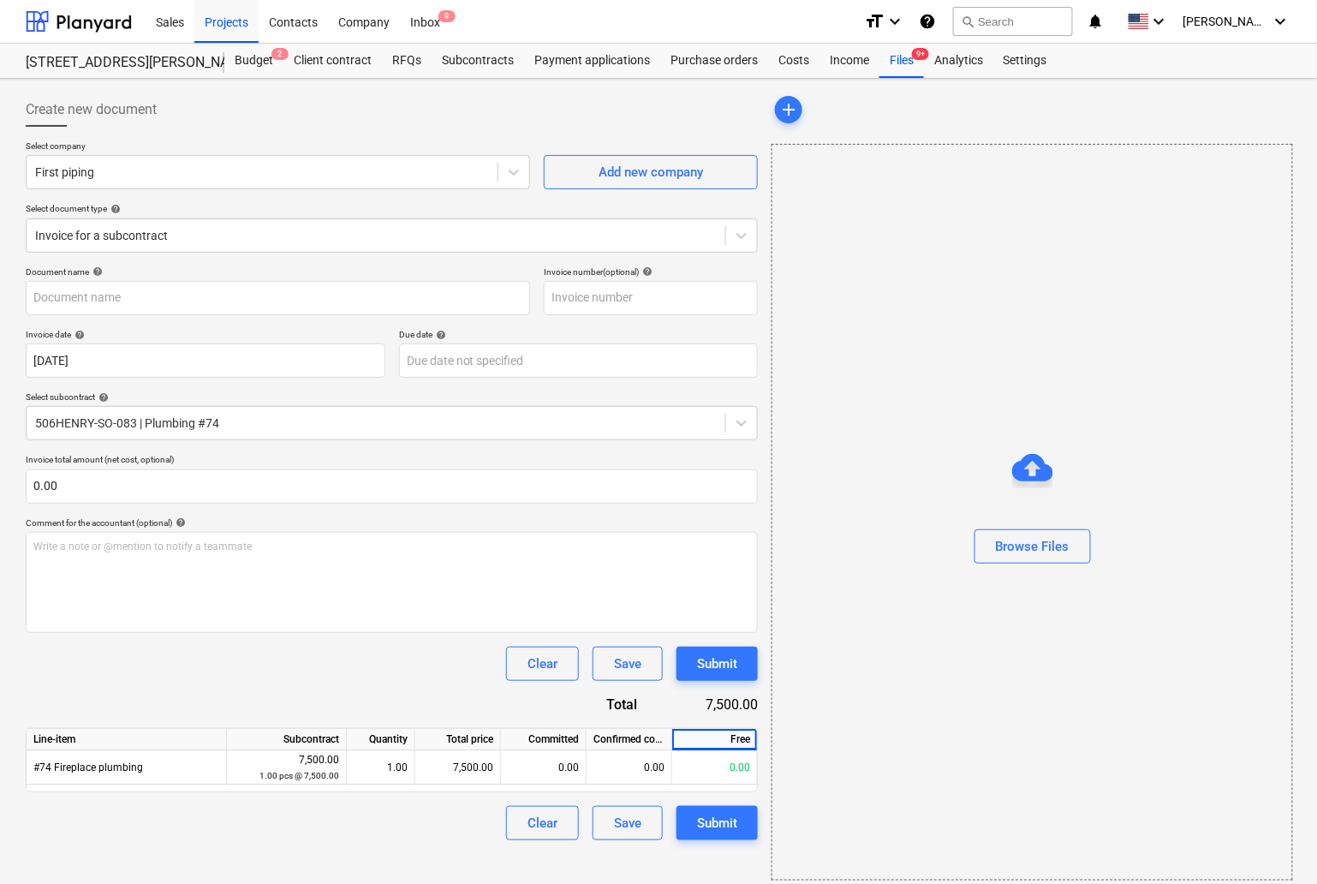
click at [701, 712] on div "7,500.00" at bounding box center [710, 704] width 93 height 20
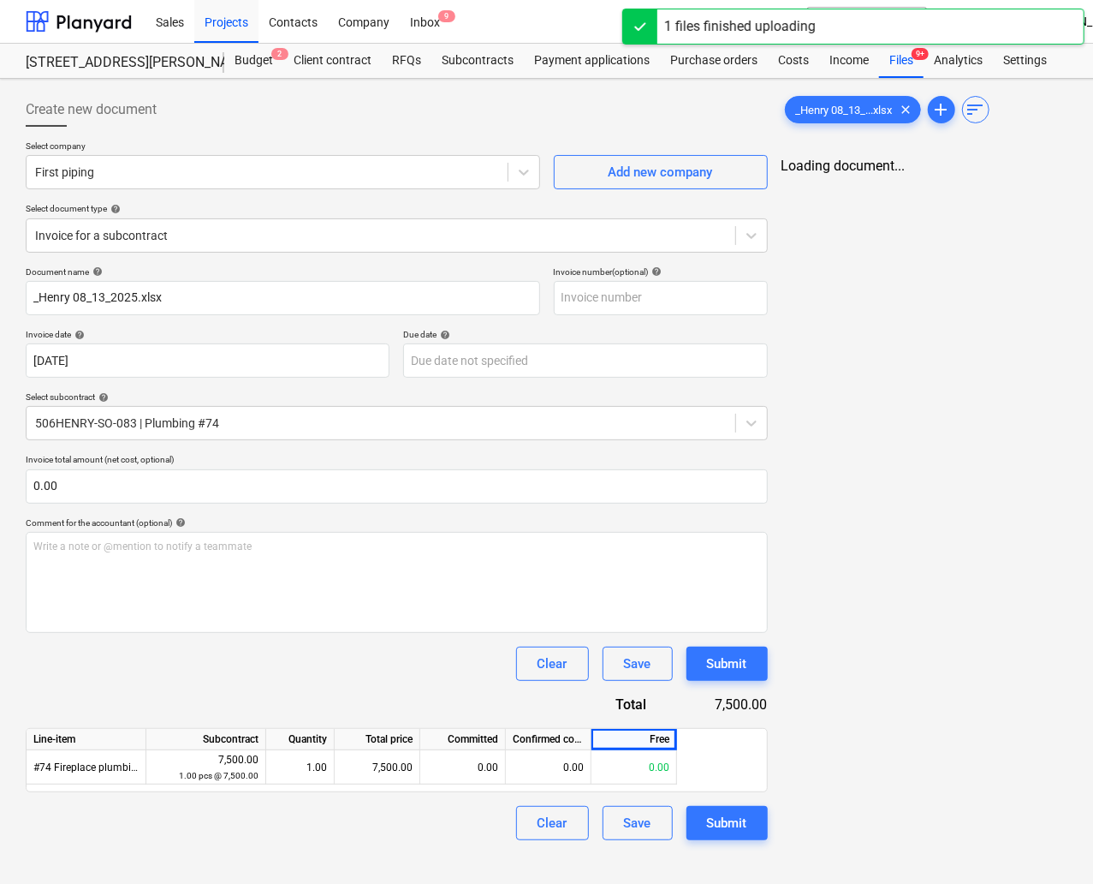
type input "_Henry 08_13_2025.xlsx"
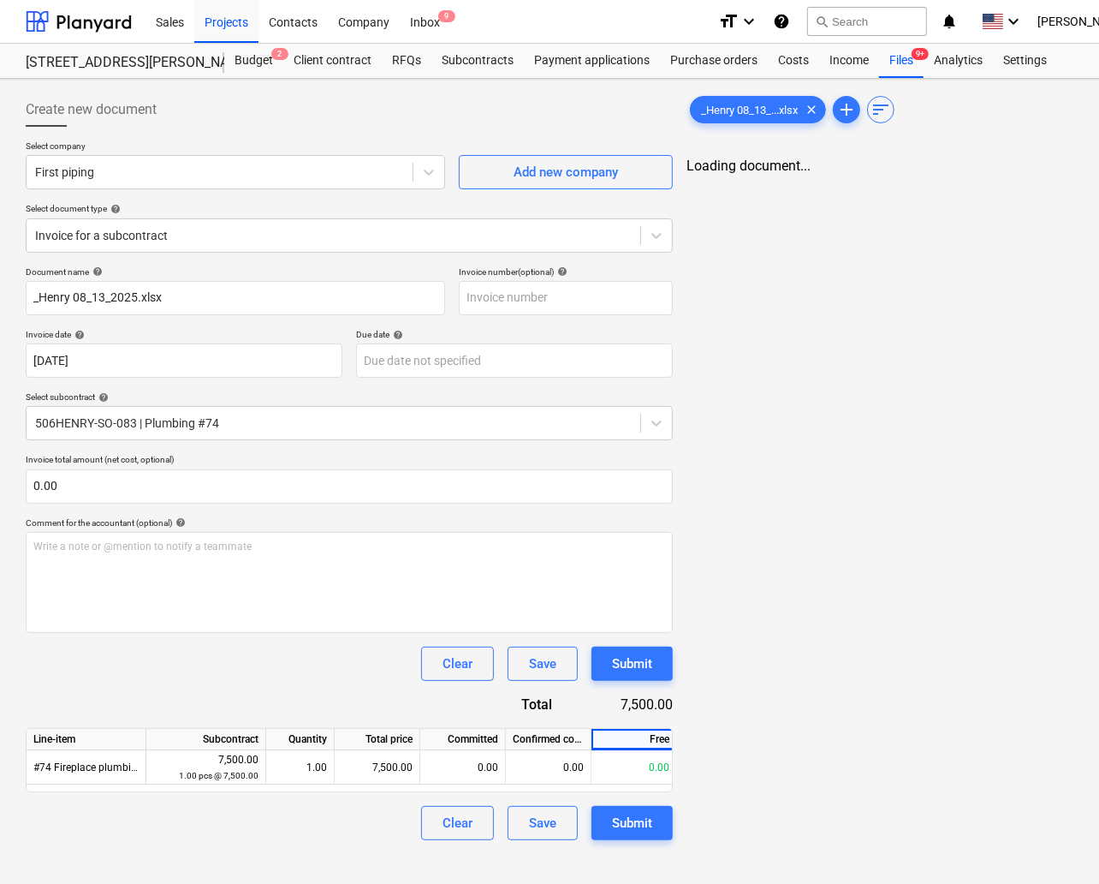
click at [785, 178] on div "_Henry 08_13_...xlsx clear add sort Loading document..." at bounding box center [916, 466] width 473 height 761
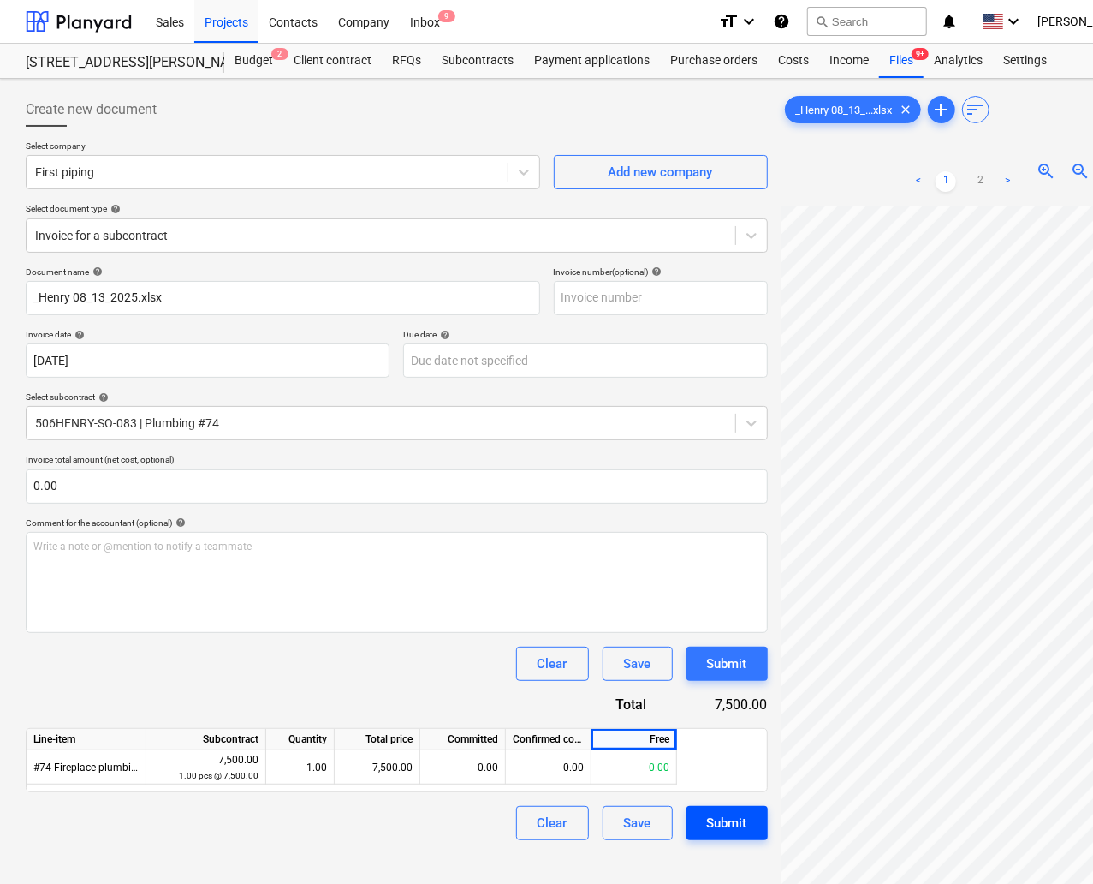
click at [707, 824] on div "Submit" at bounding box center [727, 823] width 40 height 22
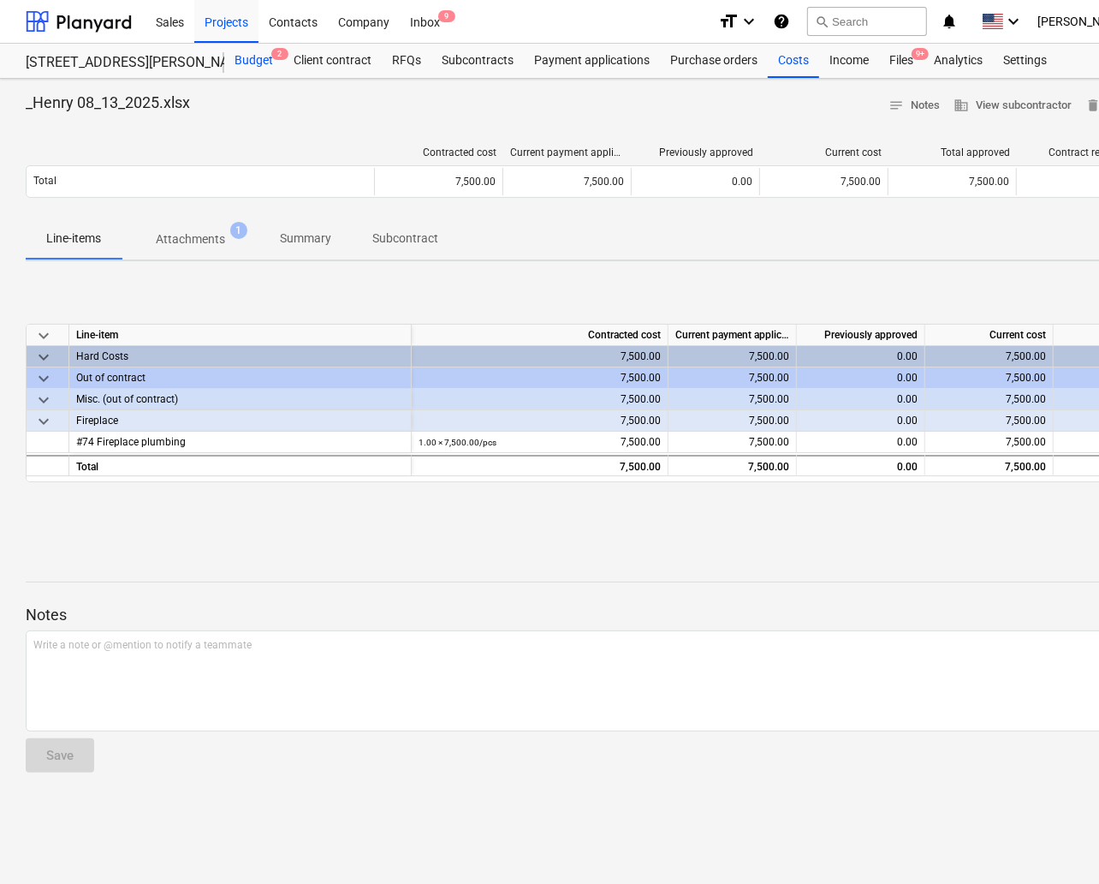
click at [247, 62] on div "Budget 2" at bounding box center [253, 61] width 59 height 34
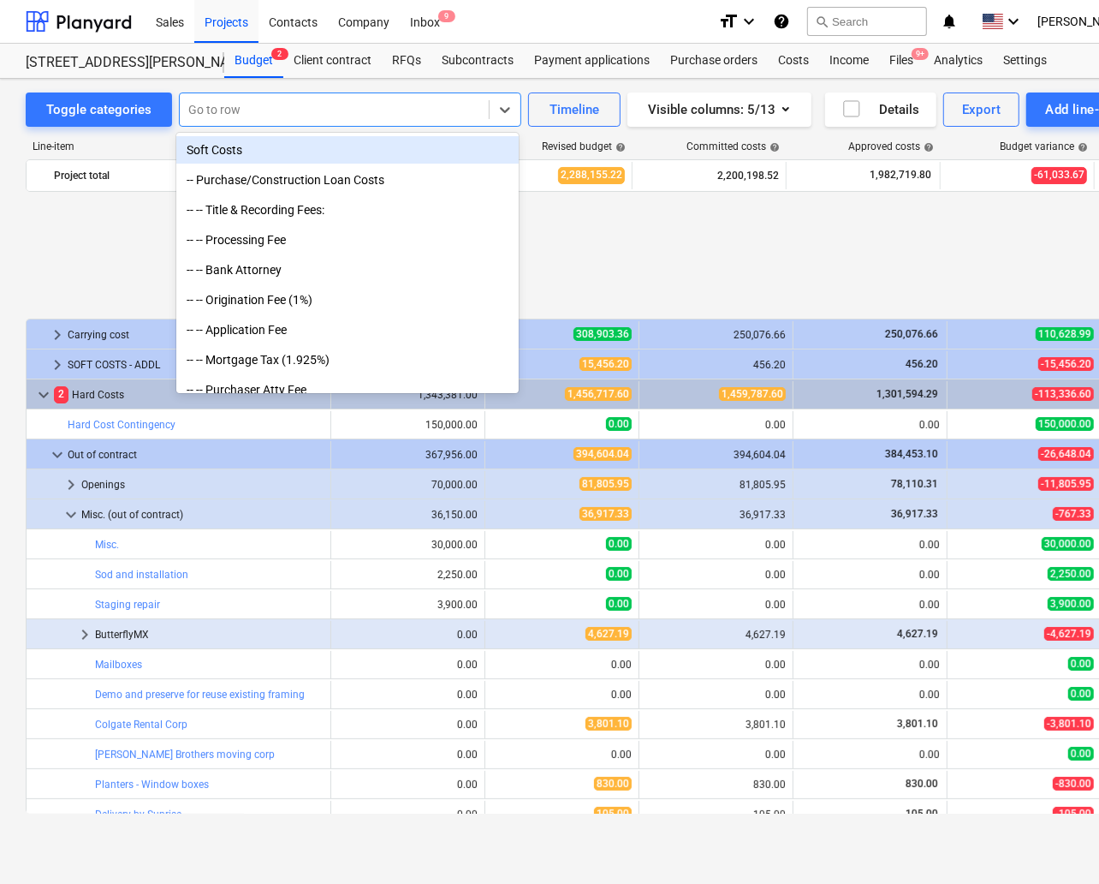
click at [252, 107] on div at bounding box center [334, 109] width 292 height 17
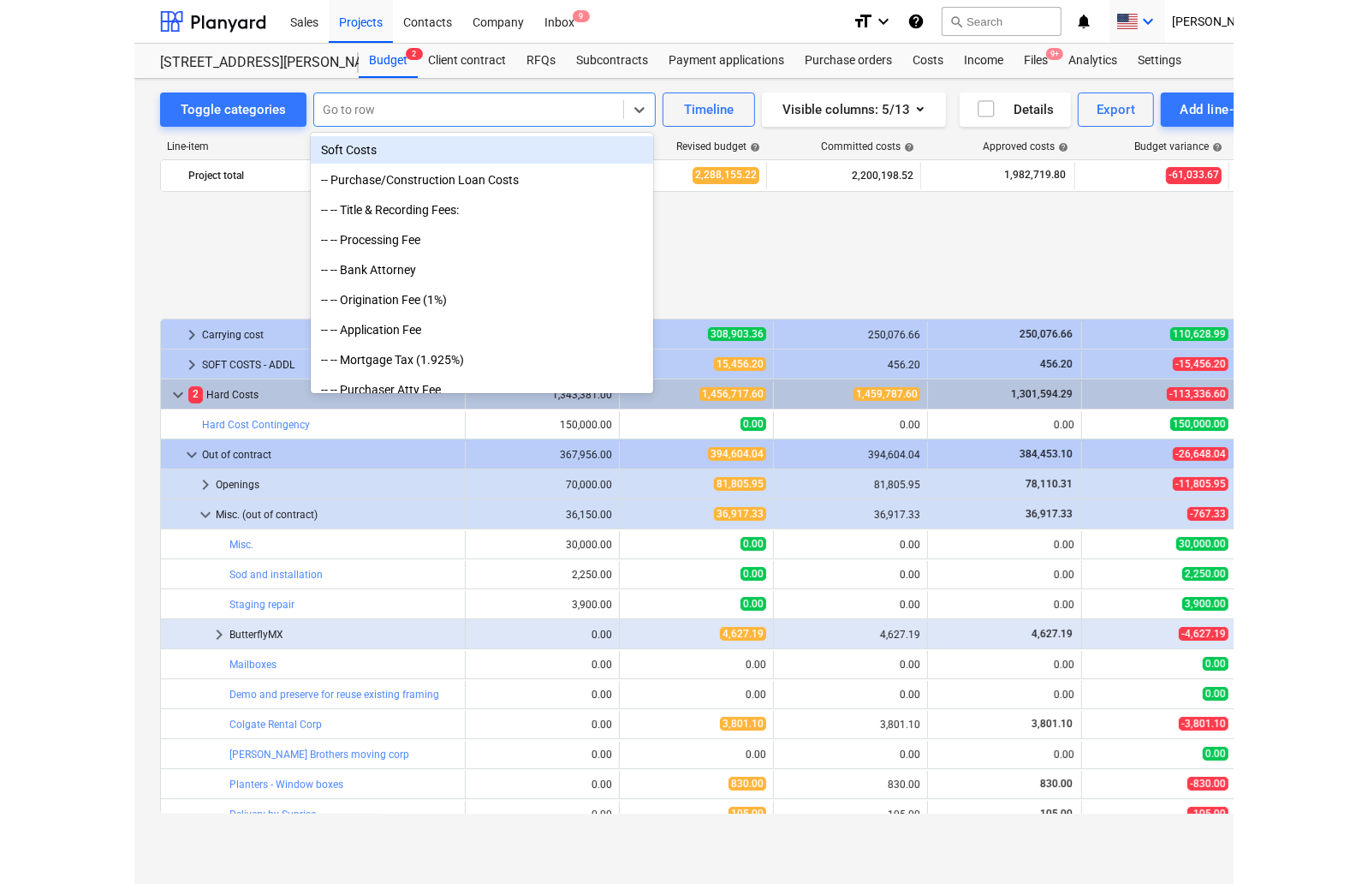
scroll to position [719, 0]
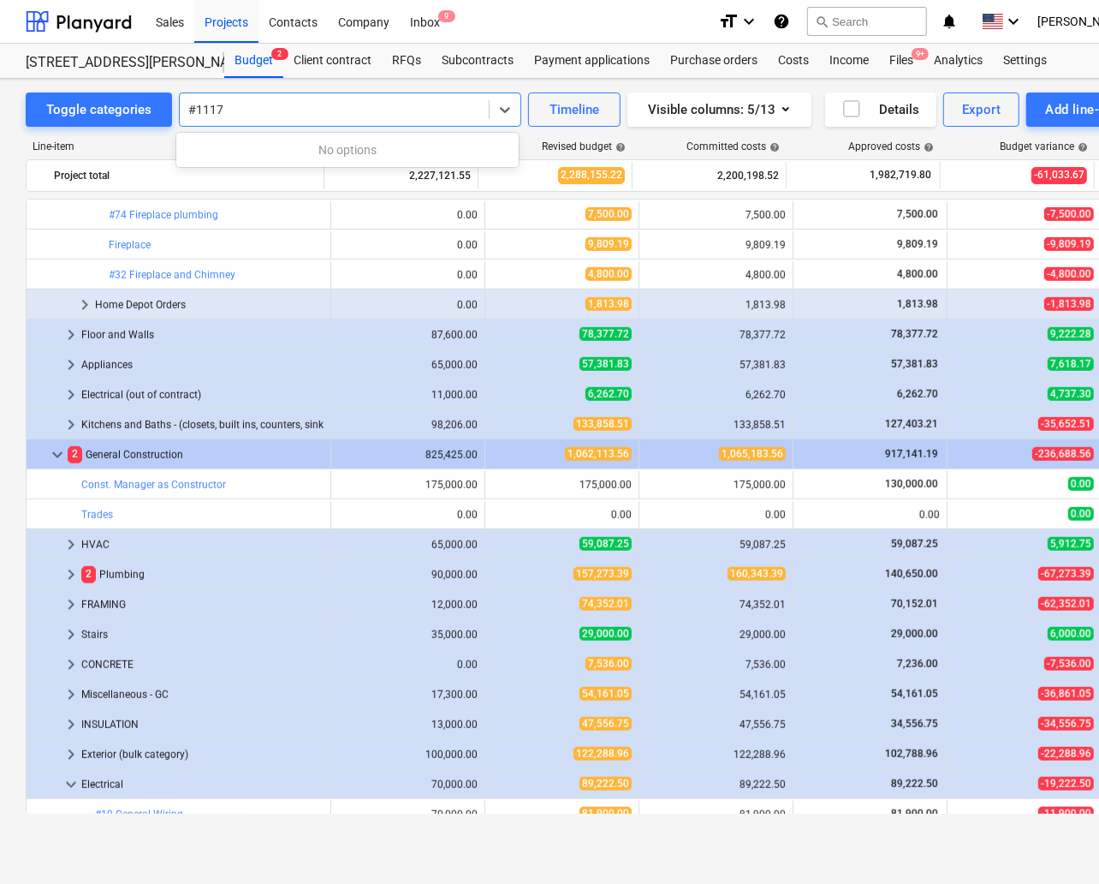
type input "#1117"
paste input "GMC concrete corp"
type input "GMC concrete corp"
drag, startPoint x: 349, startPoint y: 106, endPoint x: 229, endPoint y: 110, distance: 119.9
click at [229, 110] on div at bounding box center [334, 109] width 292 height 17
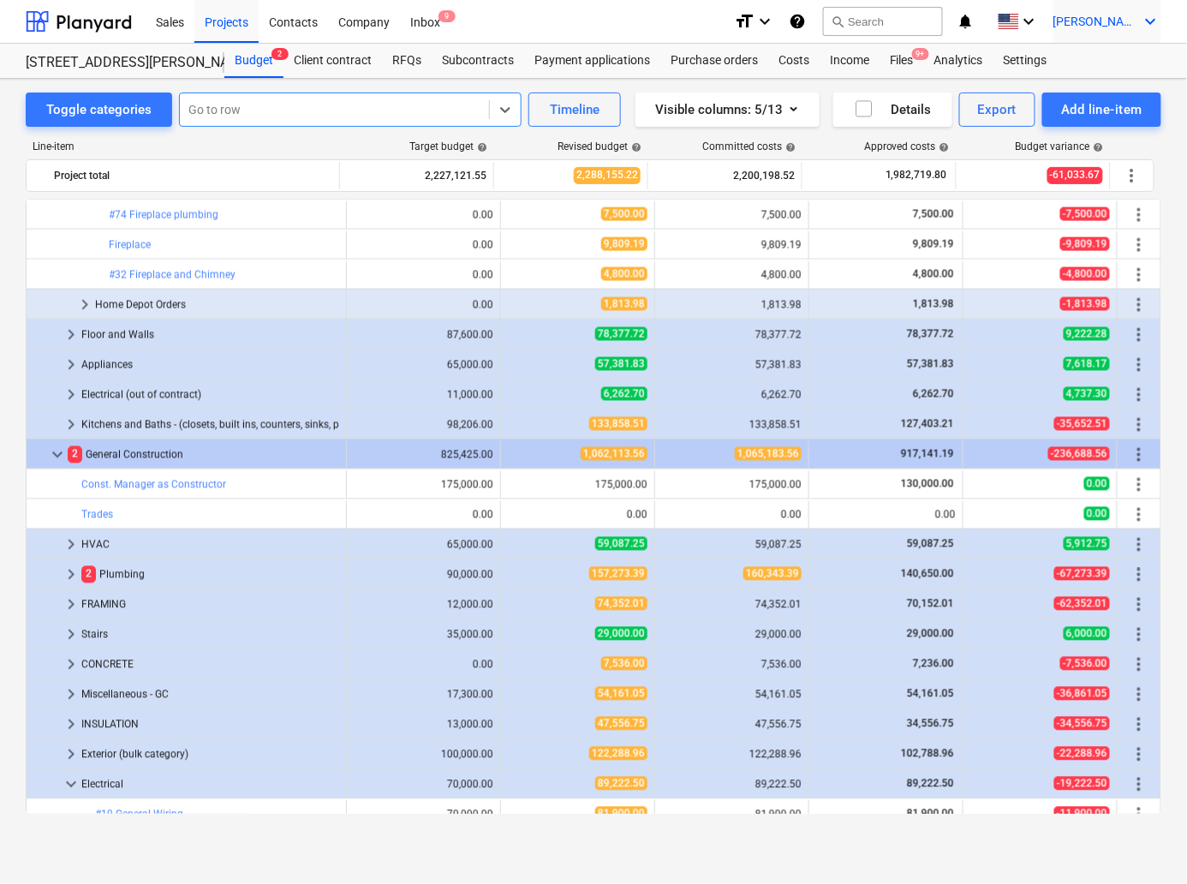
click at [1154, 20] on icon "keyboard_arrow_down" at bounding box center [1151, 21] width 21 height 21
drag, startPoint x: 705, startPoint y: 145, endPoint x: 774, endPoint y: 141, distance: 69.4
click at [775, 141] on div at bounding box center [593, 442] width 1187 height 884
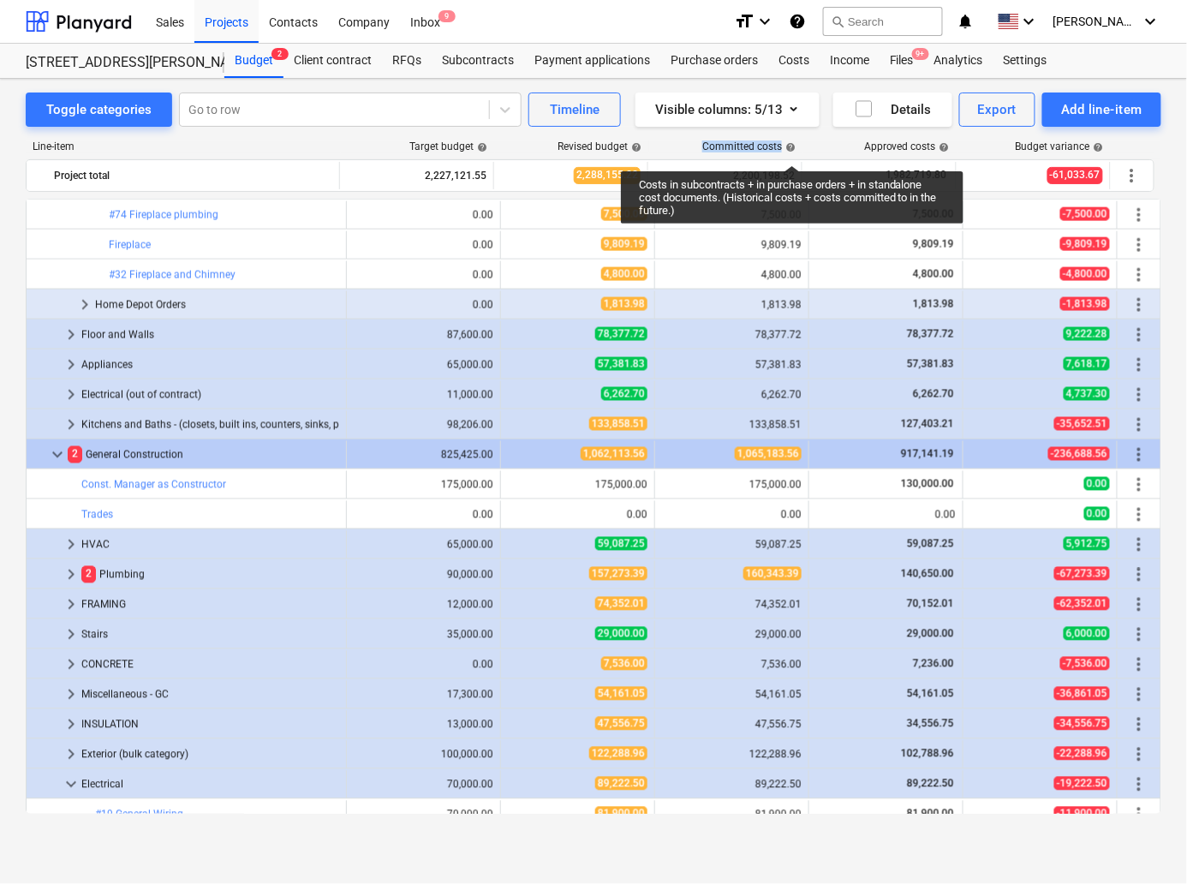
drag, startPoint x: 694, startPoint y: 145, endPoint x: 792, endPoint y: 150, distance: 97.7
click at [792, 150] on div "Committed costs help" at bounding box center [726, 146] width 154 height 12
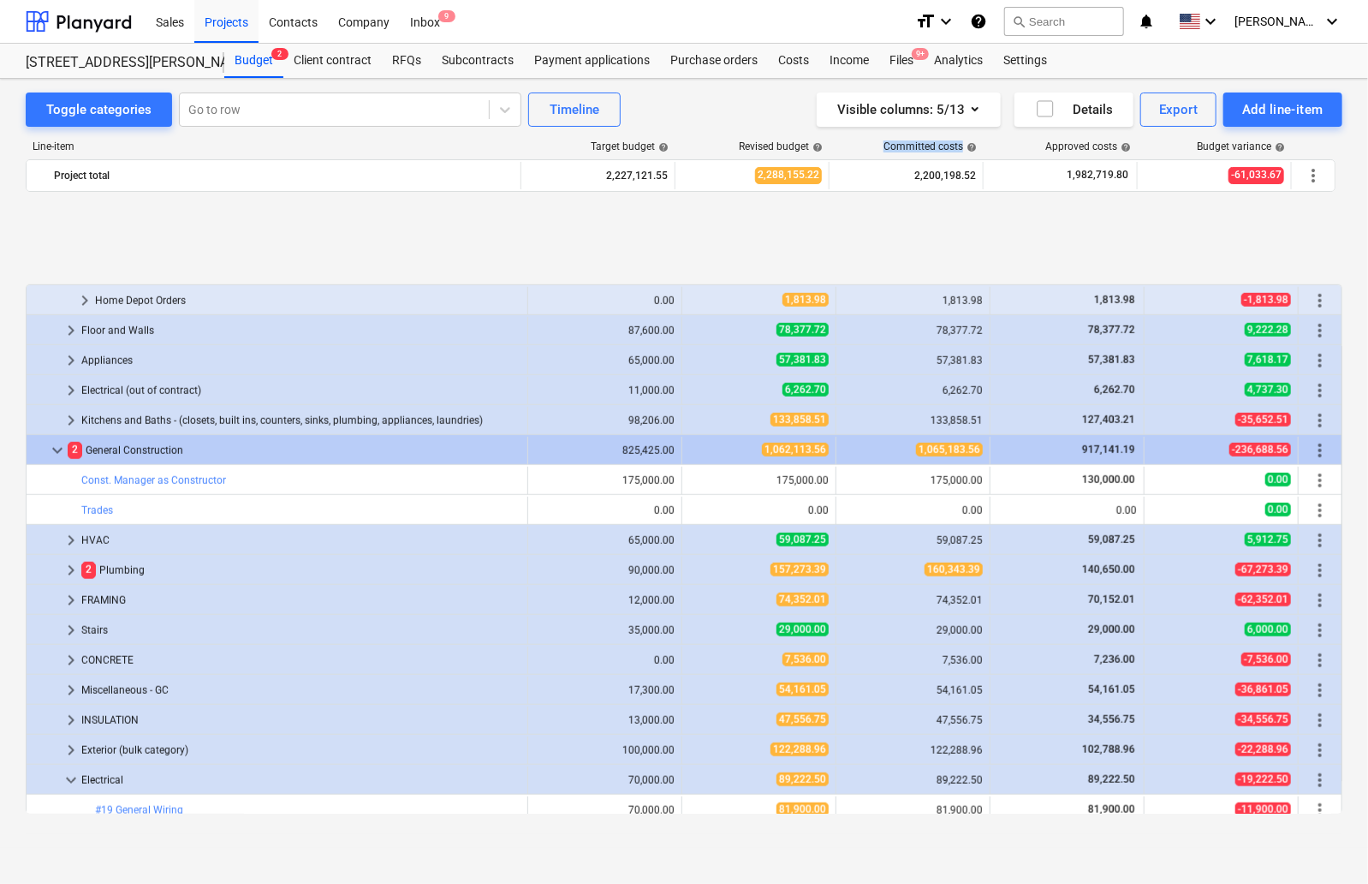
scroll to position [856, 0]
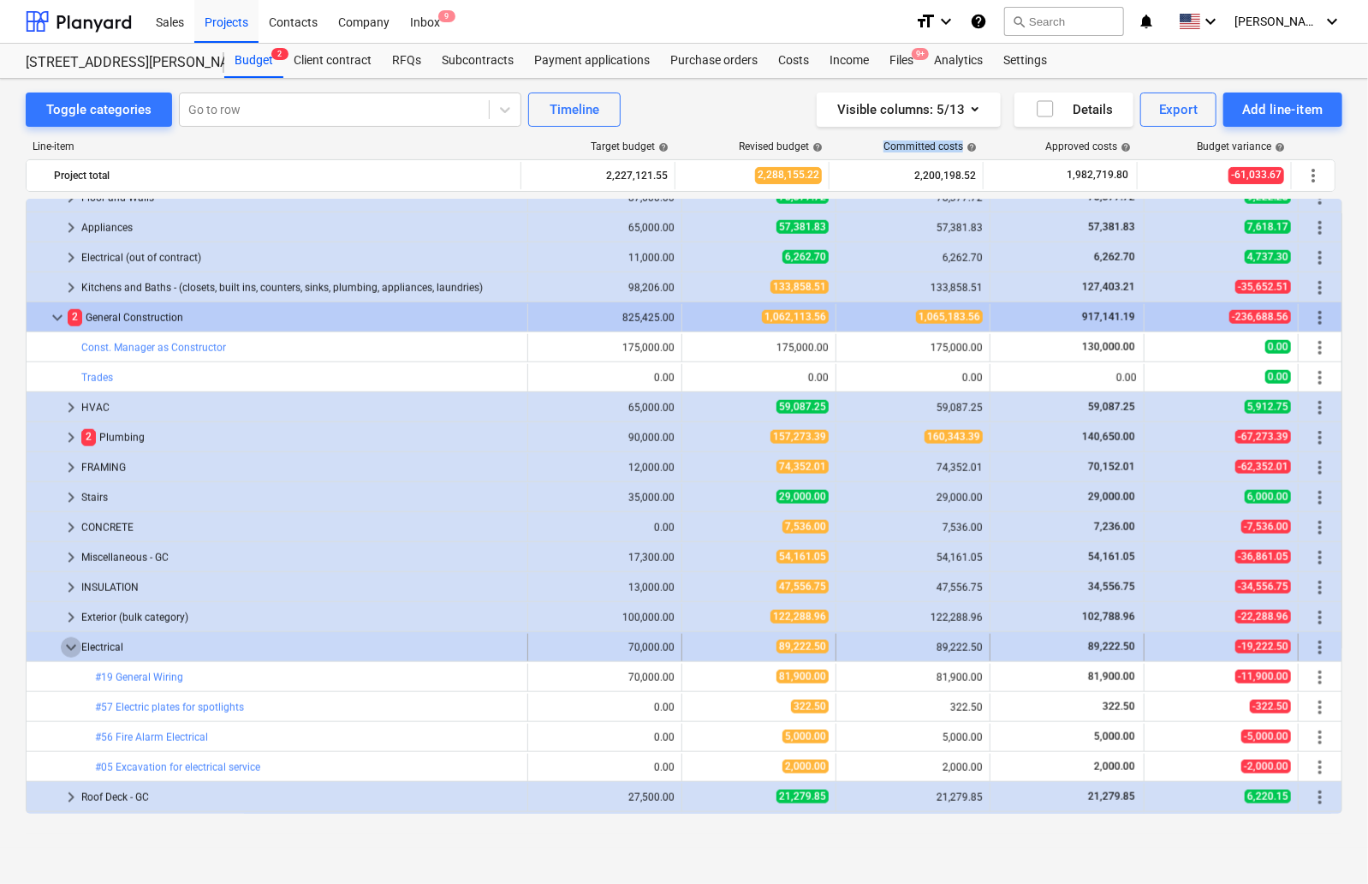
click at [67, 643] on span "keyboard_arrow_down" at bounding box center [71, 647] width 21 height 21
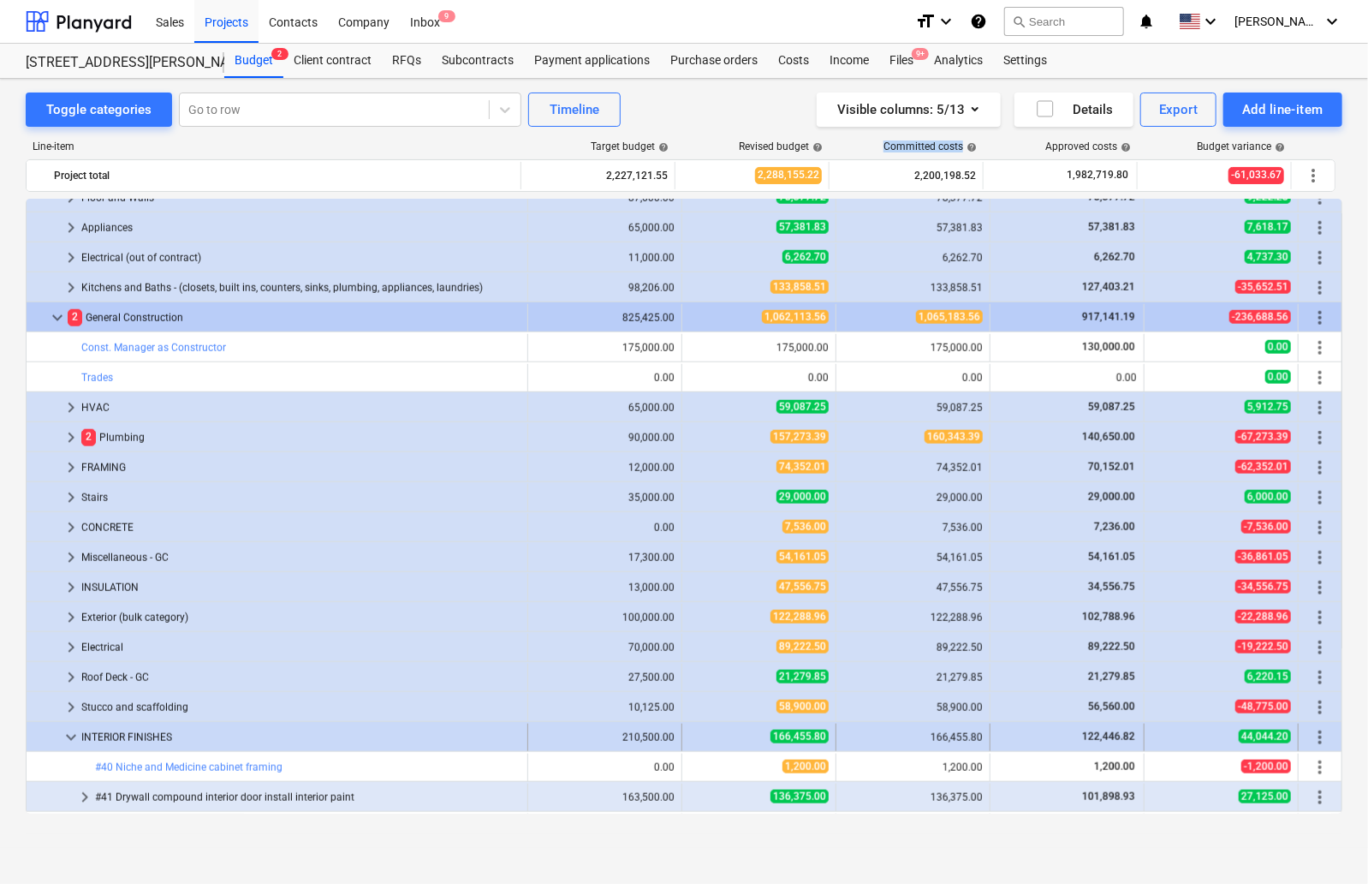
click at [66, 732] on span "keyboard_arrow_down" at bounding box center [71, 737] width 21 height 21
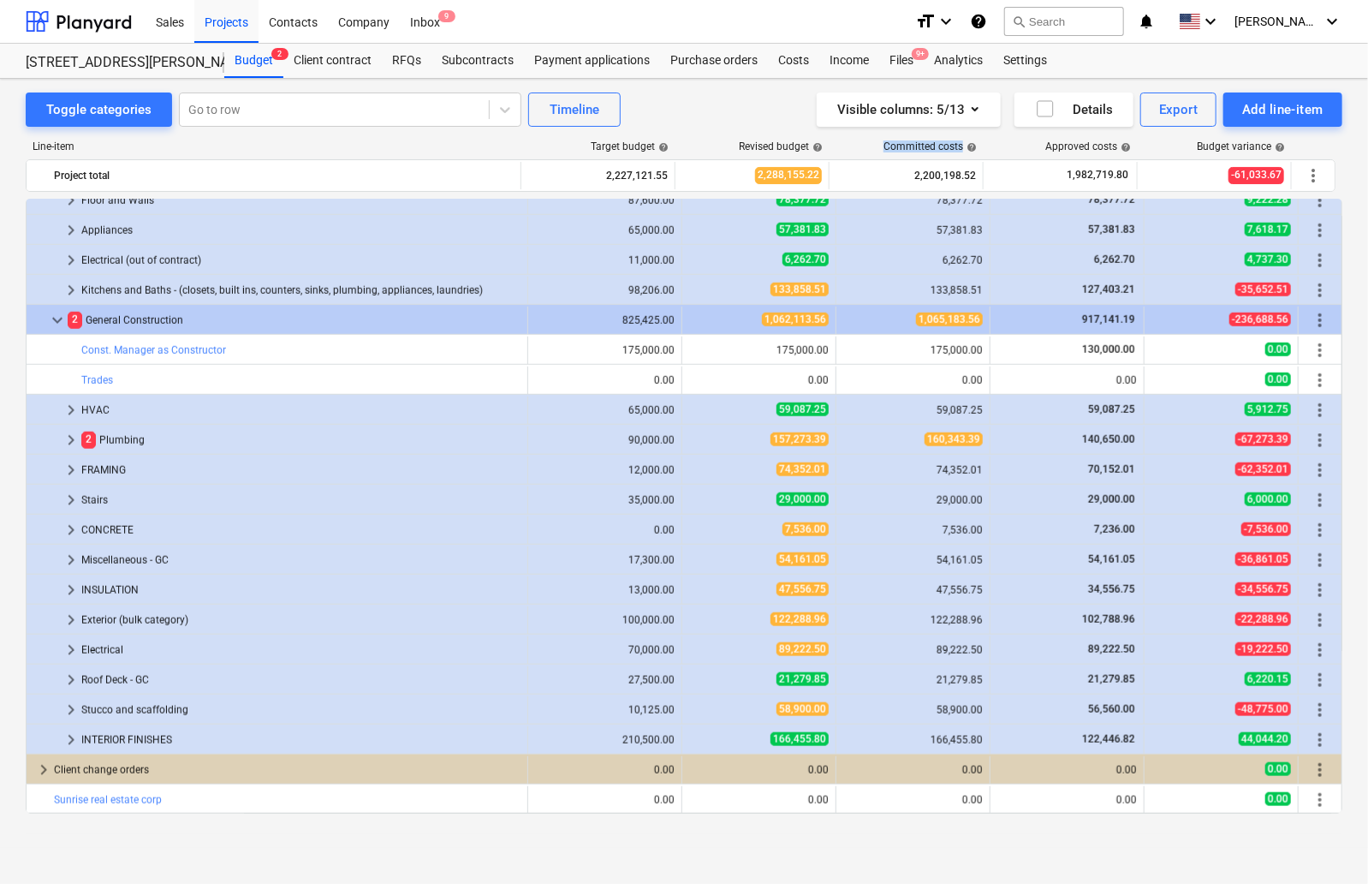
scroll to position [854, 0]
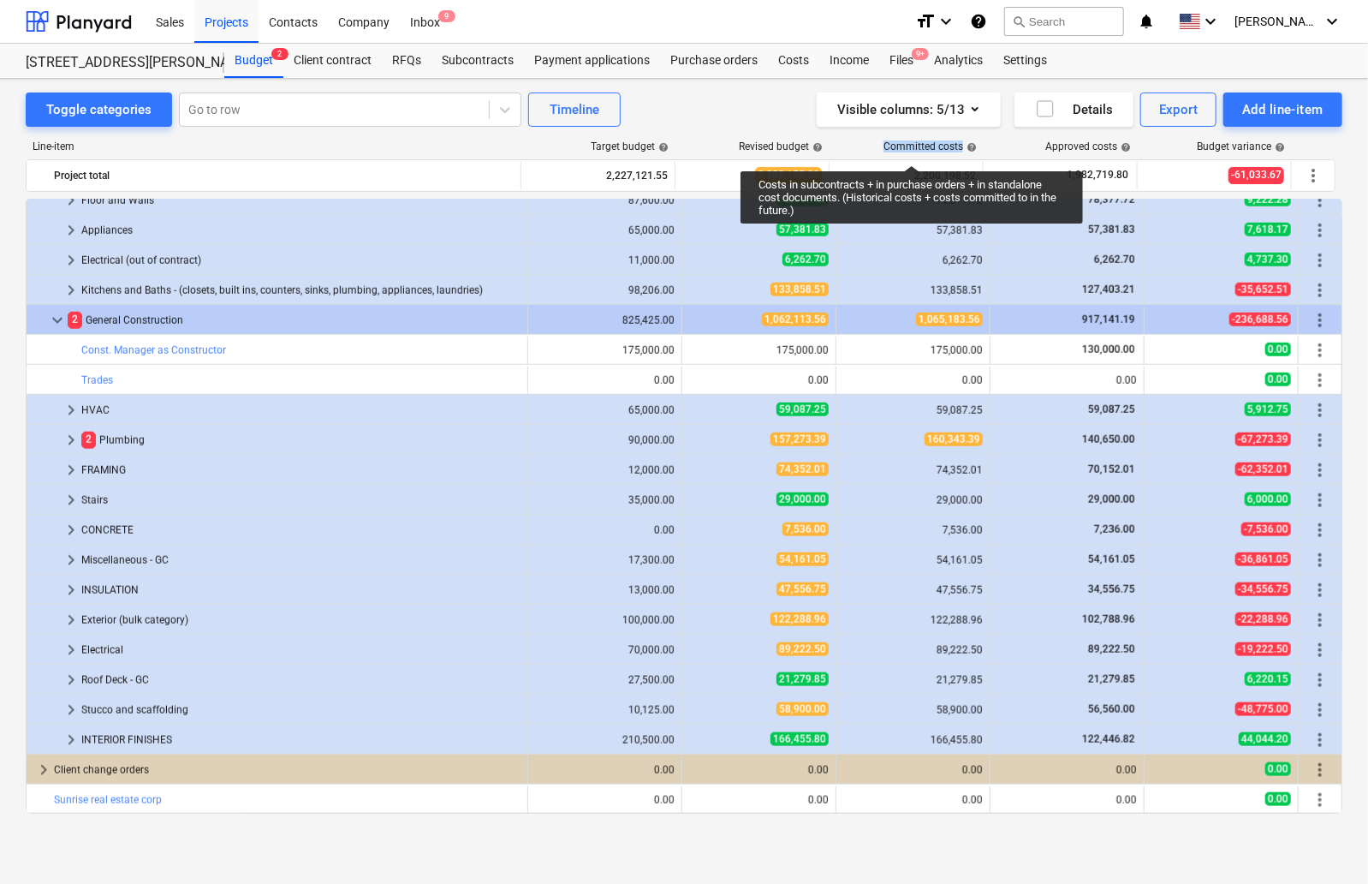
click at [912, 150] on div "Committed costs help" at bounding box center [930, 146] width 93 height 12
